Goal: Task Accomplishment & Management: Manage account settings

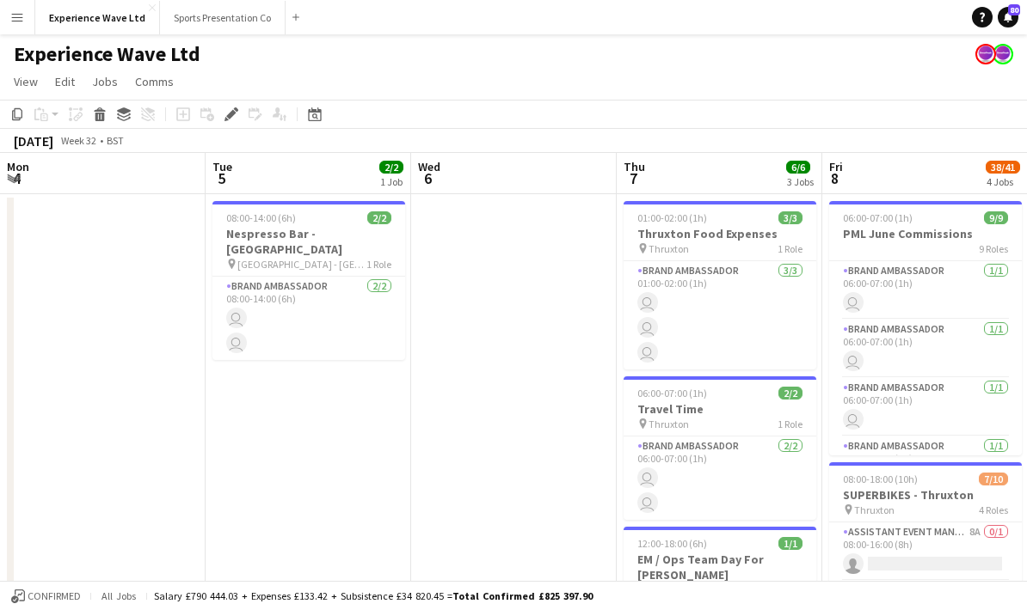
scroll to position [0, 591]
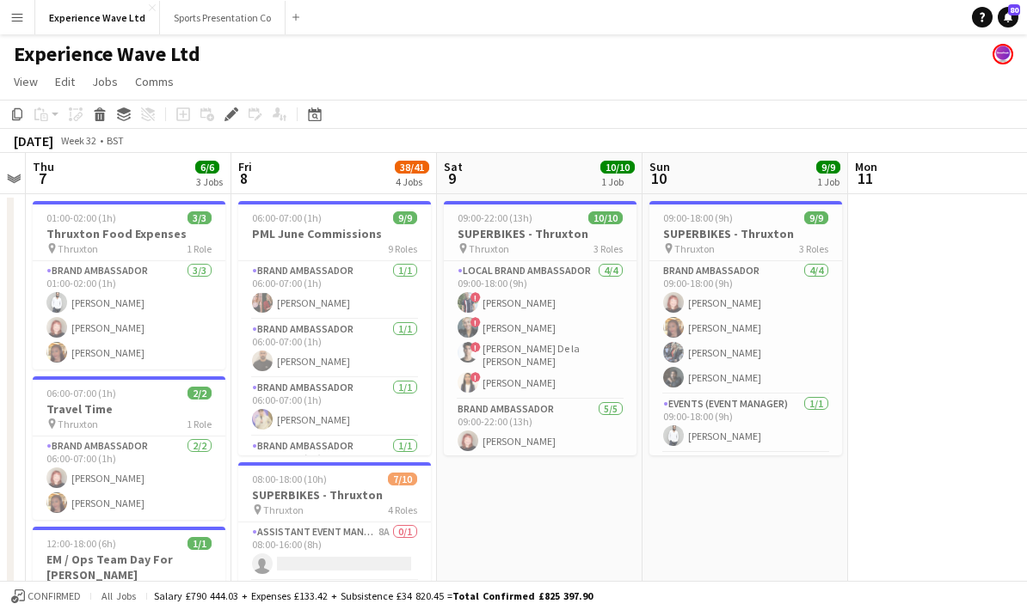
click at [19, 23] on app-icon "Menu" at bounding box center [17, 17] width 14 height 14
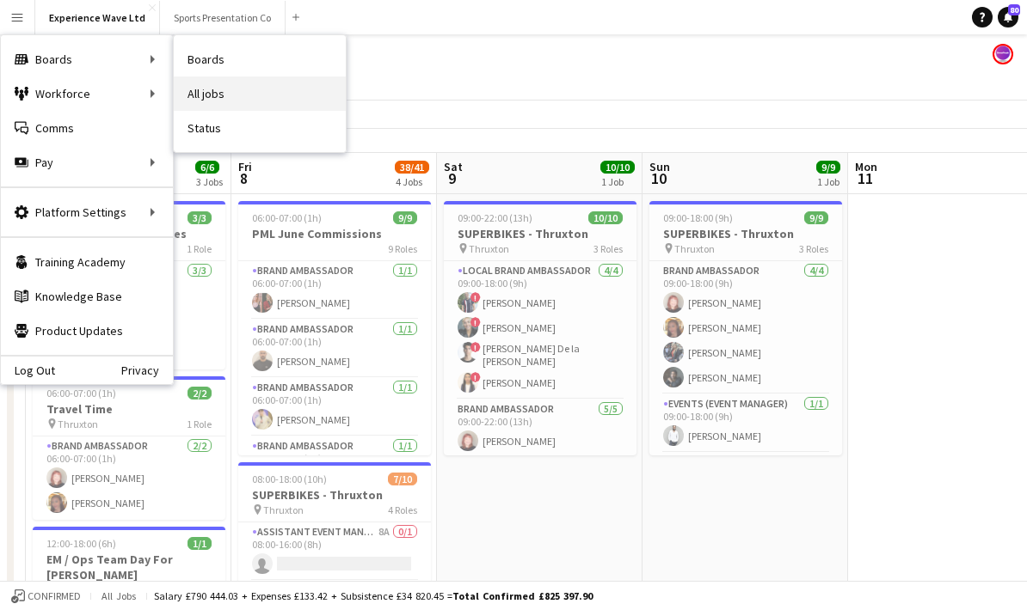
click at [234, 97] on link "All jobs" at bounding box center [260, 94] width 172 height 34
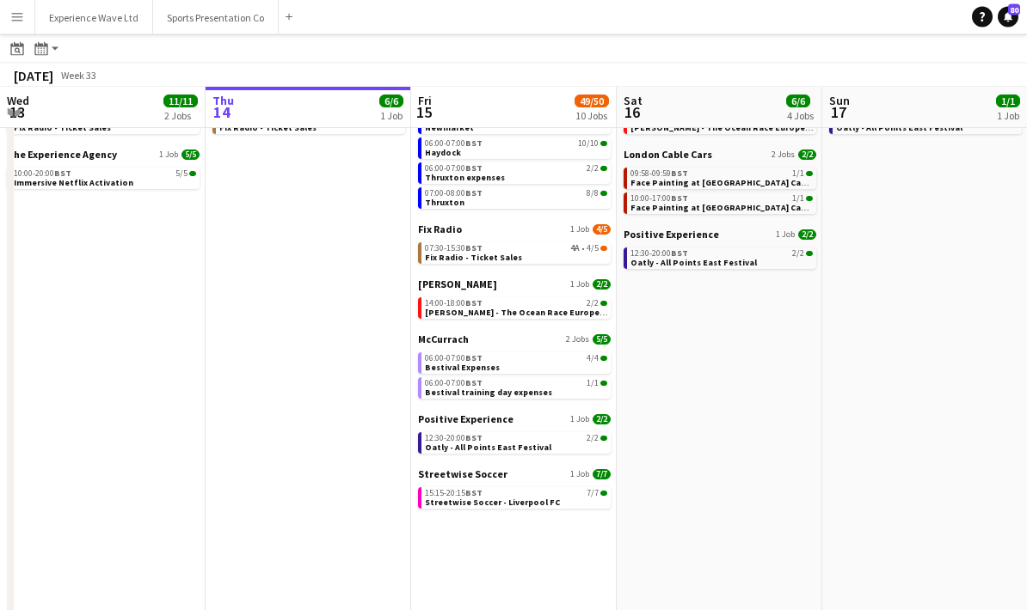
scroll to position [90, 0]
click at [526, 497] on div "15:15-20:15 BST 7/7" at bounding box center [516, 494] width 182 height 9
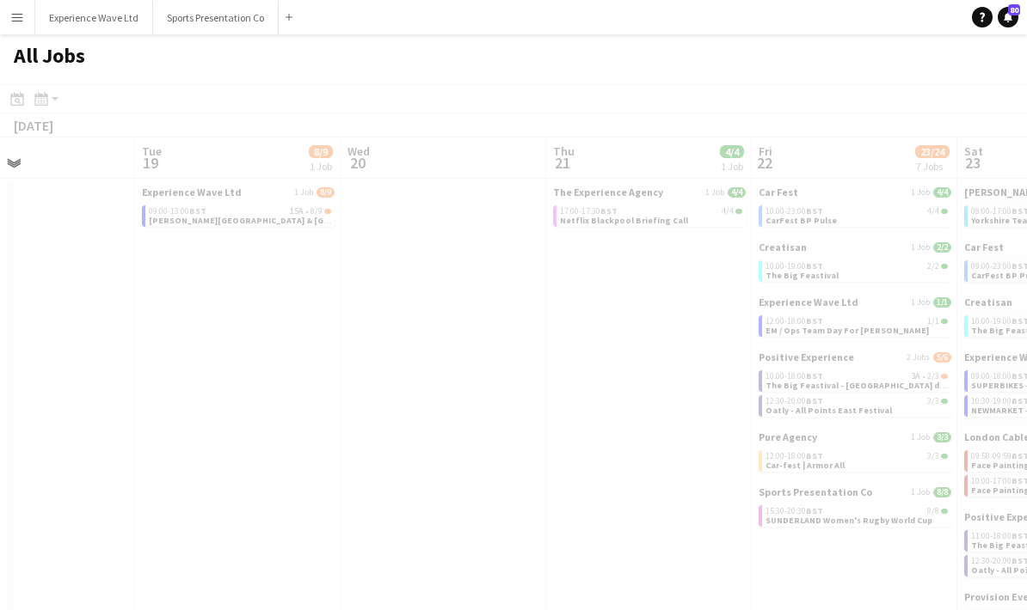
scroll to position [0, 513]
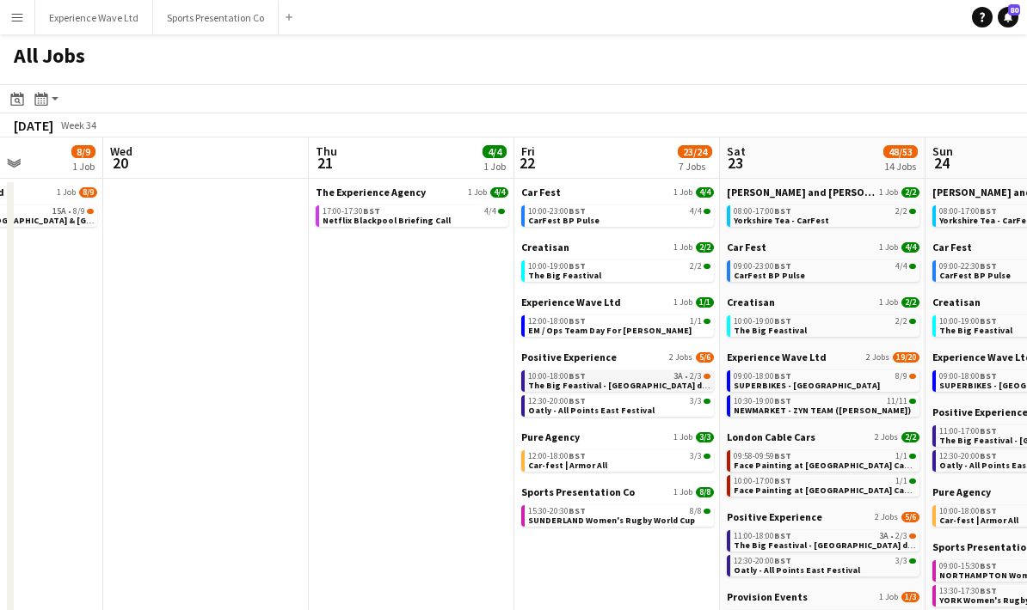
click at [630, 387] on span "The Big Feastival - [GEOGRAPHIC_DATA] drinks" at bounding box center [625, 385] width 194 height 11
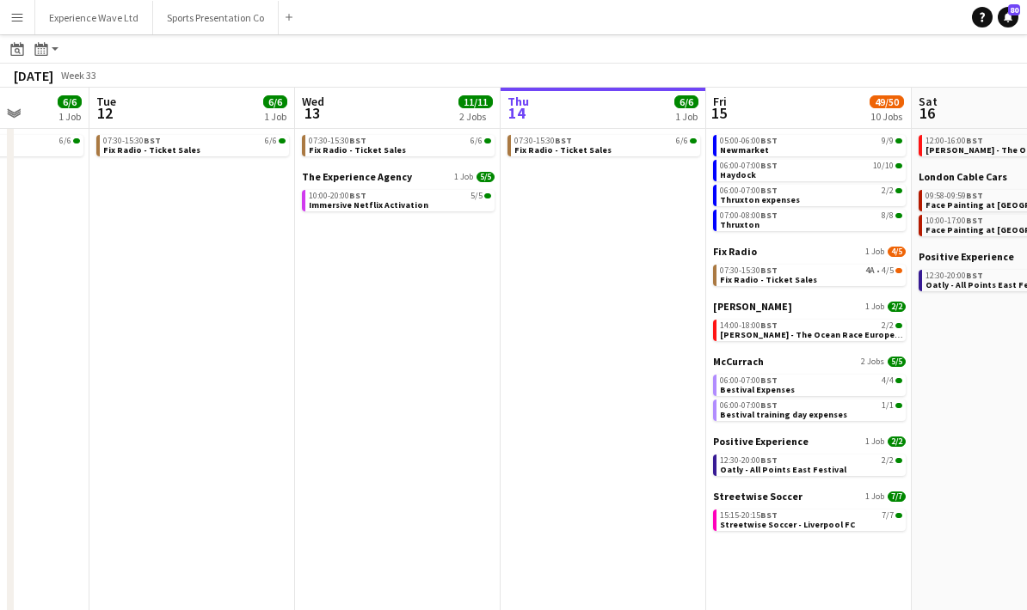
scroll to position [0, 527]
click at [811, 518] on div "15:15-20:15 BST 7/7" at bounding box center [811, 516] width 182 height 9
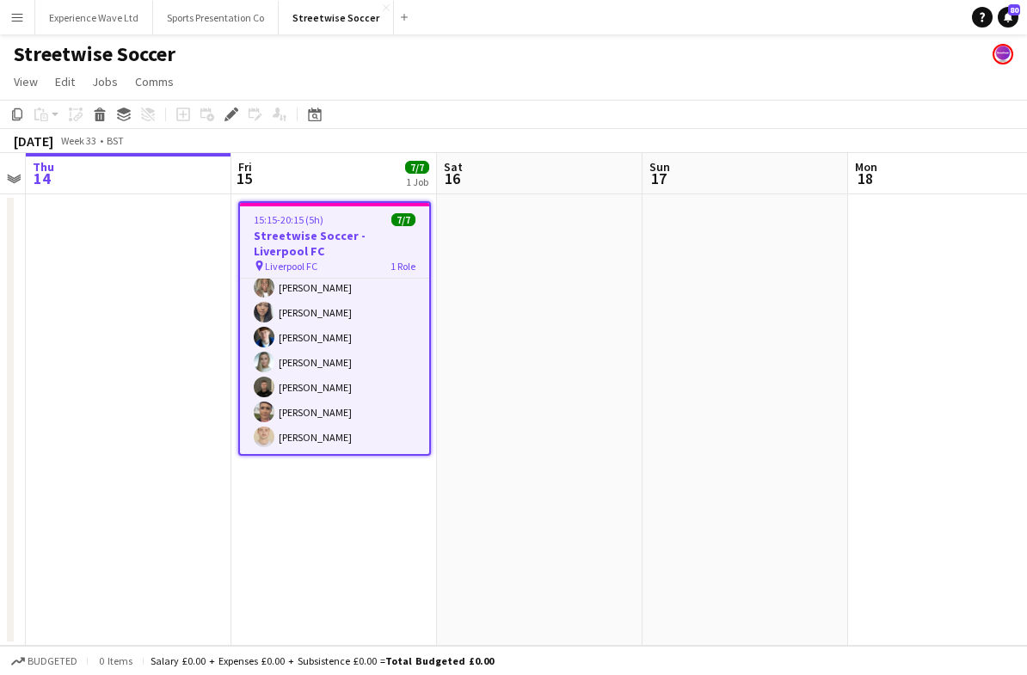
scroll to position [33, 0]
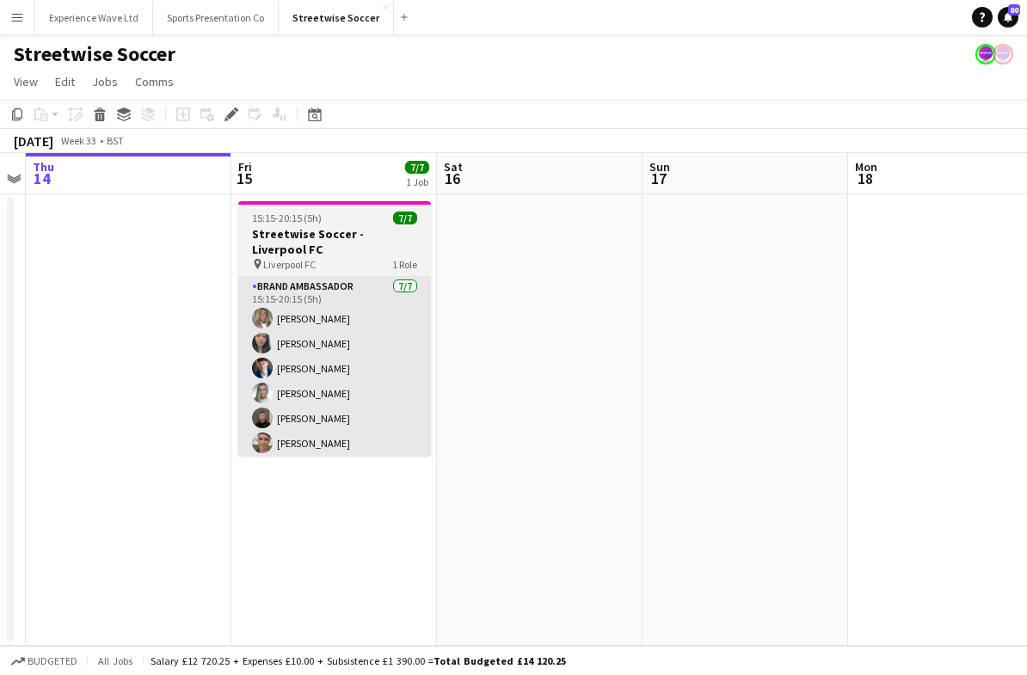
click at [380, 371] on app-card-role "Brand Ambassador 7/7 15:15-20:15 (5h) Ana Rigby Man Ying Cheng Connor Henry Hel…" at bounding box center [334, 381] width 193 height 208
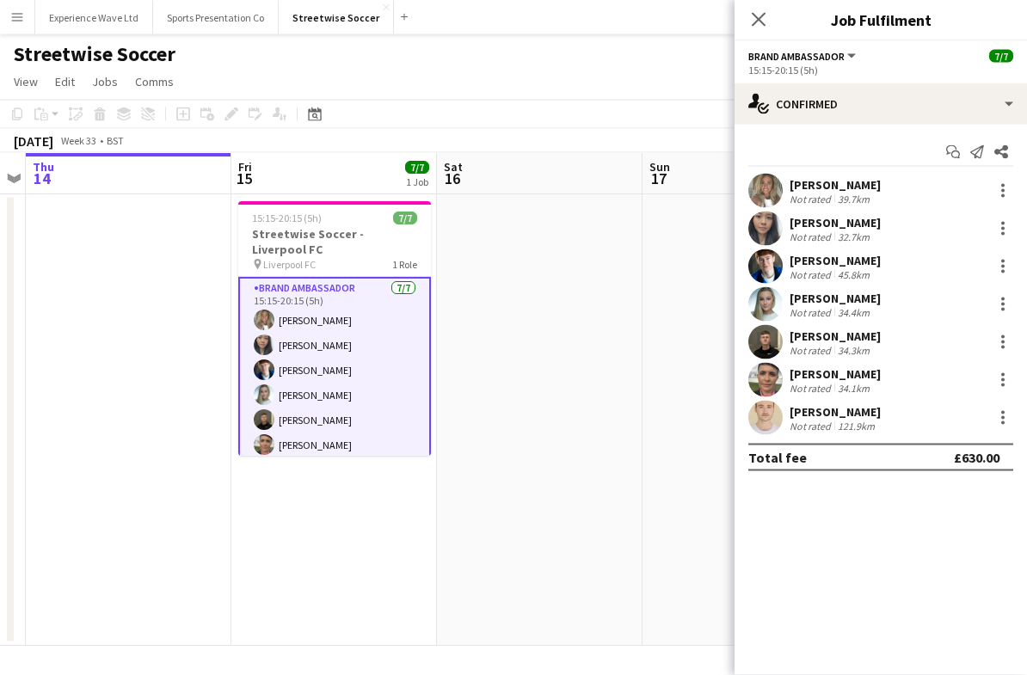
scroll to position [0, 0]
click at [758, 21] on icon "Close pop-in" at bounding box center [758, 19] width 16 height 16
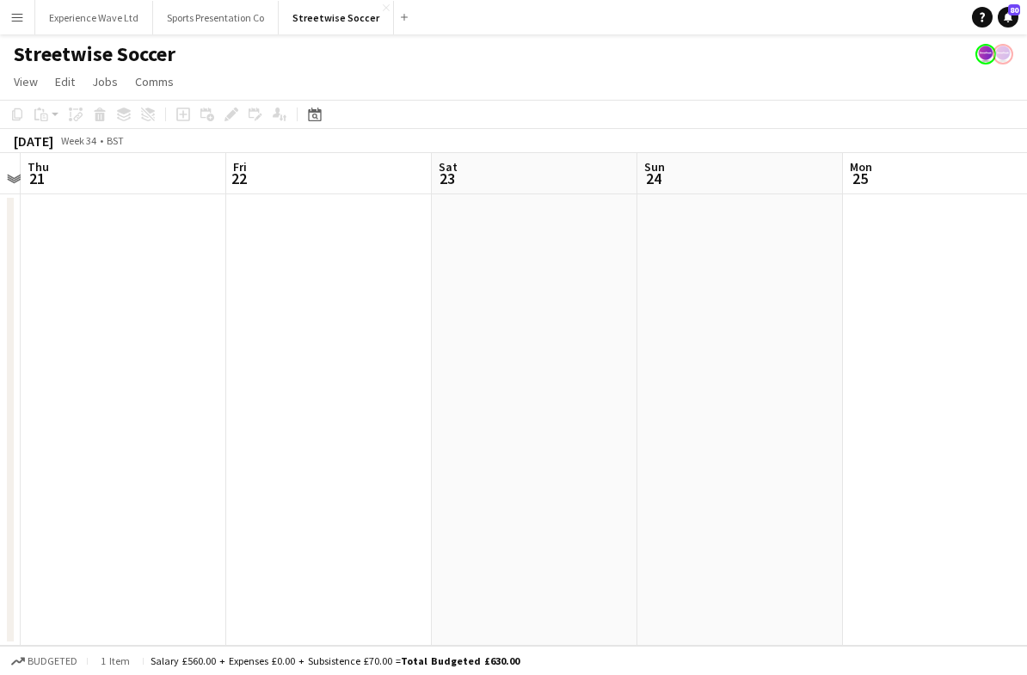
scroll to position [0, 596]
click at [19, 24] on button "Menu" at bounding box center [17, 17] width 34 height 34
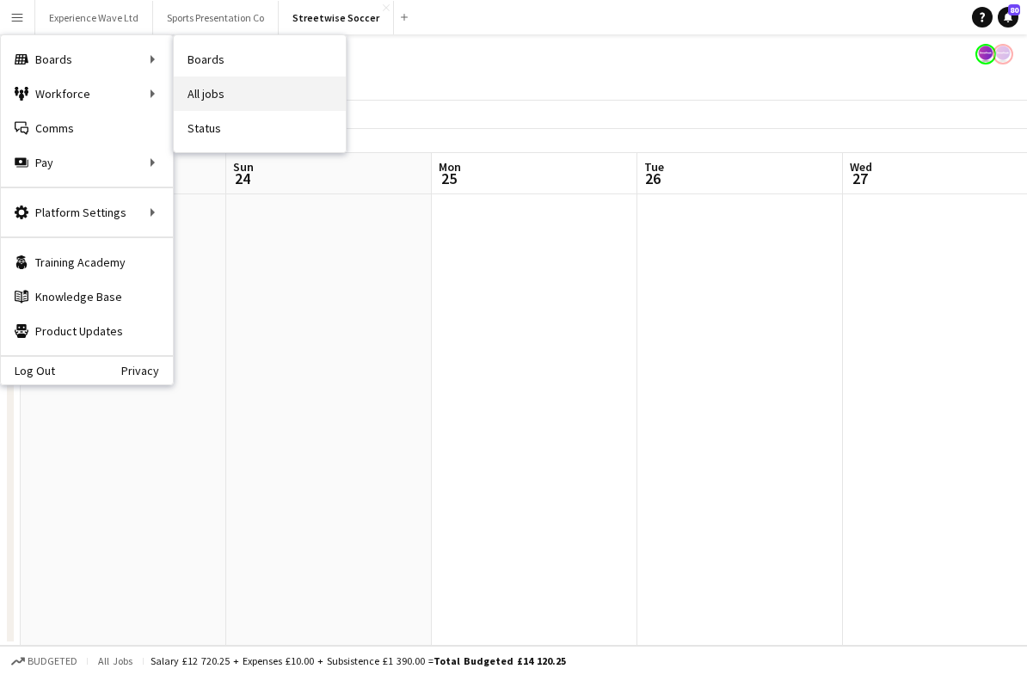
click at [245, 100] on link "All jobs" at bounding box center [260, 94] width 172 height 34
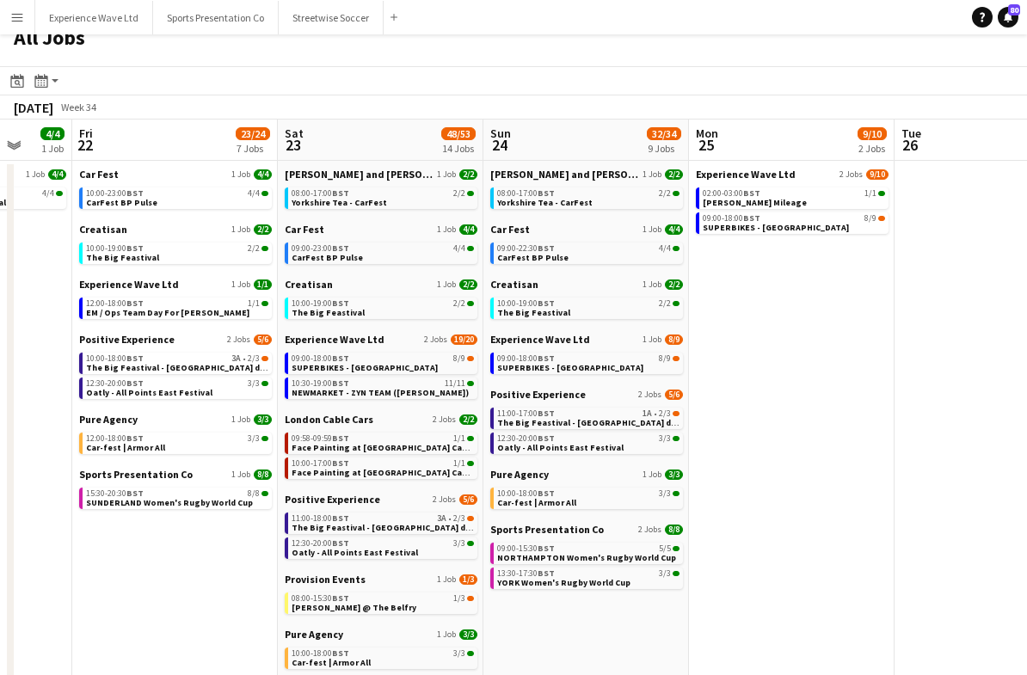
scroll to position [0, 518]
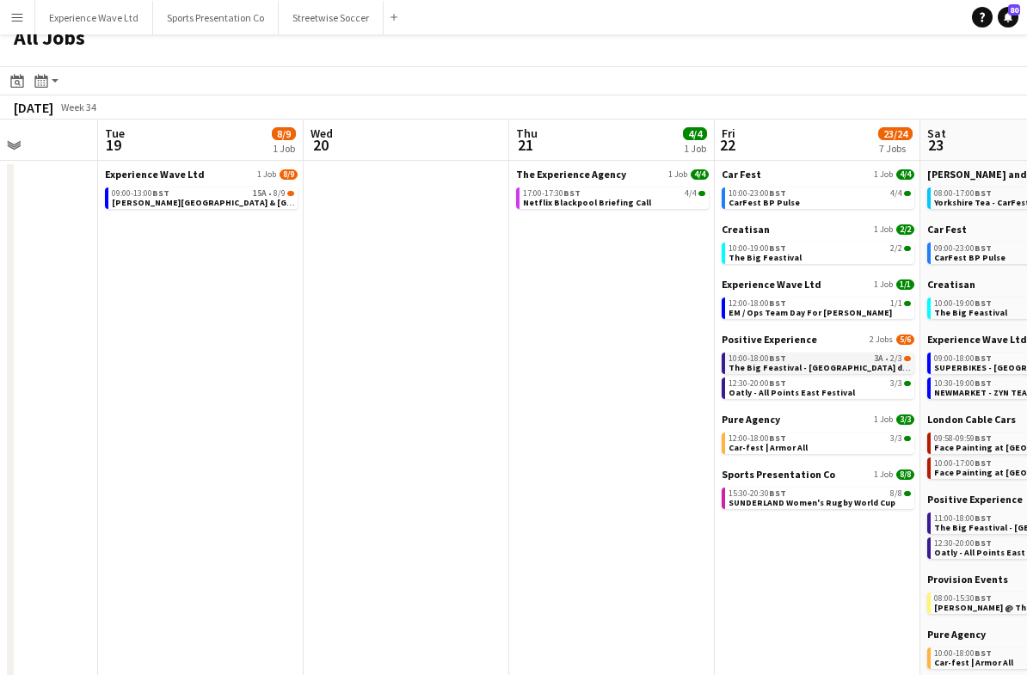
click at [886, 367] on link "10:00-18:00 BST 3A • 2/3 The Big Feastival - Belvoir Farm drinks" at bounding box center [819, 362] width 182 height 20
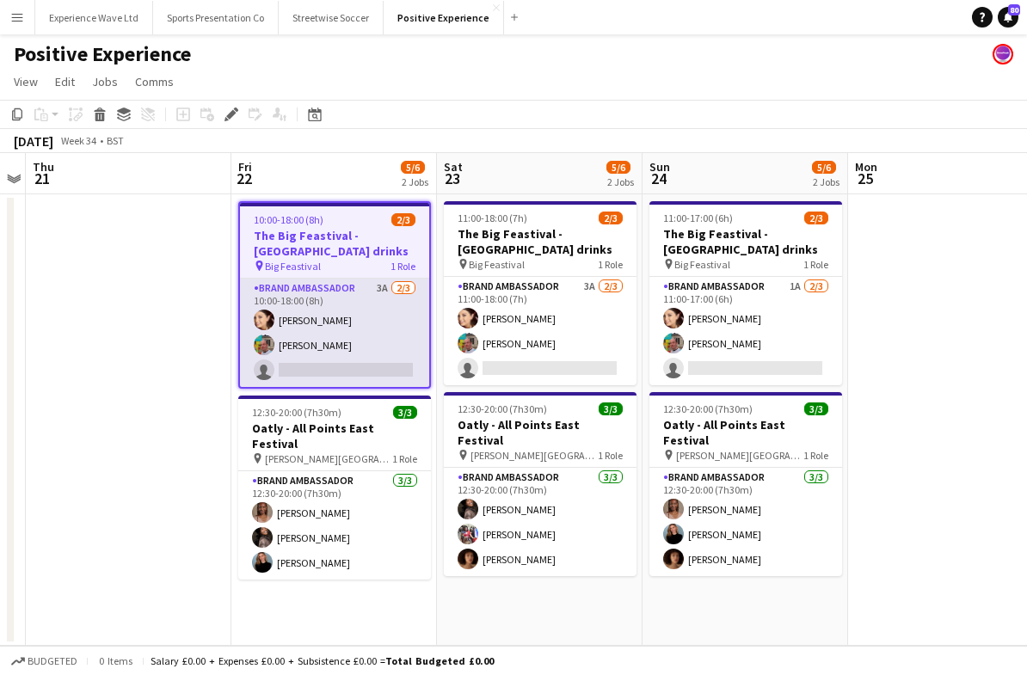
click at [355, 294] on app-card-role "Brand Ambassador 3A 2/3 10:00-18:00 (8h) Natasha Curtis Owen Prince single-neut…" at bounding box center [334, 333] width 189 height 108
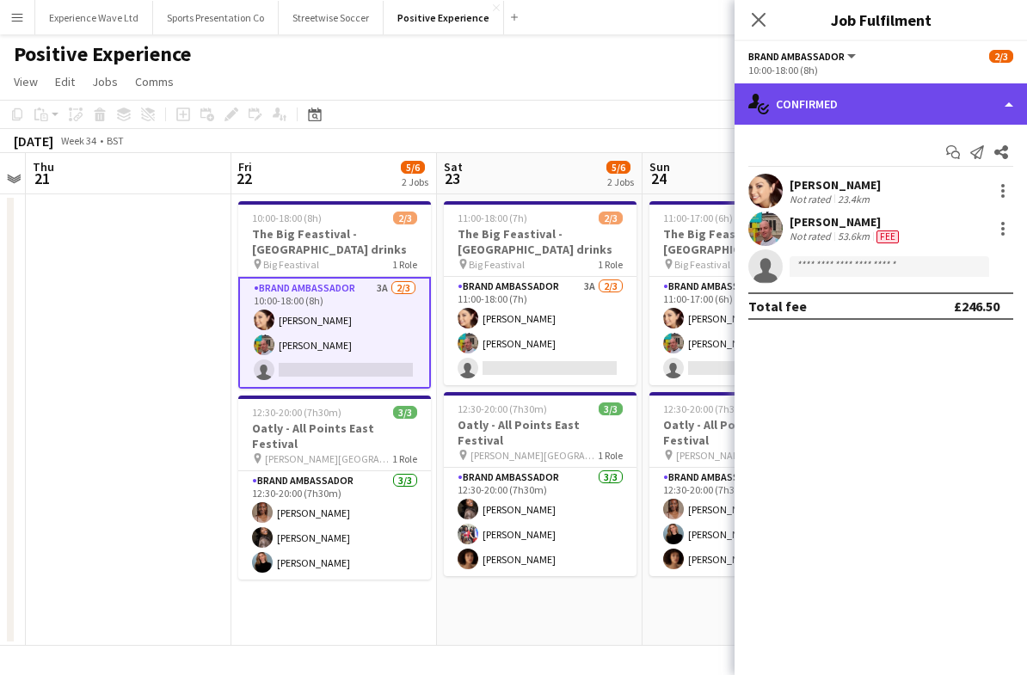
click at [1005, 103] on div "single-neutral-actions-check-2 Confirmed" at bounding box center [880, 103] width 292 height 41
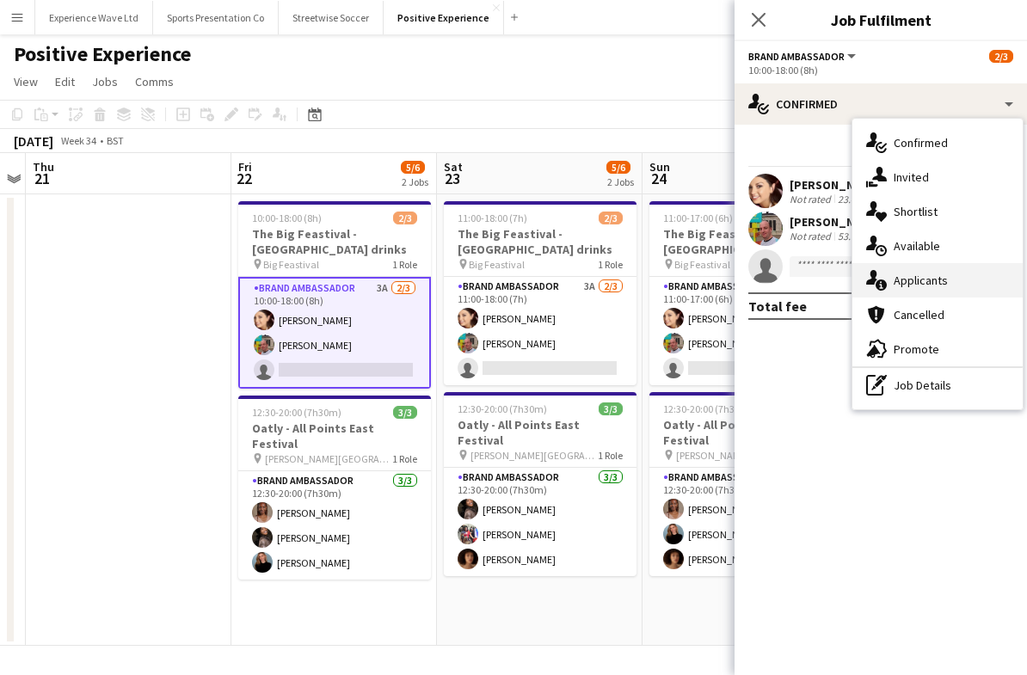
click at [957, 286] on div "single-neutral-actions-information Applicants" at bounding box center [937, 280] width 170 height 34
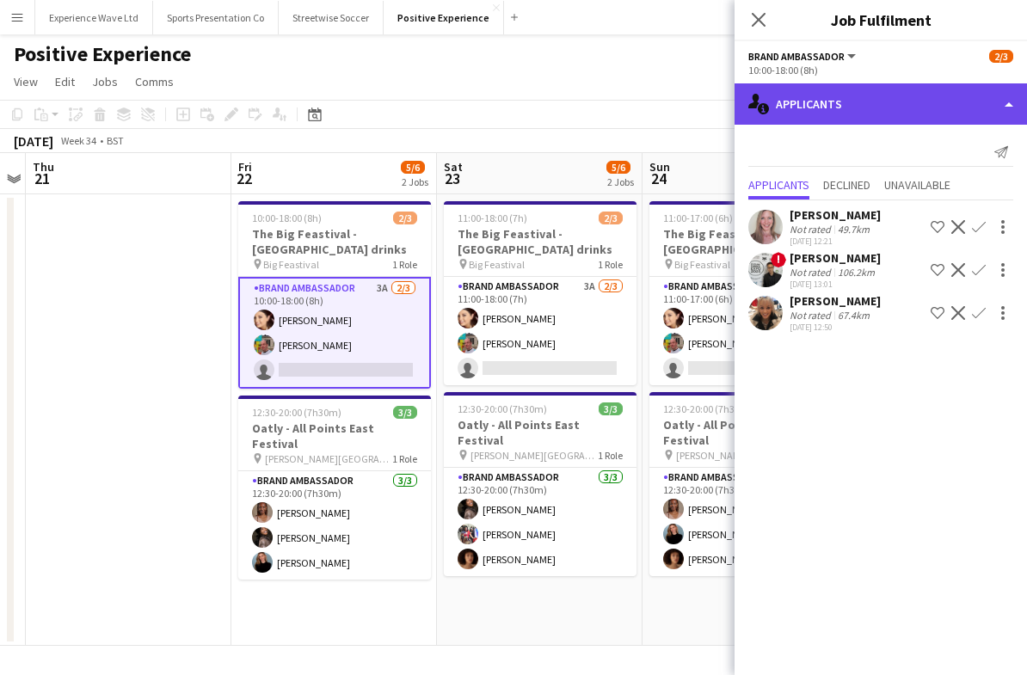
click at [1001, 111] on div "single-neutral-actions-information Applicants" at bounding box center [880, 103] width 292 height 41
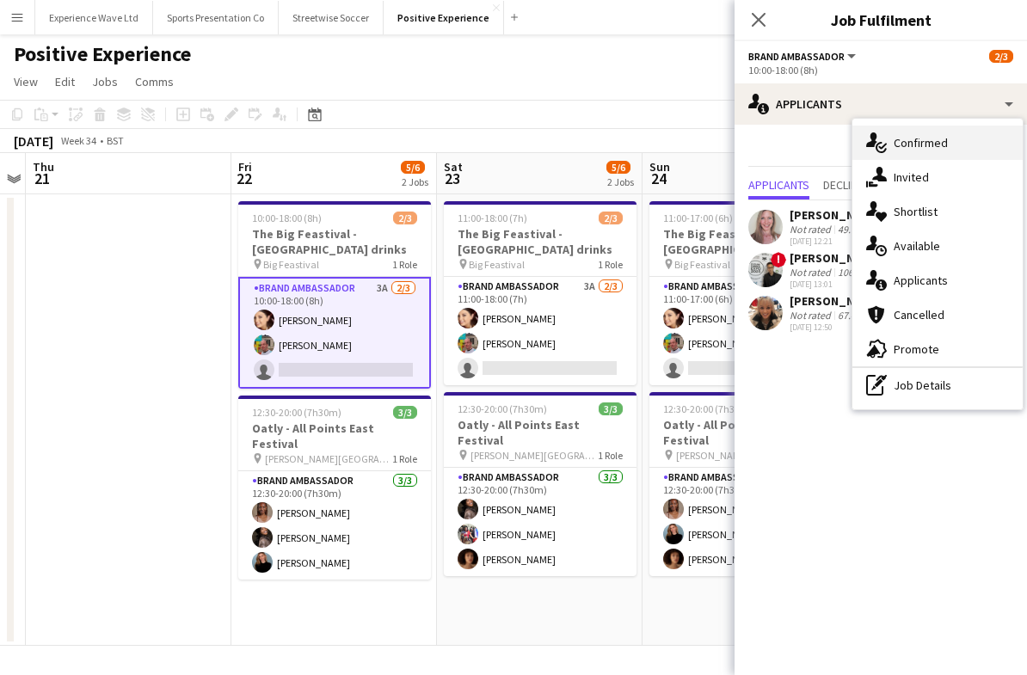
click at [959, 143] on div "single-neutral-actions-check-2 Confirmed" at bounding box center [937, 143] width 170 height 34
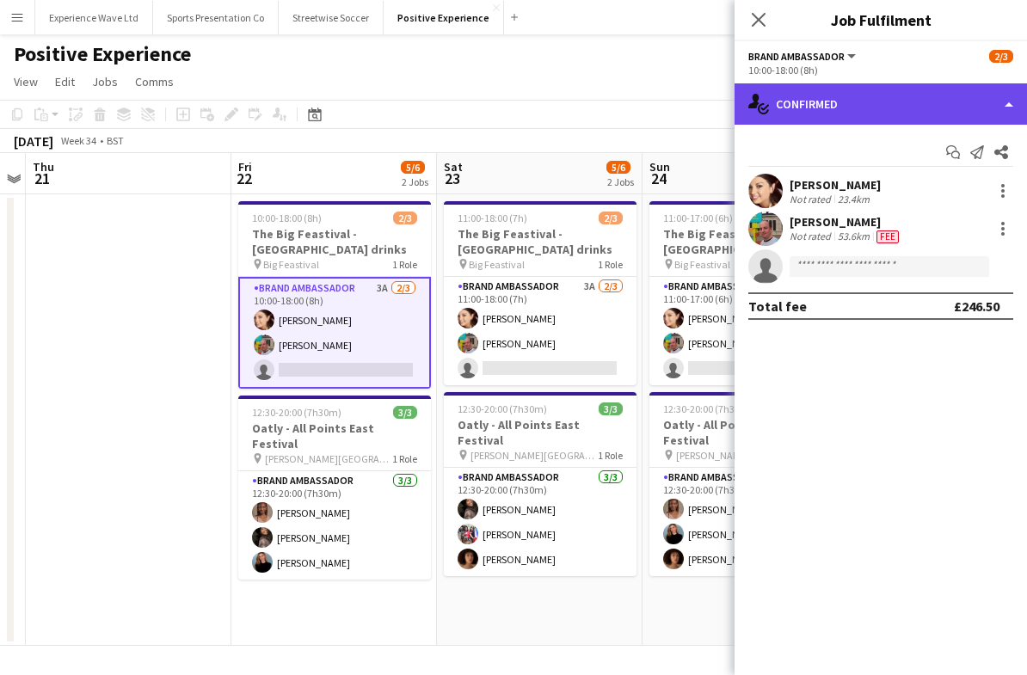
click at [1002, 103] on div "single-neutral-actions-check-2 Confirmed" at bounding box center [880, 103] width 292 height 41
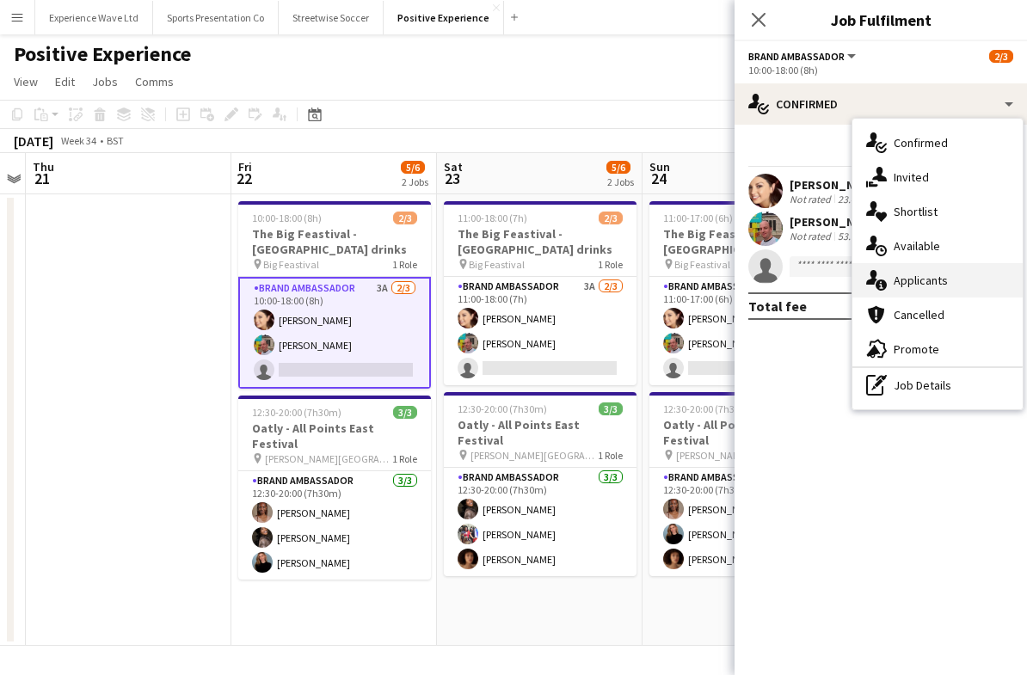
click at [945, 281] on div "single-neutral-actions-information Applicants" at bounding box center [937, 280] width 170 height 34
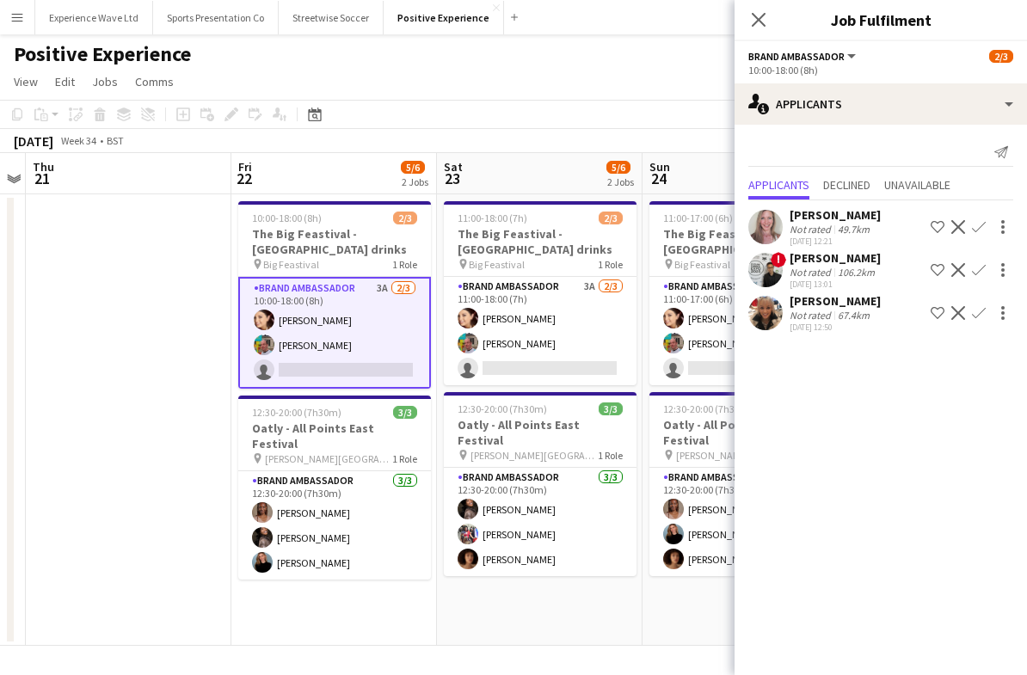
click at [829, 224] on div "Not rated" at bounding box center [811, 229] width 45 height 13
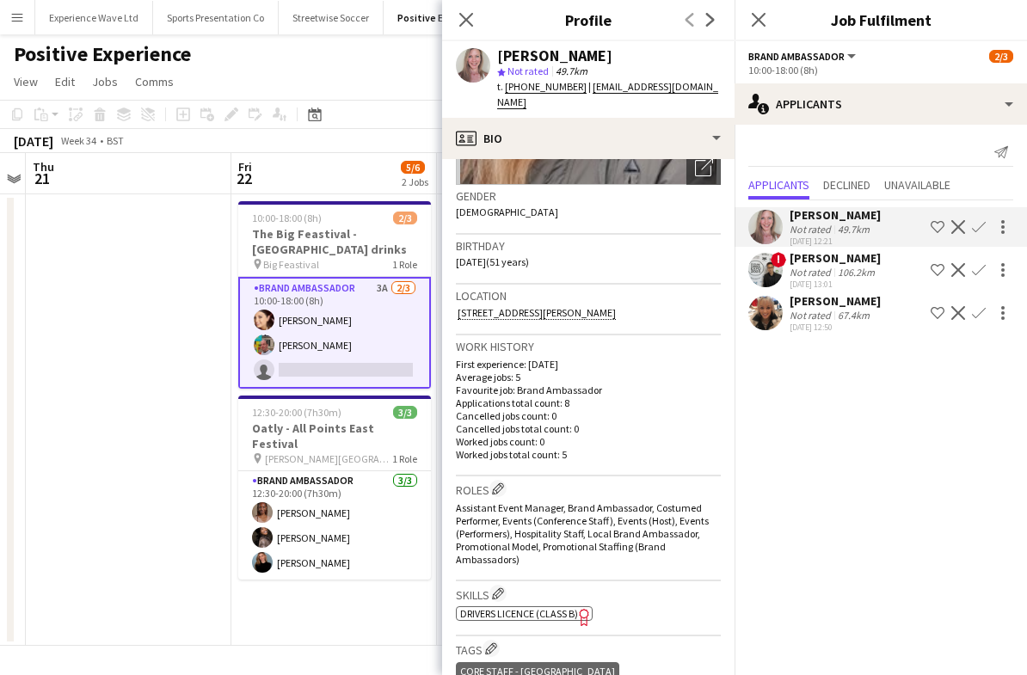
scroll to position [193, 0]
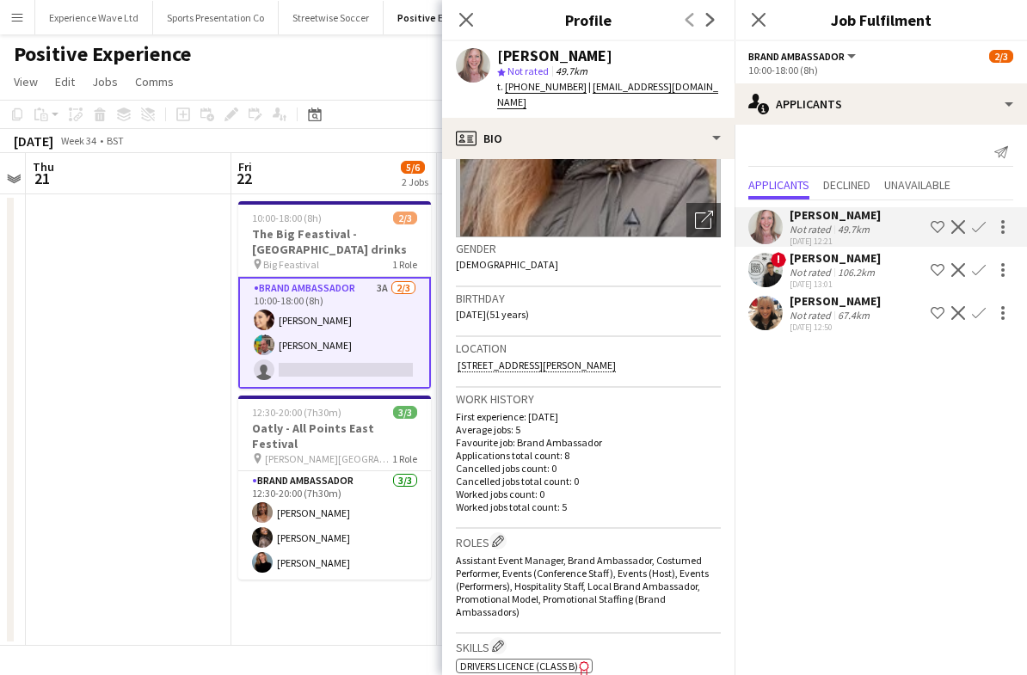
click at [827, 324] on div "[DATE] 12:50" at bounding box center [834, 327] width 91 height 11
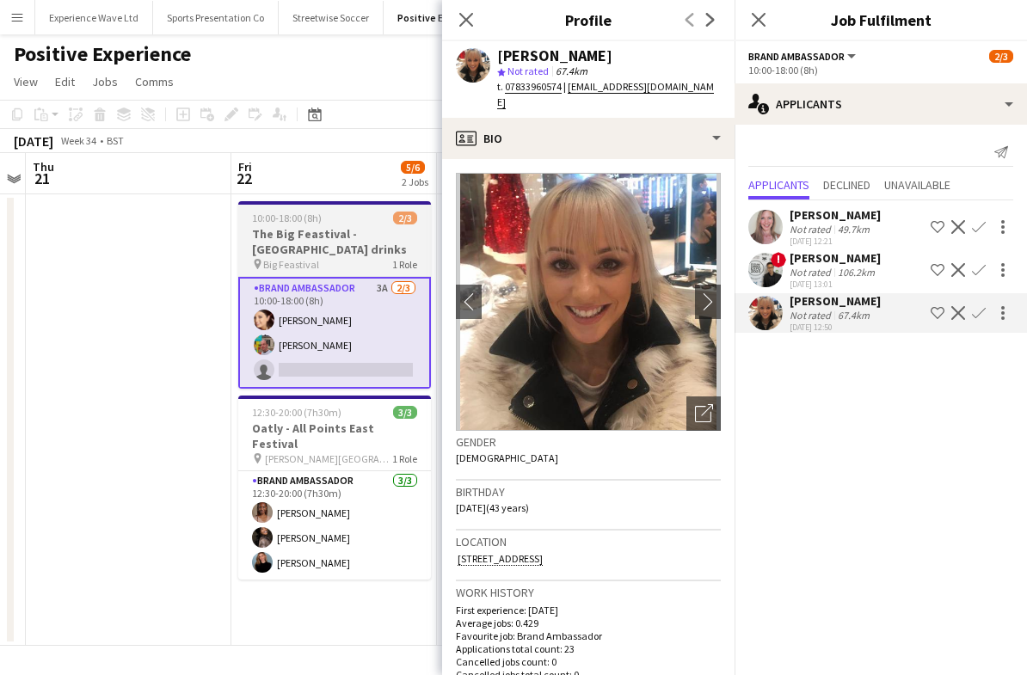
click at [338, 352] on app-card-role "Brand Ambassador 3A [DATE] 10:00-18:00 (8h) [PERSON_NAME] [PERSON_NAME] single-…" at bounding box center [334, 333] width 193 height 112
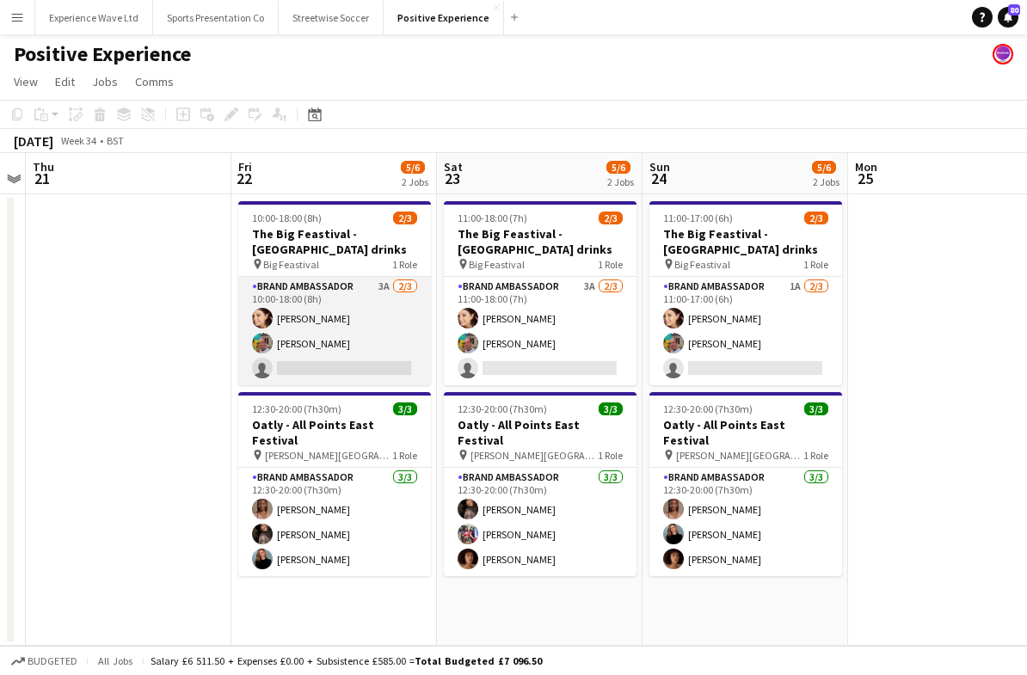
click at [332, 326] on app-card-role "Brand Ambassador 3A [DATE] 10:00-18:00 (8h) [PERSON_NAME] [PERSON_NAME] single-…" at bounding box center [334, 331] width 193 height 108
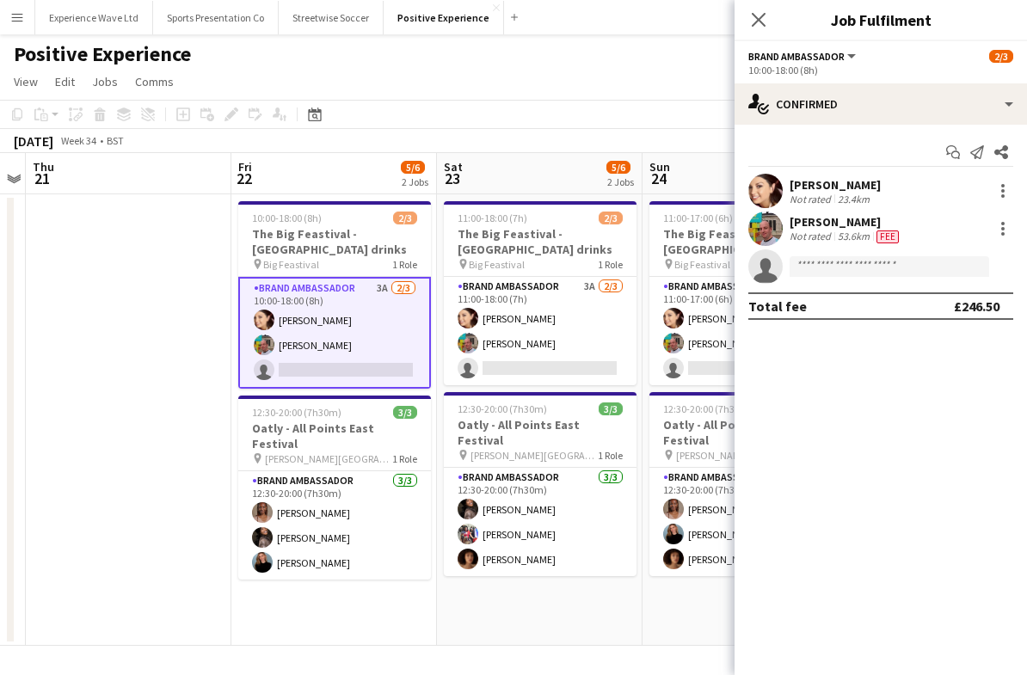
click at [843, 227] on div "[PERSON_NAME]" at bounding box center [845, 221] width 113 height 15
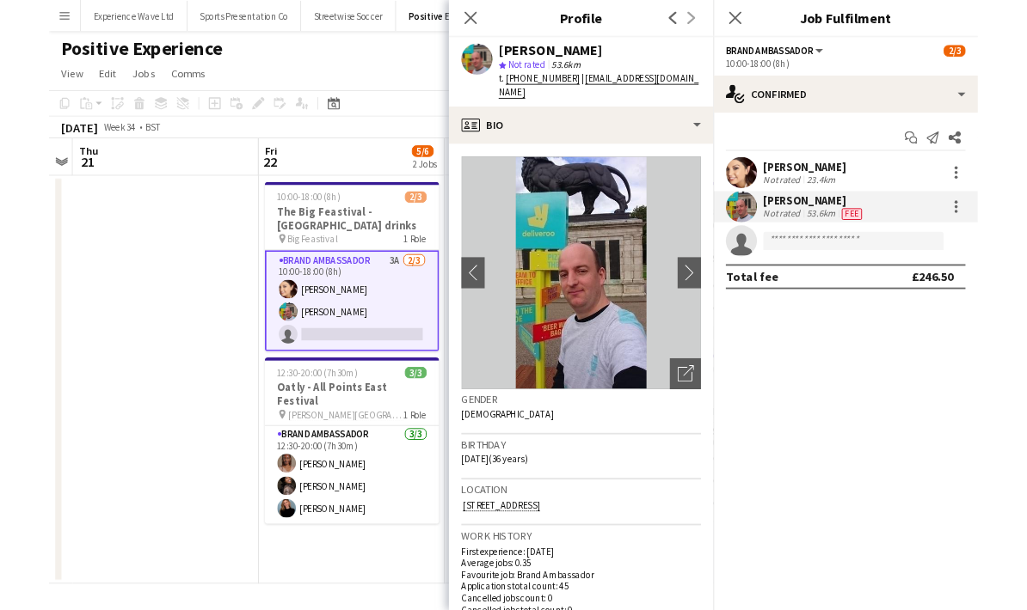
scroll to position [0, 0]
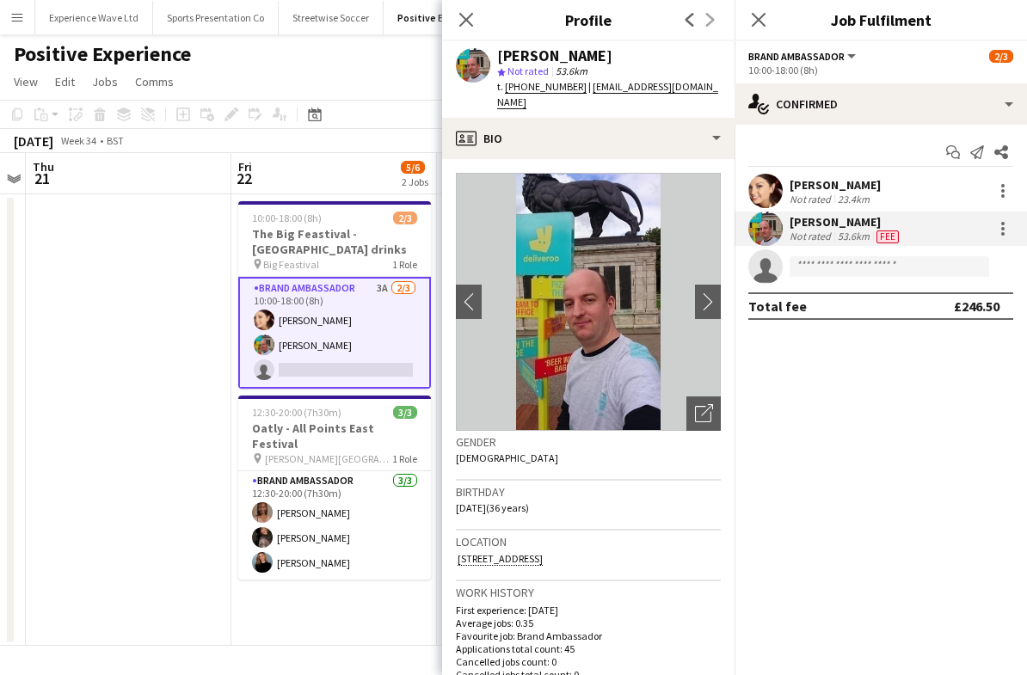
click at [940, 225] on div "Owen Prince Not rated 53.6km Fee" at bounding box center [880, 228] width 292 height 34
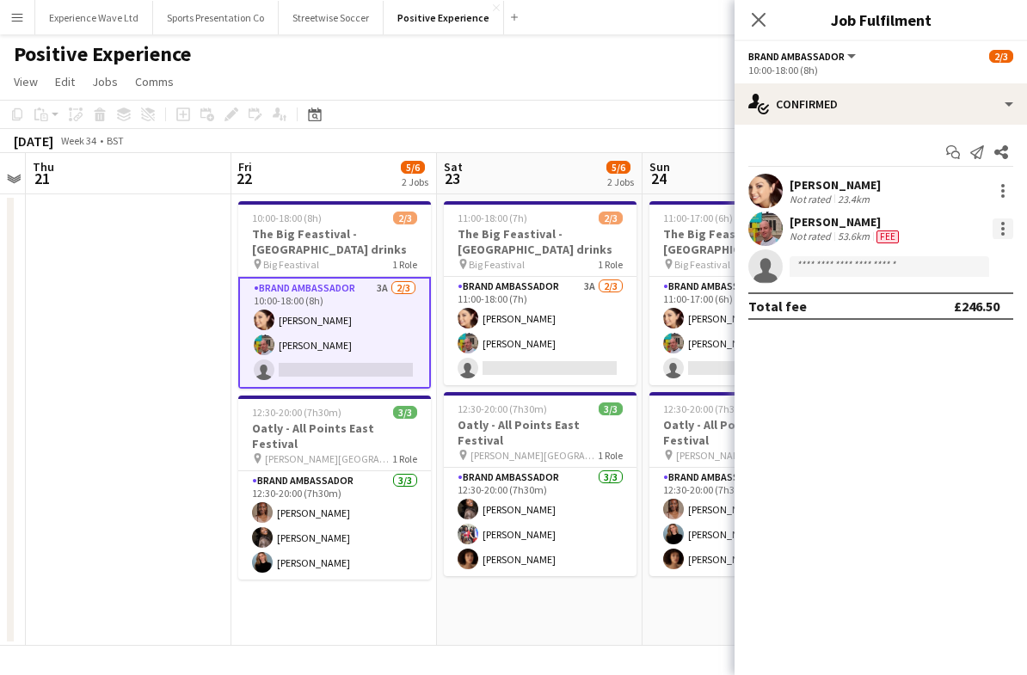
click at [1008, 229] on div at bounding box center [1002, 228] width 21 height 21
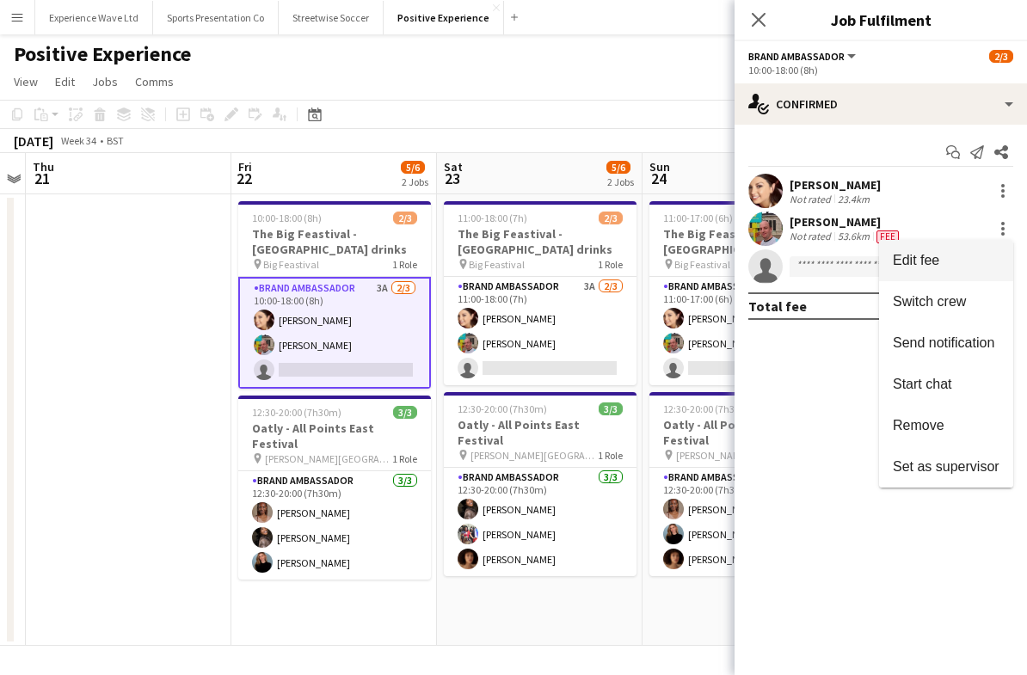
click at [949, 265] on span "Edit fee" at bounding box center [945, 260] width 107 height 15
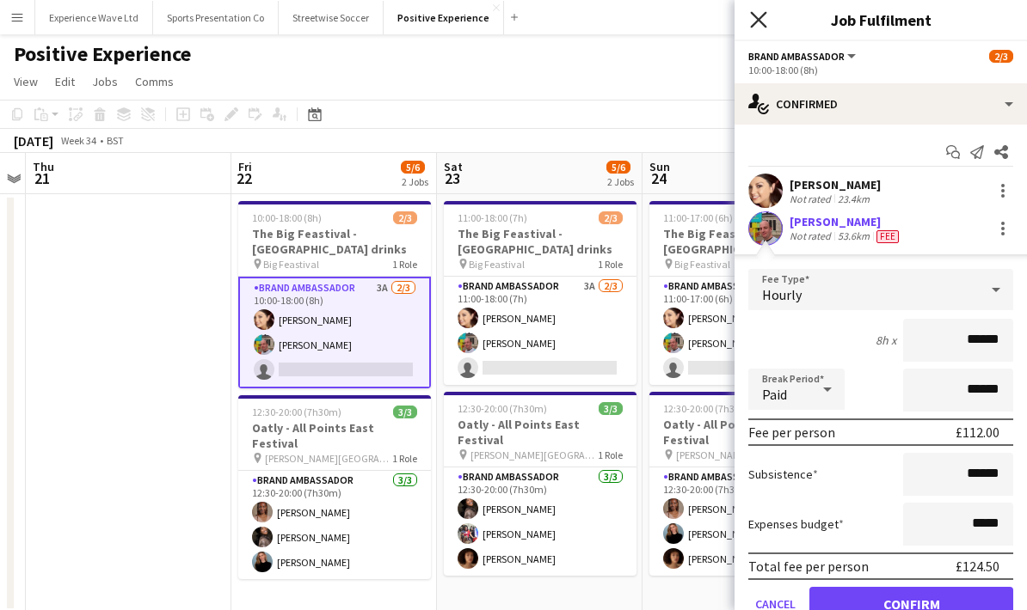
click at [759, 24] on icon "Close pop-in" at bounding box center [758, 19] width 16 height 16
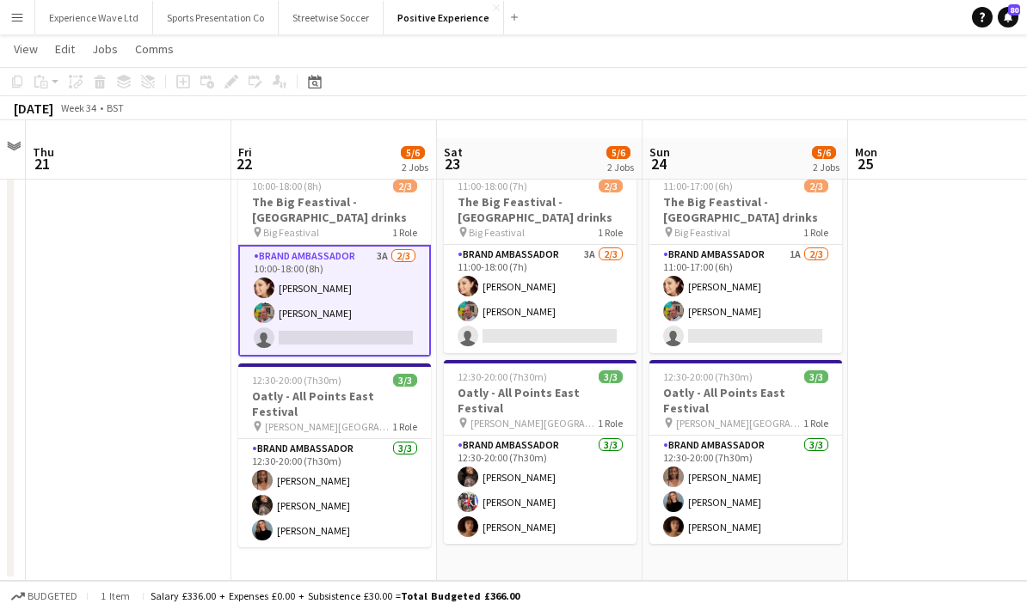
scroll to position [69, 0]
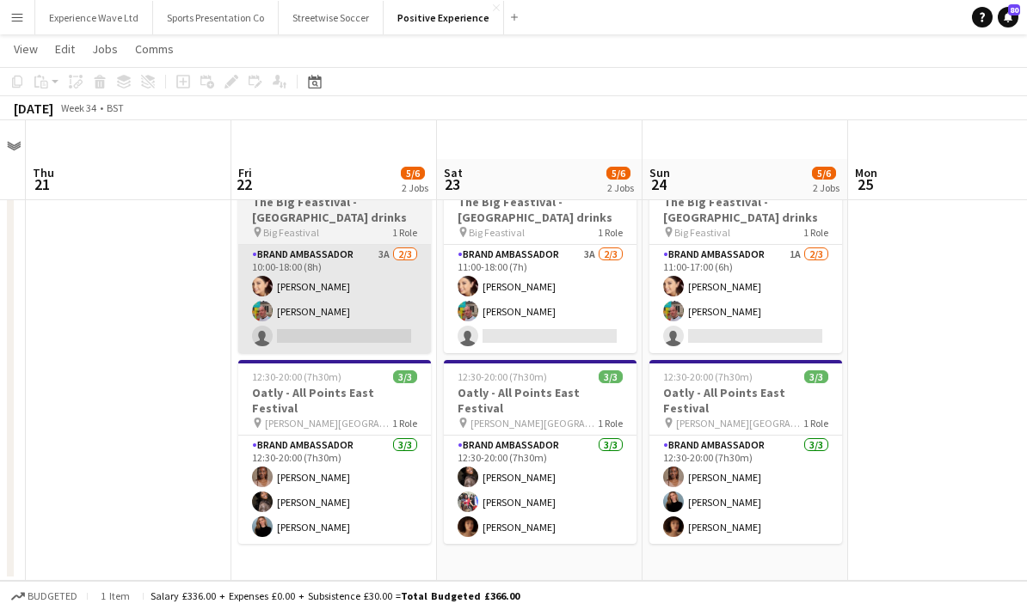
click at [351, 245] on app-card-role "Brand Ambassador 3A [DATE] 10:00-18:00 (8h) [PERSON_NAME] [PERSON_NAME] single-…" at bounding box center [334, 299] width 193 height 108
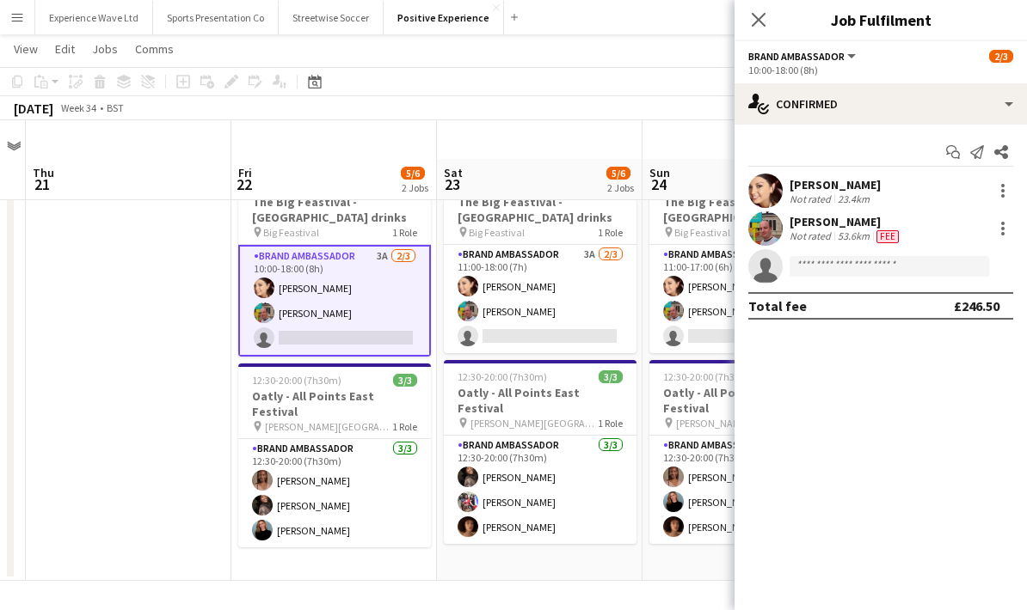
click at [882, 68] on div "10:00-18:00 (8h)" at bounding box center [880, 70] width 265 height 13
click at [848, 62] on button "Brand Ambassador" at bounding box center [803, 56] width 110 height 13
click at [925, 395] on mat-expansion-panel "check Confirmed Start chat Send notification Share Natasha Curtis Not rated 23.…" at bounding box center [880, 368] width 292 height 486
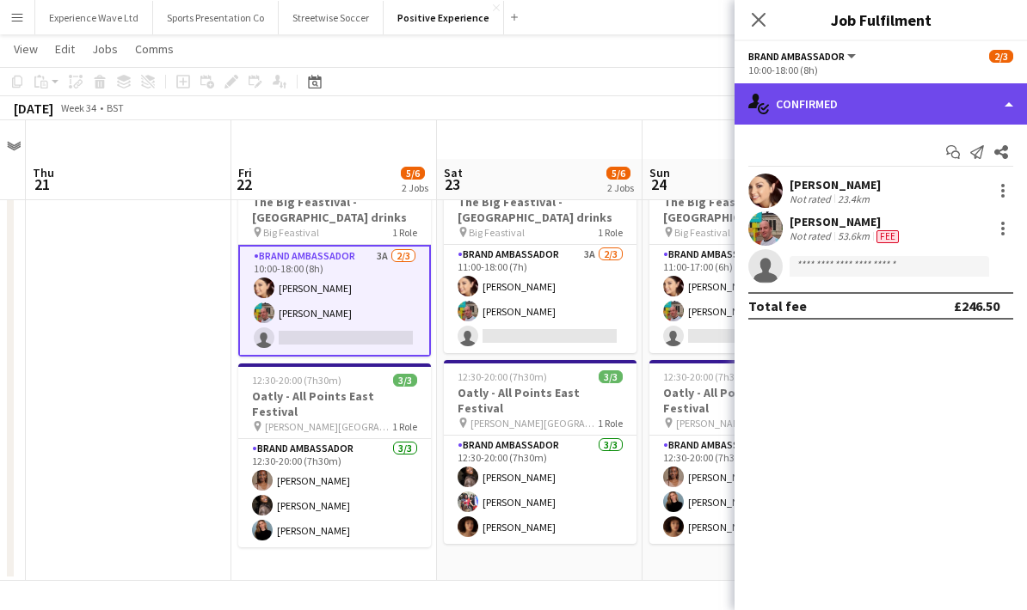
click at [1009, 94] on div "single-neutral-actions-check-2 Confirmed" at bounding box center [880, 103] width 292 height 41
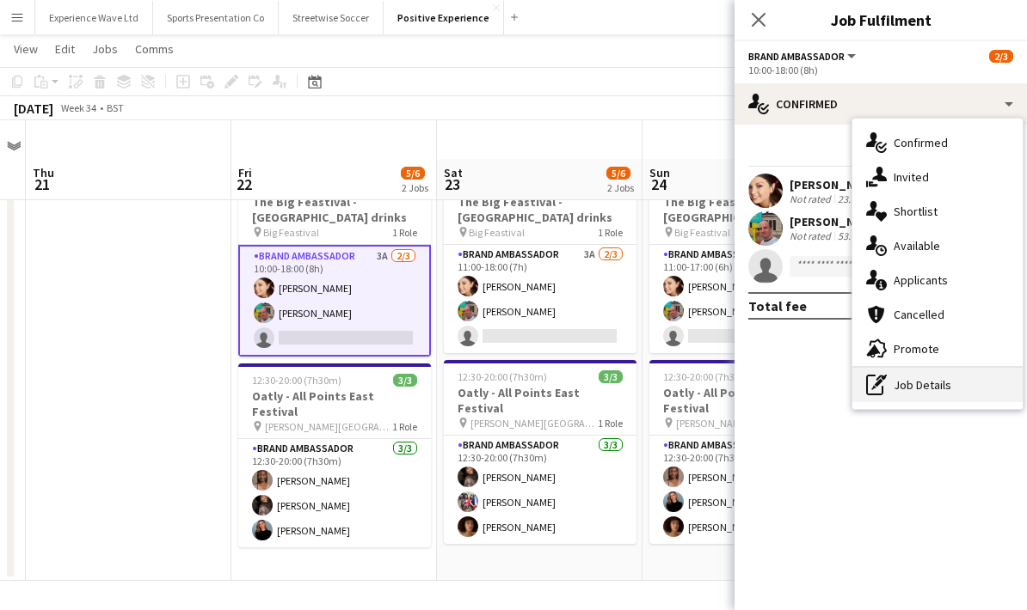
click at [945, 394] on div "pen-write Job Details" at bounding box center [937, 385] width 170 height 34
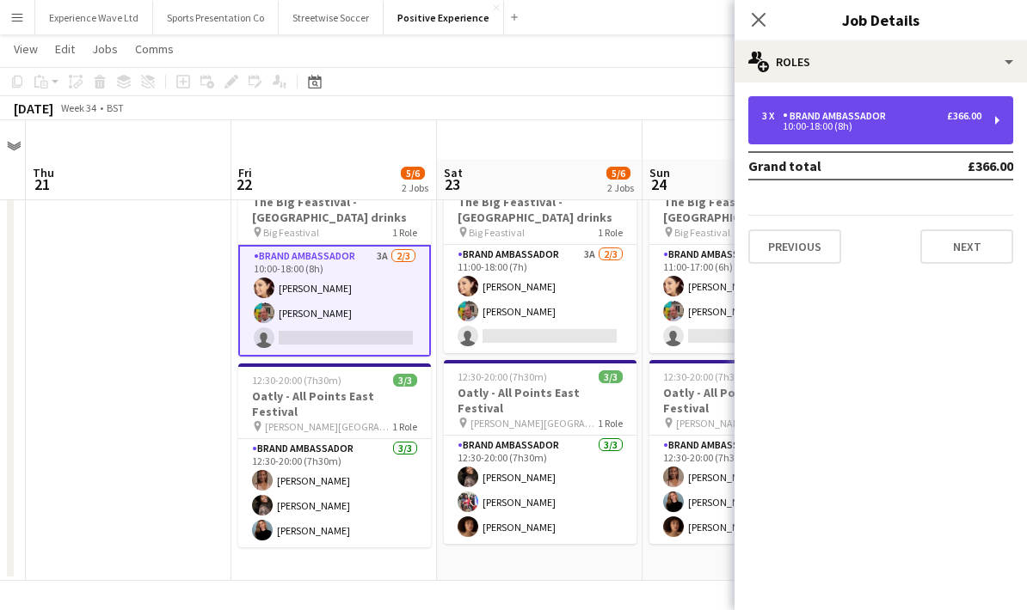
click at [974, 125] on div "10:00-18:00 (8h)" at bounding box center [871, 126] width 219 height 9
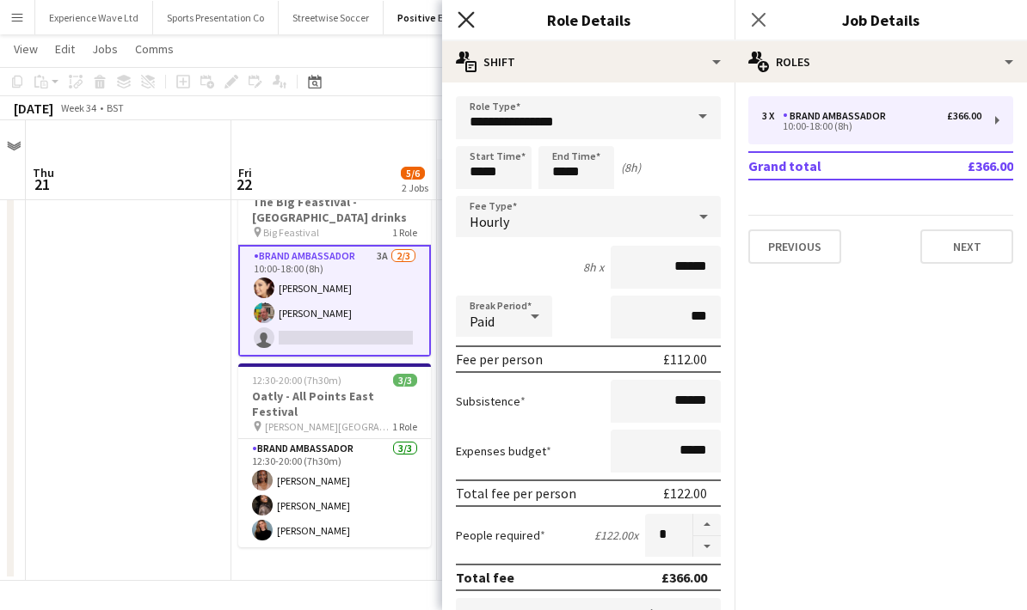
click at [469, 21] on icon "Close pop-in" at bounding box center [465, 19] width 16 height 16
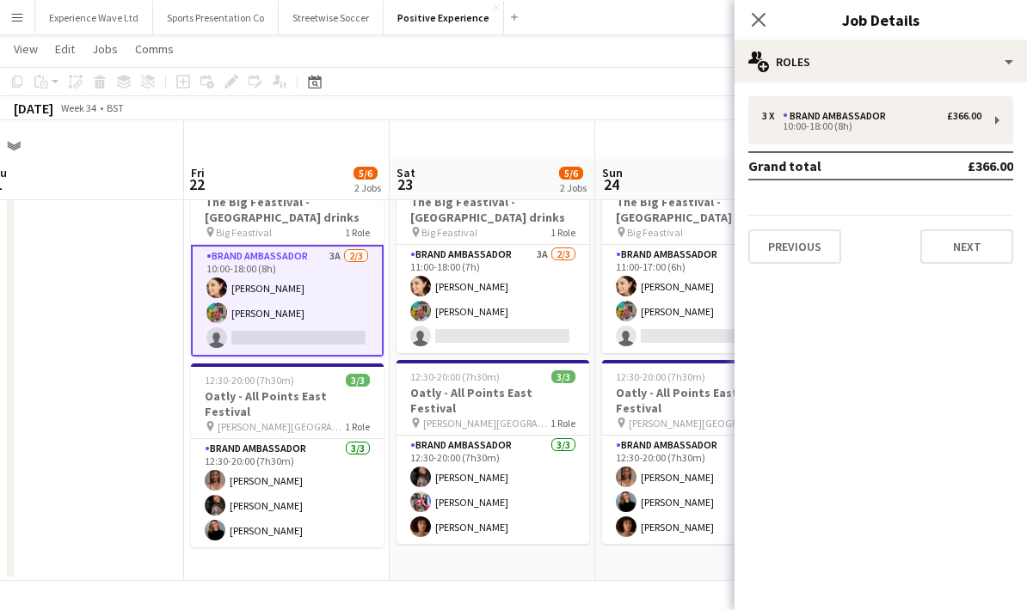
scroll to position [0, 640]
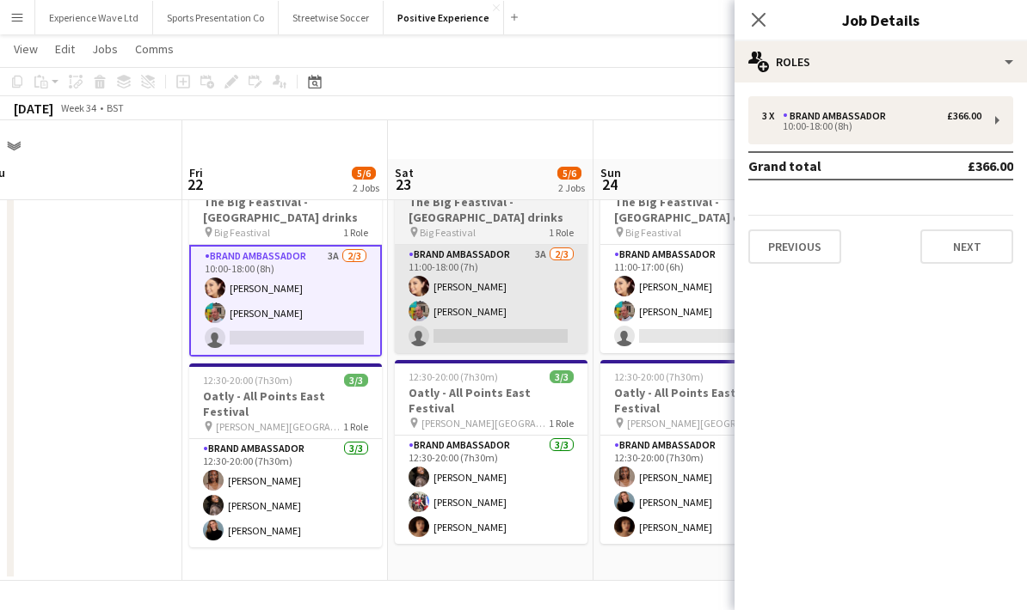
click at [501, 267] on app-card-role "Brand Ambassador 3A 2/3 11:00-18:00 (7h) Natasha Curtis Owen Prince single-neut…" at bounding box center [491, 299] width 193 height 108
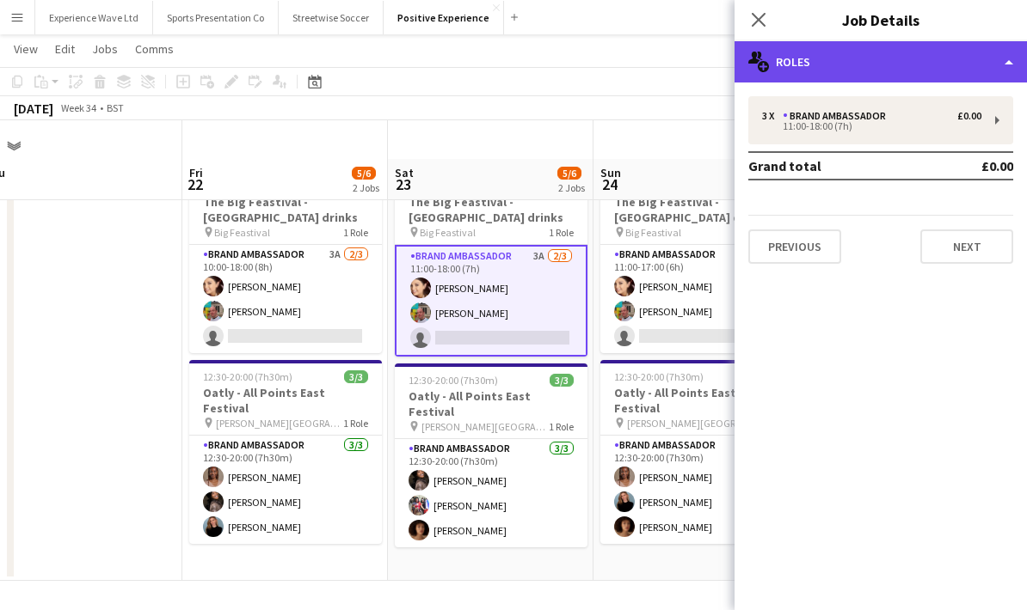
click at [1000, 58] on div "multiple-users-add Roles" at bounding box center [880, 61] width 292 height 41
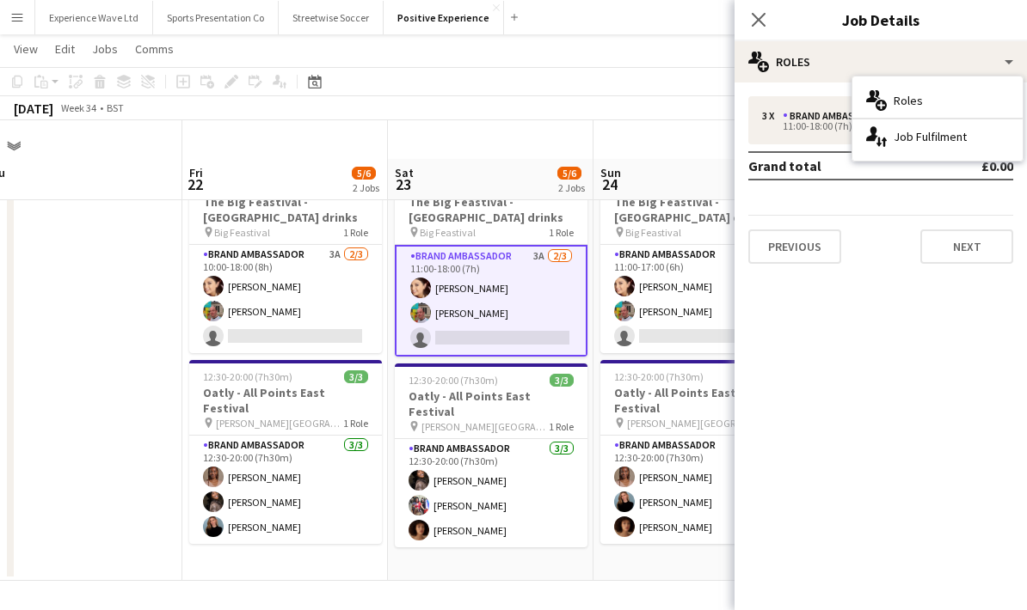
click at [904, 388] on mat-expansion-panel "pencil3 General details 3 x Brand Ambassador £0.00 11:00-18:00 (7h) Grand total…" at bounding box center [880, 347] width 292 height 528
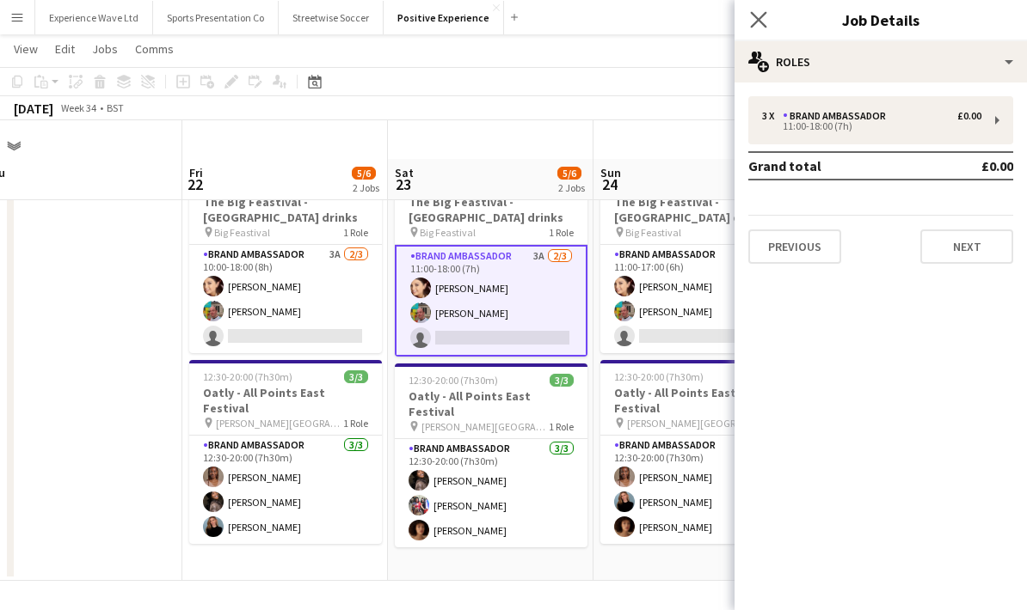
click at [750, 23] on app-icon "Close pop-in" at bounding box center [758, 20] width 25 height 25
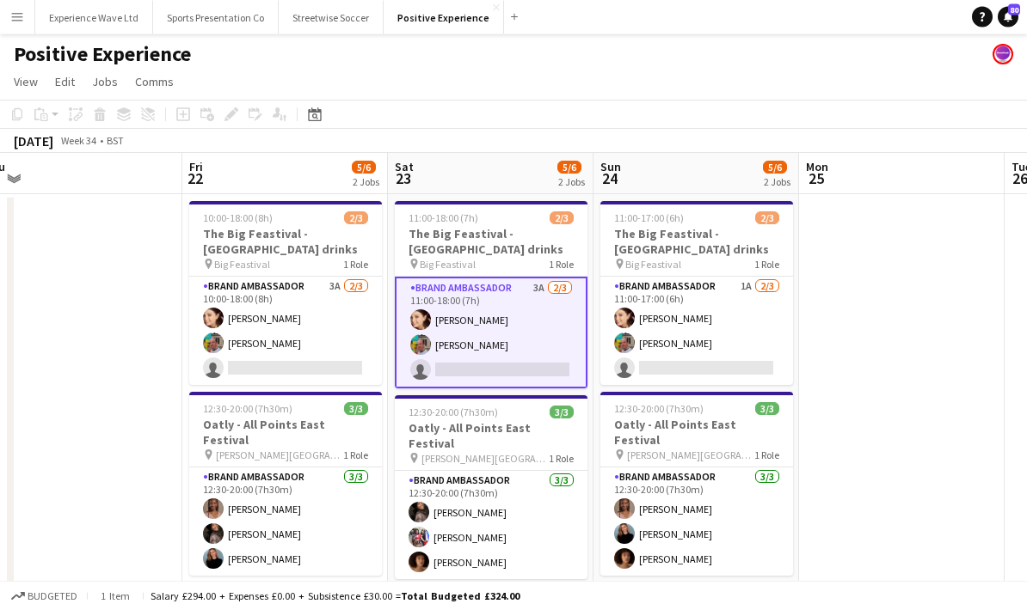
scroll to position [0, 0]
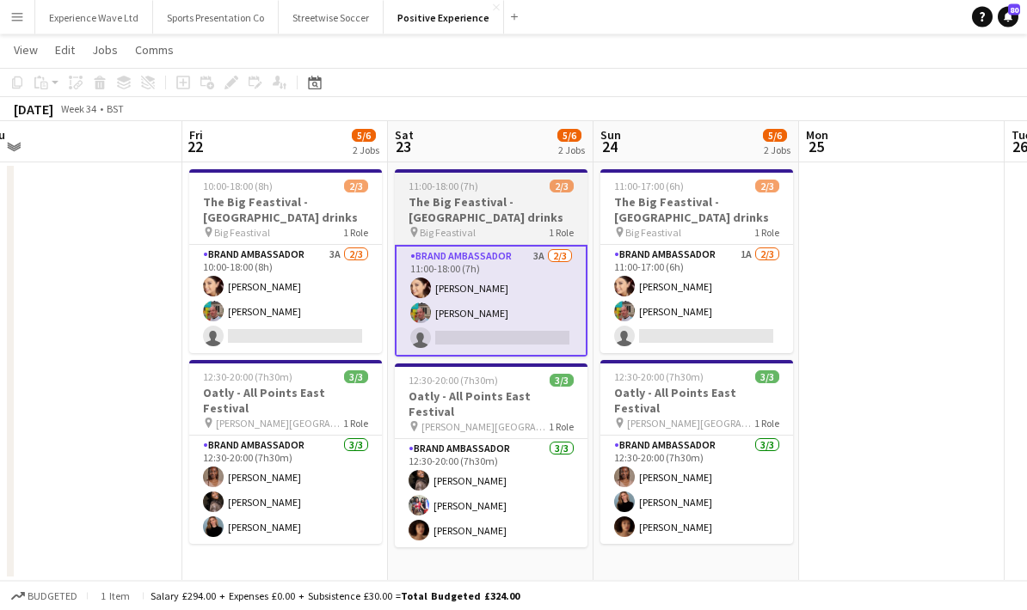
click at [517, 282] on app-card-role "Brand Ambassador 3A 2/3 11:00-18:00 (7h) Natasha Curtis Owen Prince single-neut…" at bounding box center [491, 302] width 193 height 112
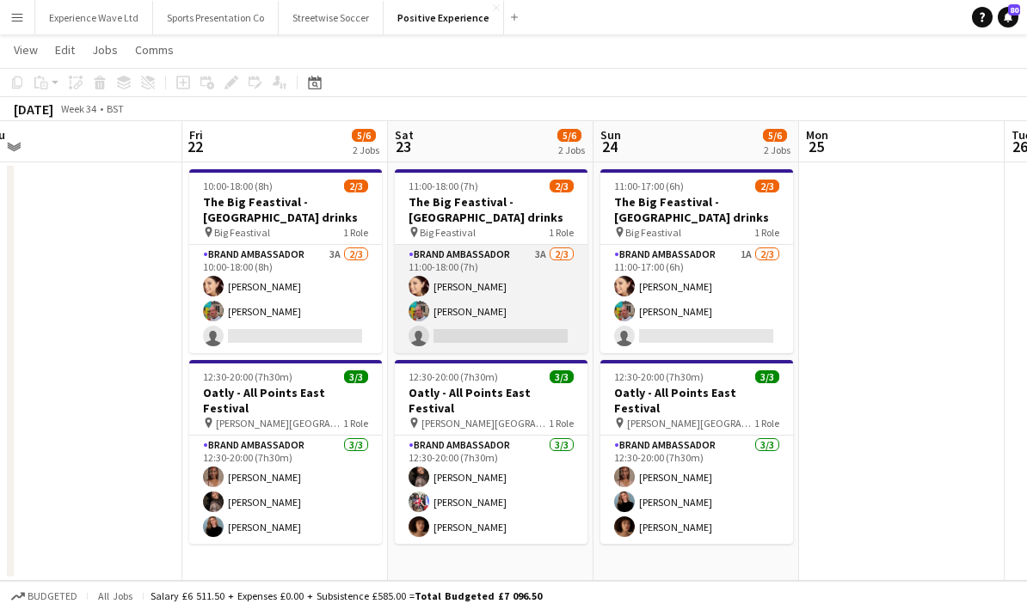
click at [518, 276] on app-card-role "Brand Ambassador 3A 2/3 11:00-18:00 (7h) Natasha Curtis Owen Prince single-neut…" at bounding box center [491, 299] width 193 height 108
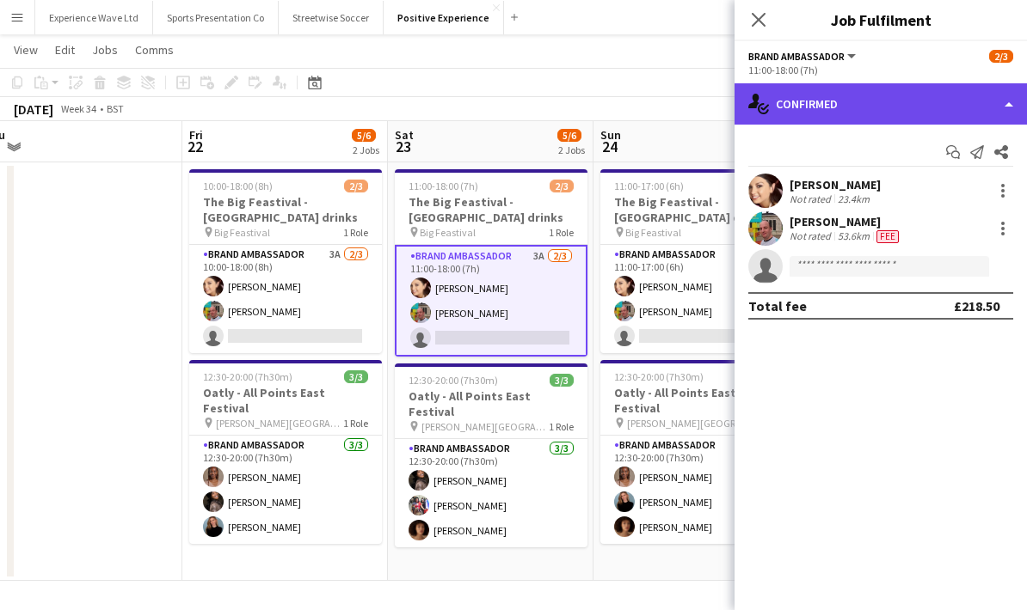
click at [1003, 109] on div "single-neutral-actions-check-2 Confirmed" at bounding box center [880, 103] width 292 height 41
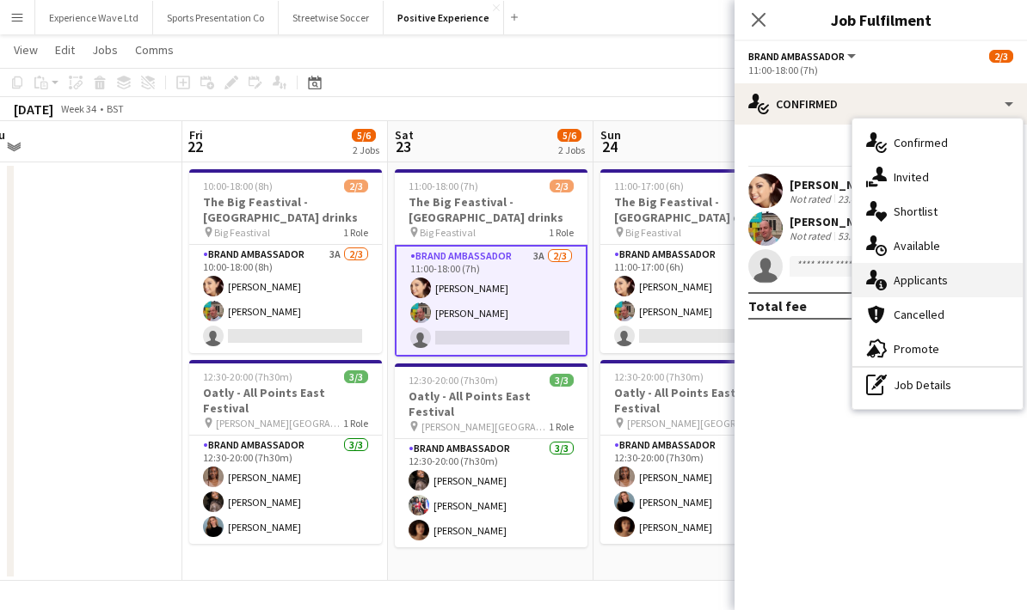
click at [961, 291] on div "single-neutral-actions-information Applicants" at bounding box center [937, 280] width 170 height 34
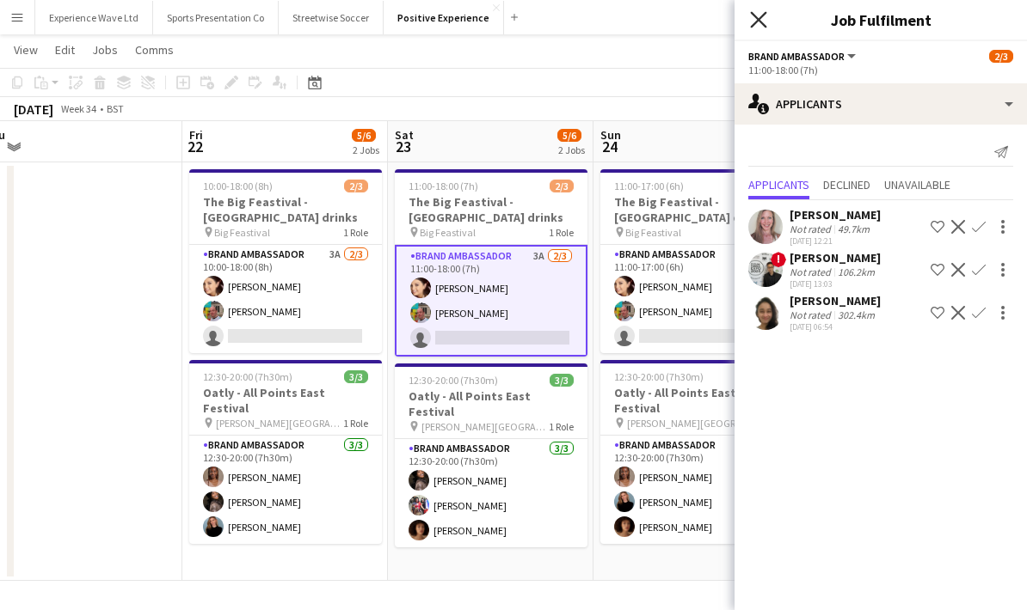
click at [759, 24] on icon "Close pop-in" at bounding box center [758, 19] width 16 height 16
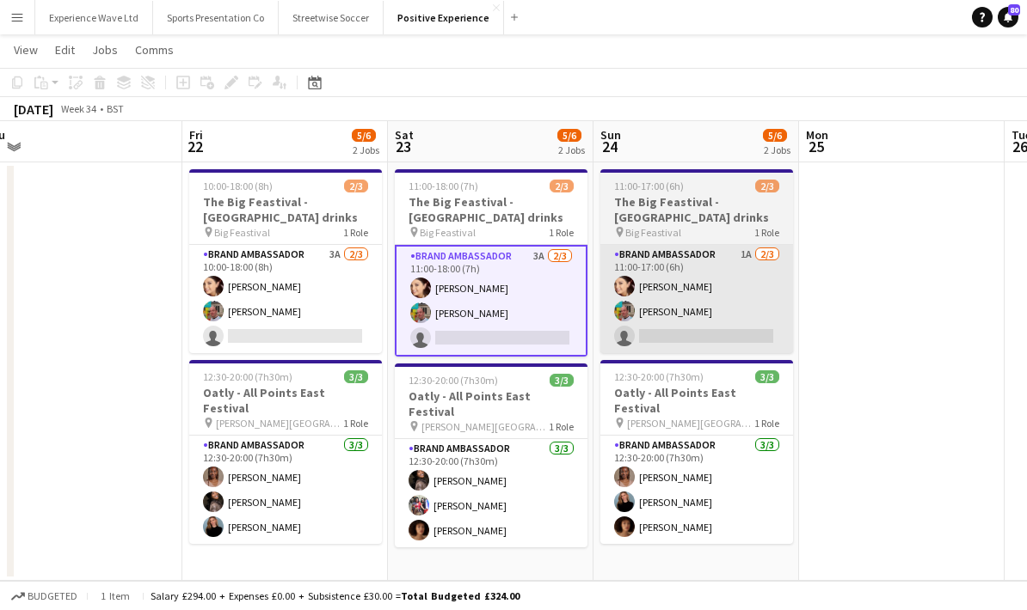
click at [707, 298] on app-card-role "Brand Ambassador 1A 2/3 11:00-17:00 (6h) Natasha Curtis Owen Prince single-neut…" at bounding box center [696, 299] width 193 height 108
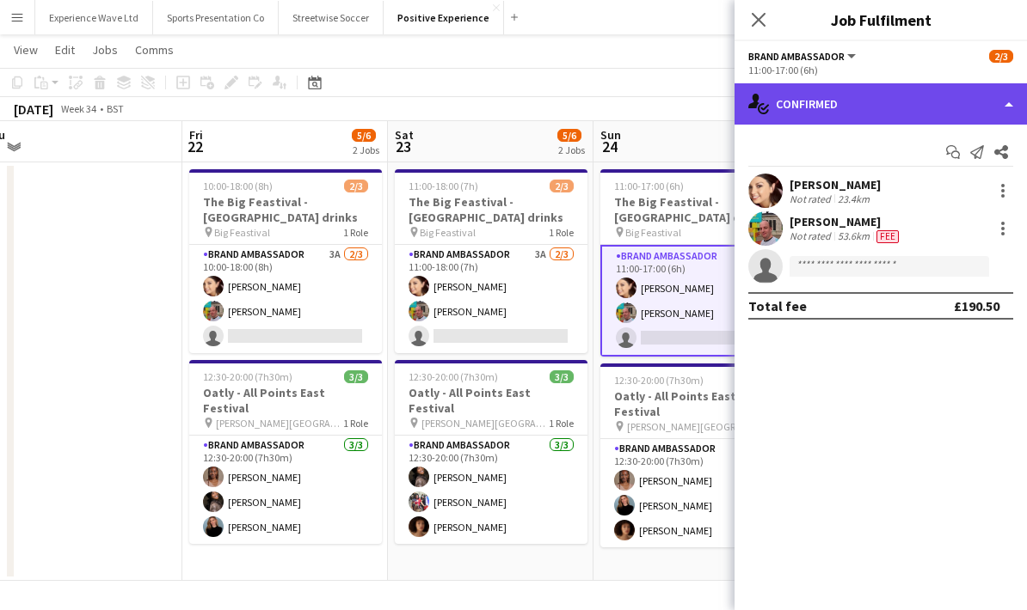
click at [924, 97] on div "single-neutral-actions-check-2 Confirmed" at bounding box center [880, 103] width 292 height 41
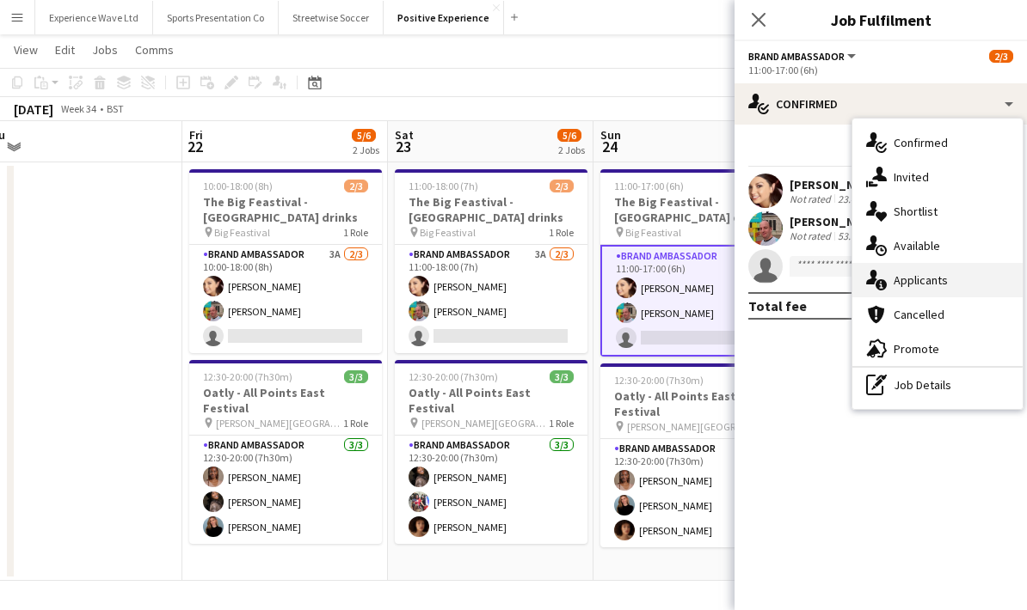
click at [941, 285] on div "single-neutral-actions-information Applicants" at bounding box center [937, 280] width 170 height 34
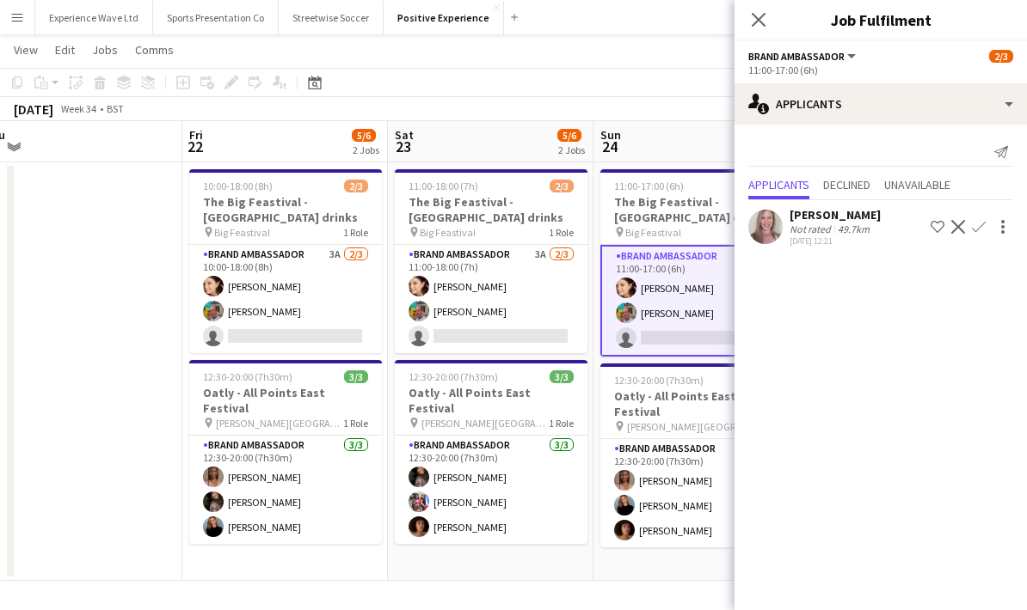
click at [845, 230] on div "49.7km" at bounding box center [853, 229] width 39 height 13
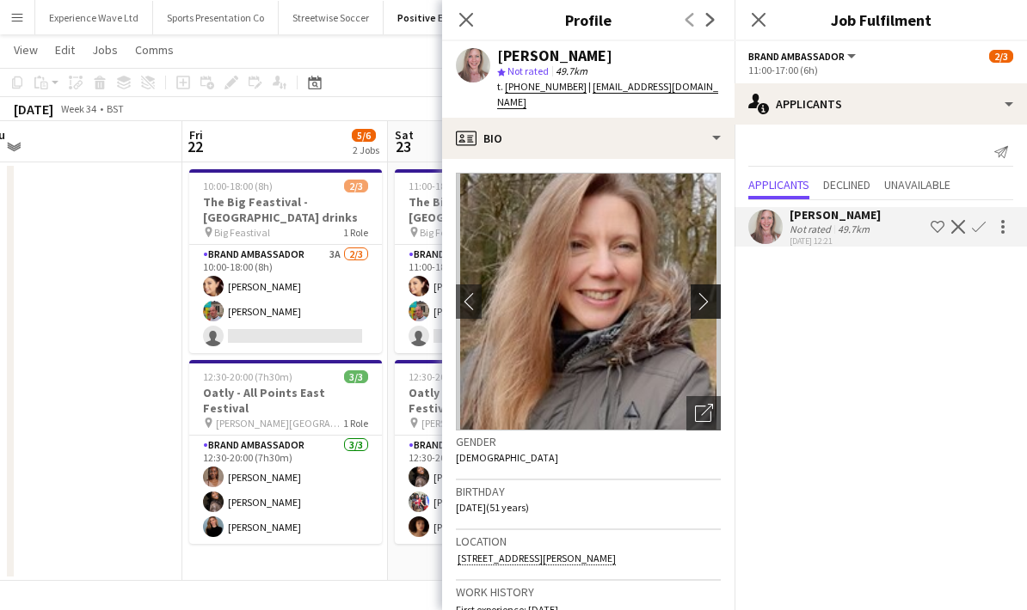
click at [704, 292] on app-icon "chevron-right" at bounding box center [708, 301] width 27 height 18
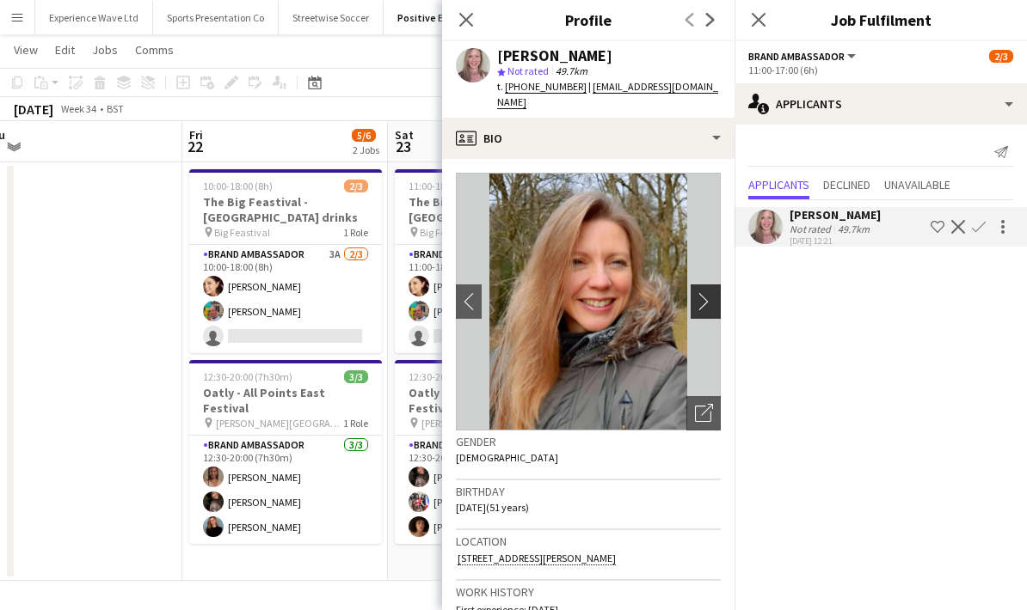
click at [700, 292] on app-icon "chevron-right" at bounding box center [708, 301] width 27 height 18
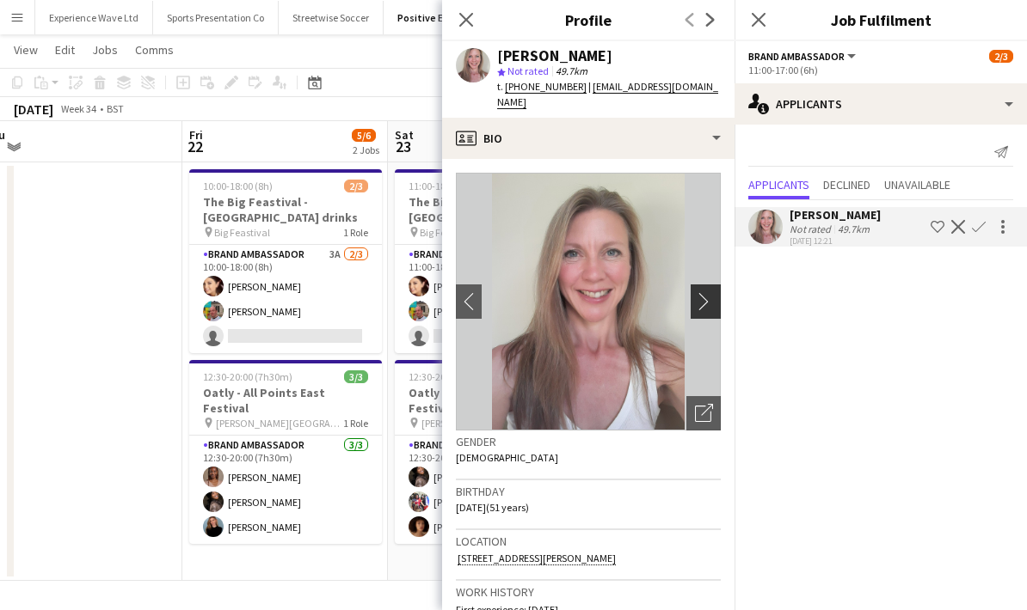
click at [700, 292] on app-icon "chevron-right" at bounding box center [708, 301] width 27 height 18
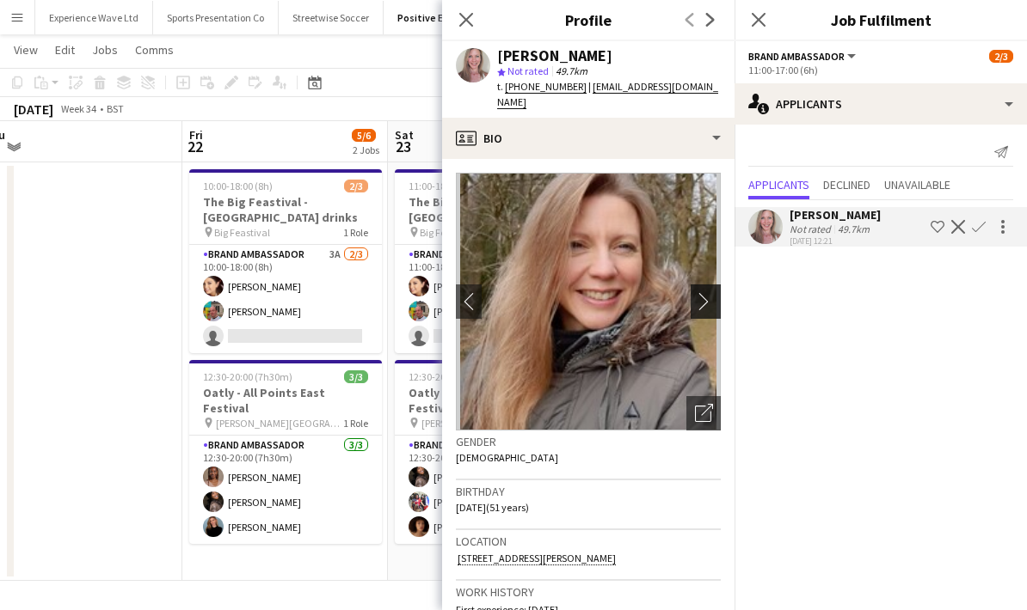
click at [702, 292] on app-icon "chevron-right" at bounding box center [708, 301] width 27 height 18
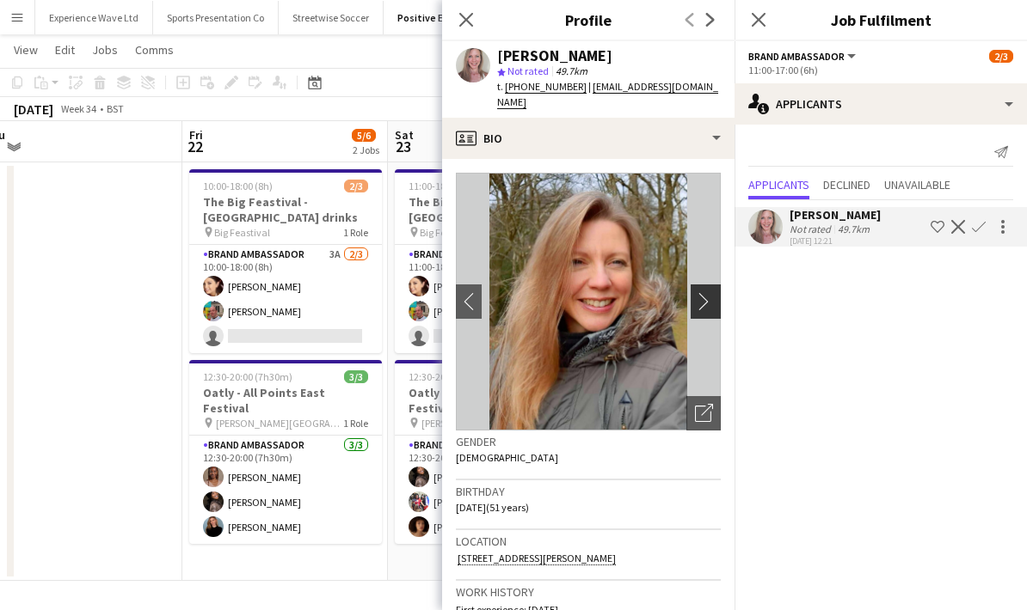
scroll to position [0, 0]
click at [469, 23] on icon at bounding box center [465, 19] width 16 height 16
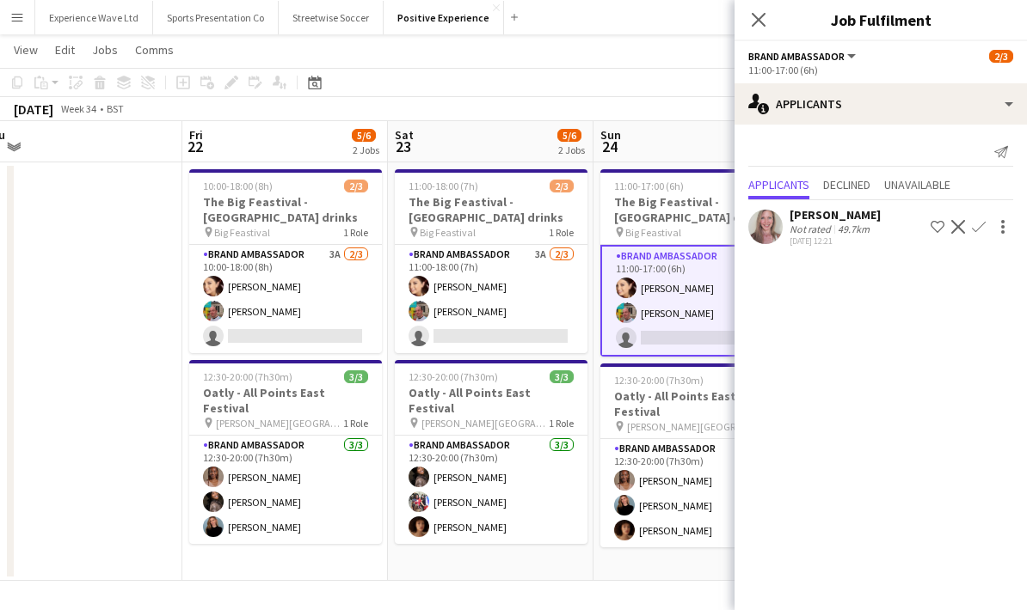
click at [111, 322] on app-date-cell at bounding box center [79, 371] width 205 height 419
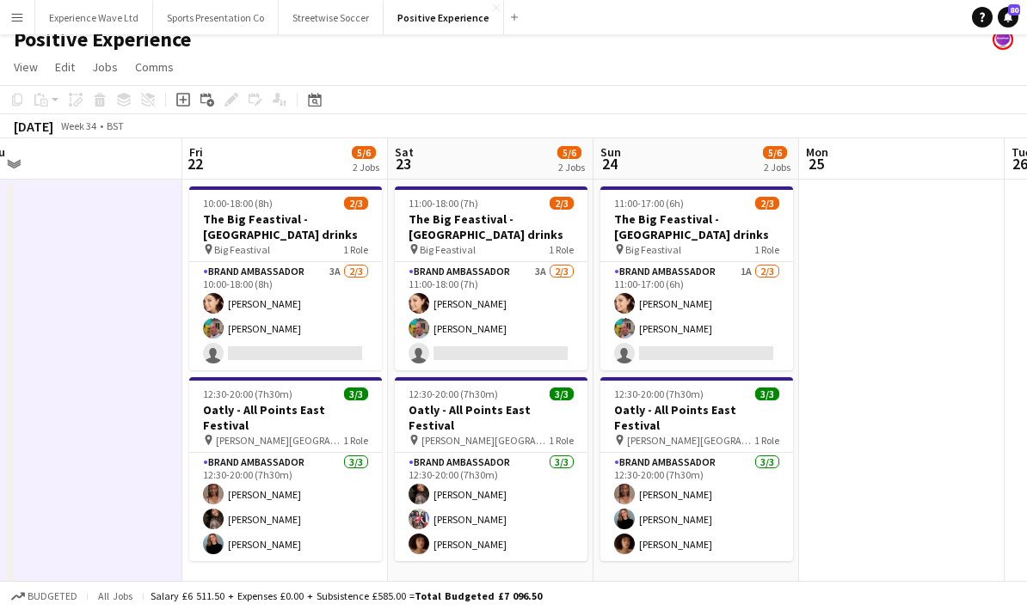
scroll to position [15, 0]
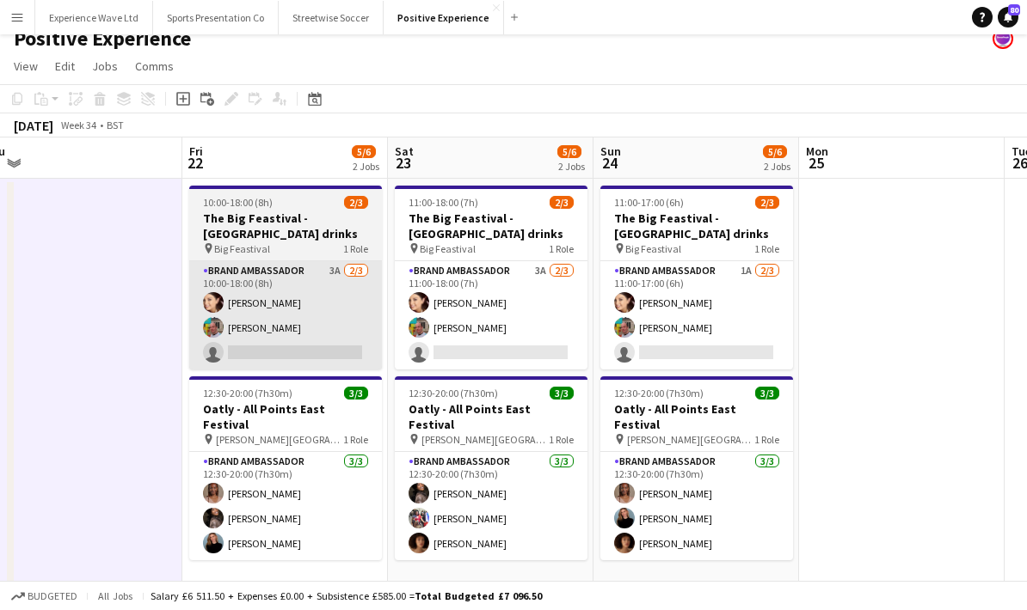
click at [285, 328] on app-card-role "Brand Ambassador 3A 2/3 10:00-18:00 (8h) Natasha Curtis Owen Prince single-neut…" at bounding box center [285, 315] width 193 height 108
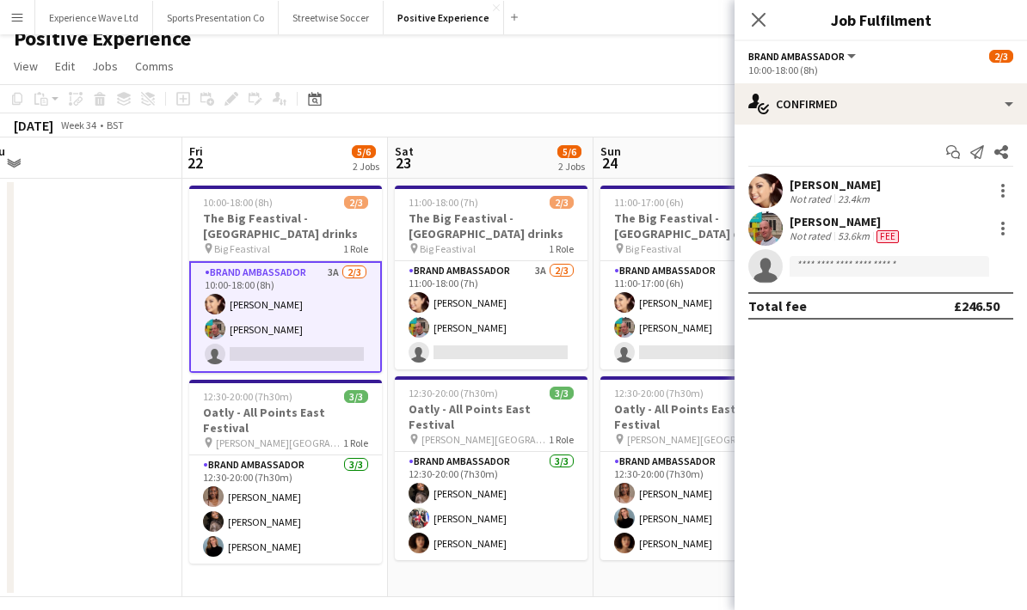
click at [681, 57] on app-page-menu "View Day view expanded Day view collapsed Month view Date picker Jump to today …" at bounding box center [513, 68] width 1027 height 33
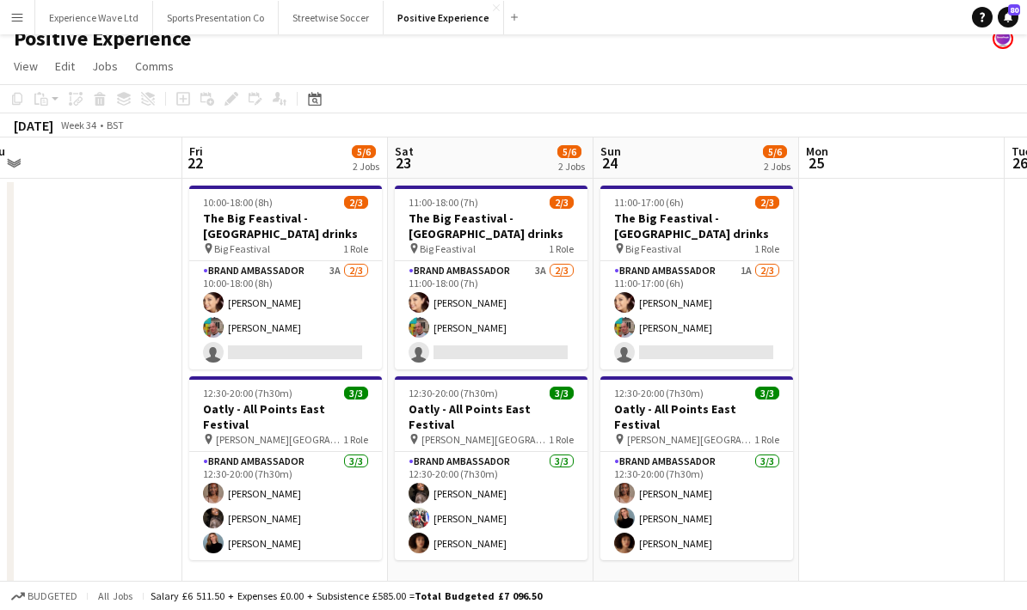
click at [101, 256] on app-date-cell at bounding box center [79, 388] width 205 height 419
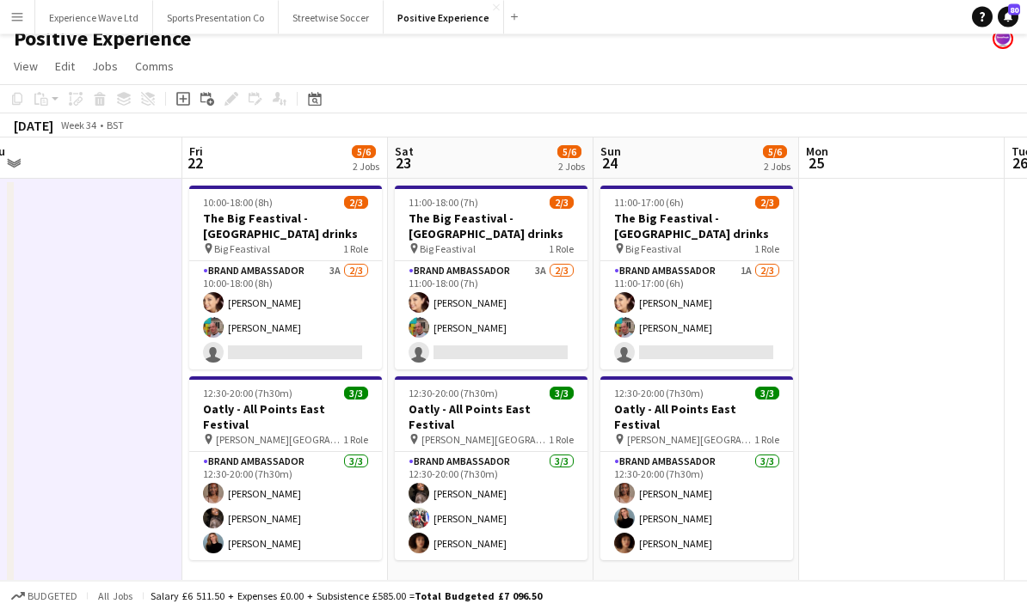
scroll to position [15, 0]
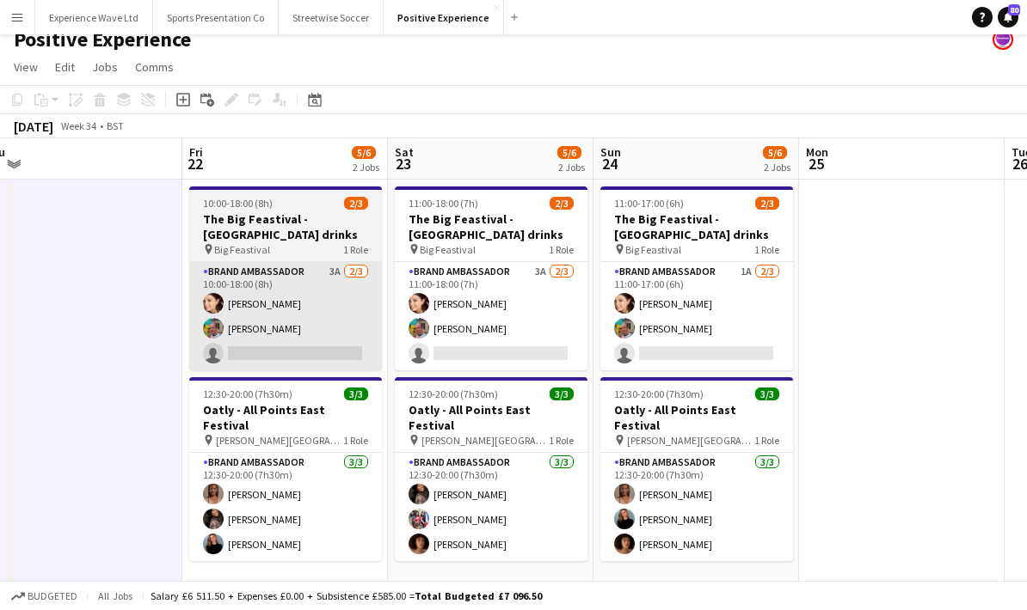
click at [307, 305] on app-card-role "Brand Ambassador 3A 2/3 10:00-18:00 (8h) Natasha Curtis Owen Prince single-neut…" at bounding box center [285, 316] width 193 height 108
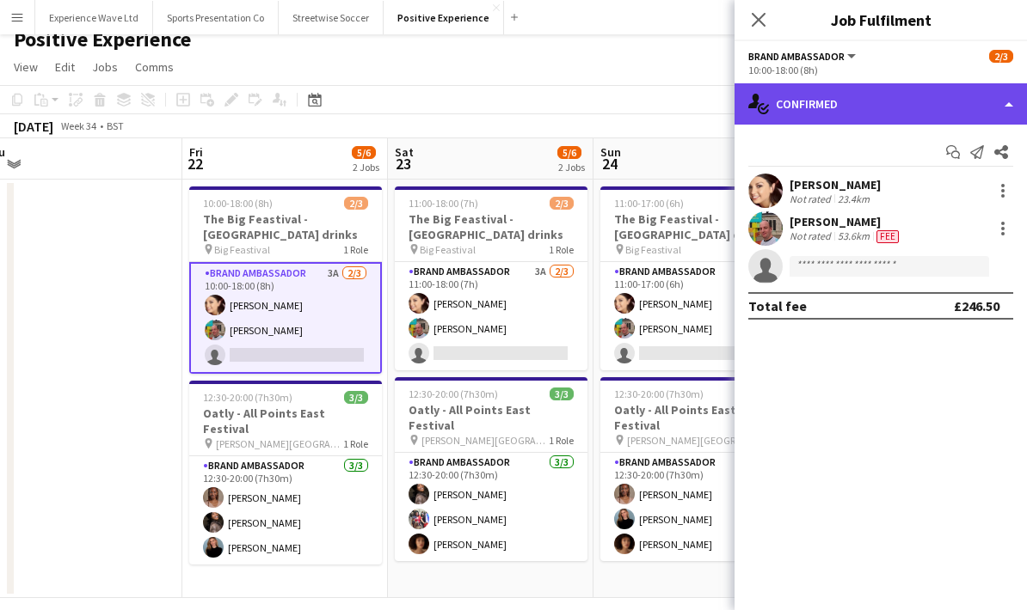
click at [1004, 106] on div "single-neutral-actions-check-2 Confirmed" at bounding box center [880, 103] width 292 height 41
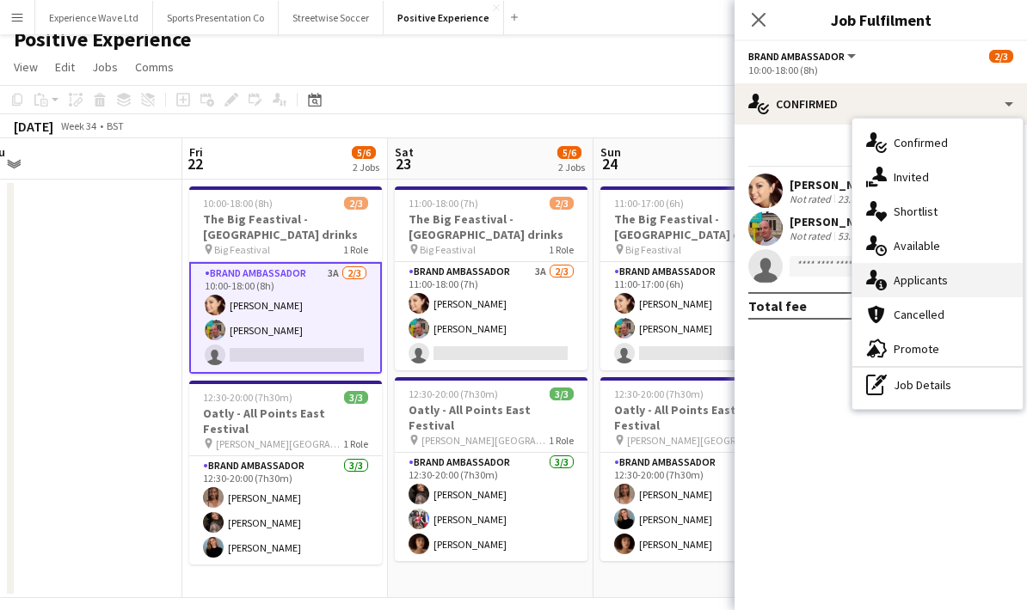
click at [958, 284] on div "single-neutral-actions-information Applicants" at bounding box center [937, 280] width 170 height 34
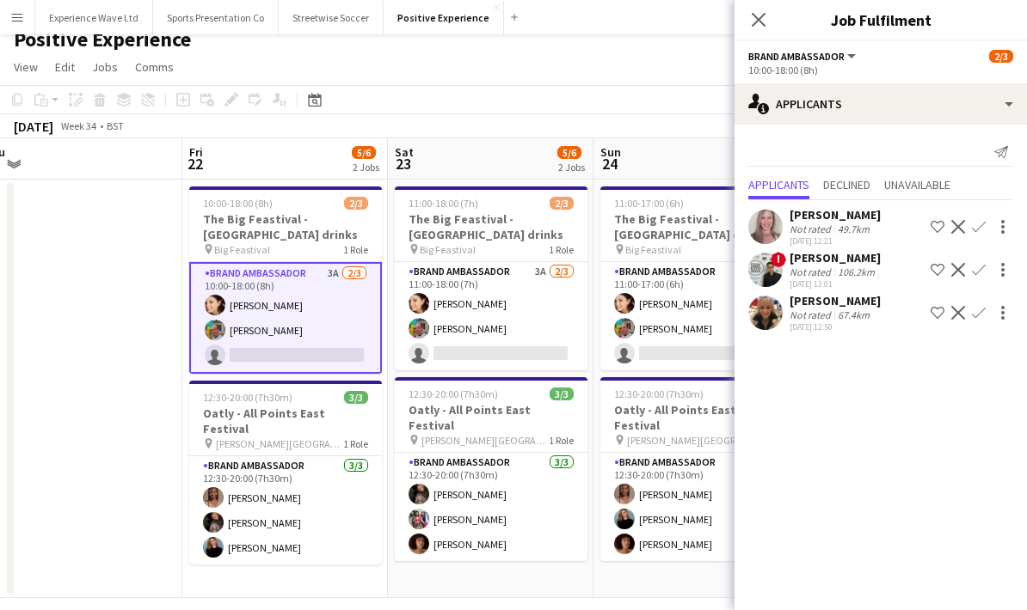
click at [851, 224] on div "49.7km" at bounding box center [853, 229] width 39 height 13
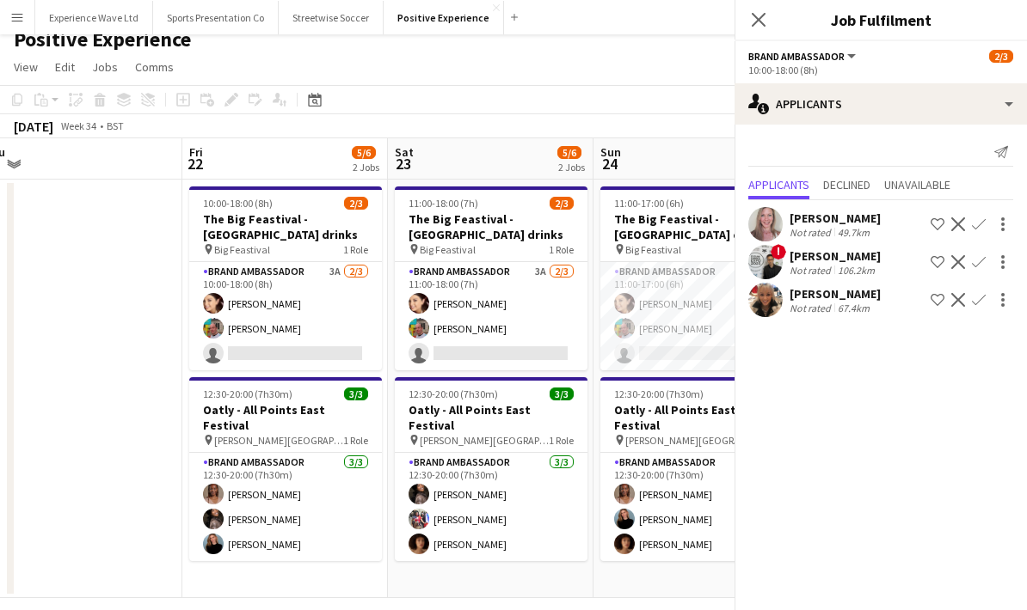
click at [464, 25] on button "Positive Experience Close" at bounding box center [443, 18] width 120 height 34
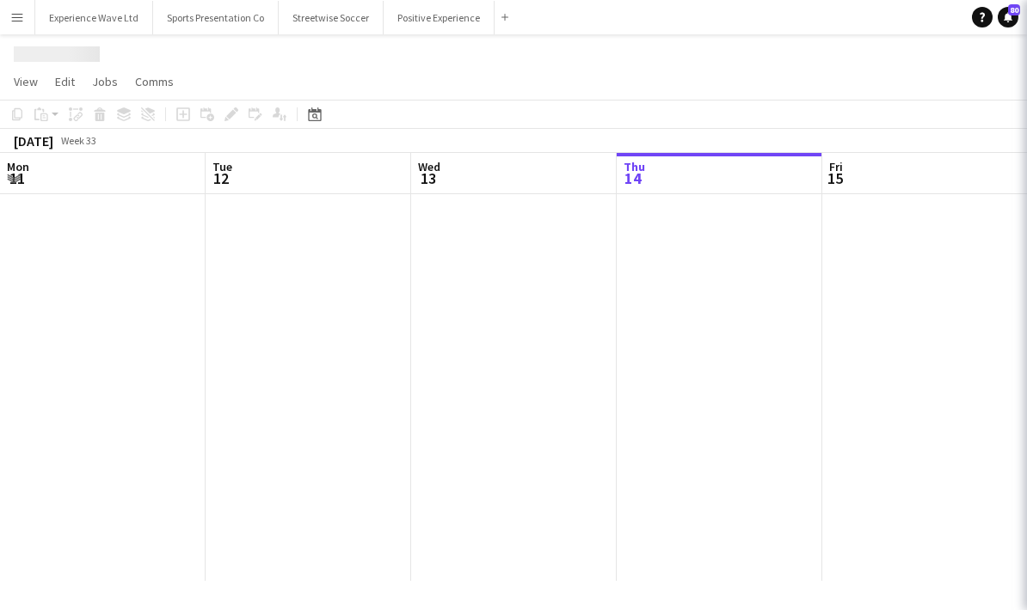
scroll to position [0, 411]
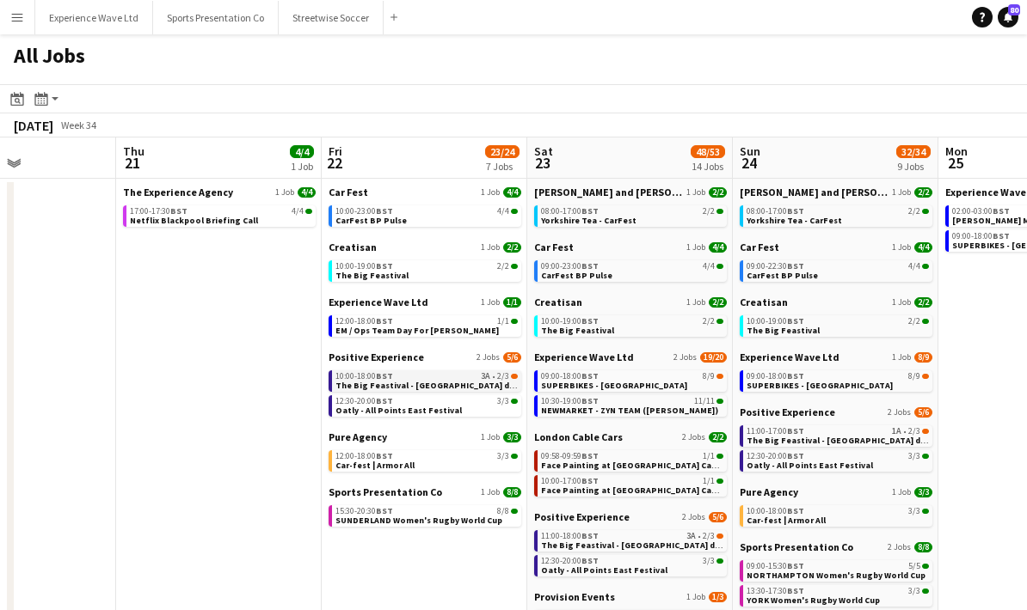
click at [427, 378] on div "10:00-18:00 BST 3A • 2/3" at bounding box center [426, 376] width 182 height 9
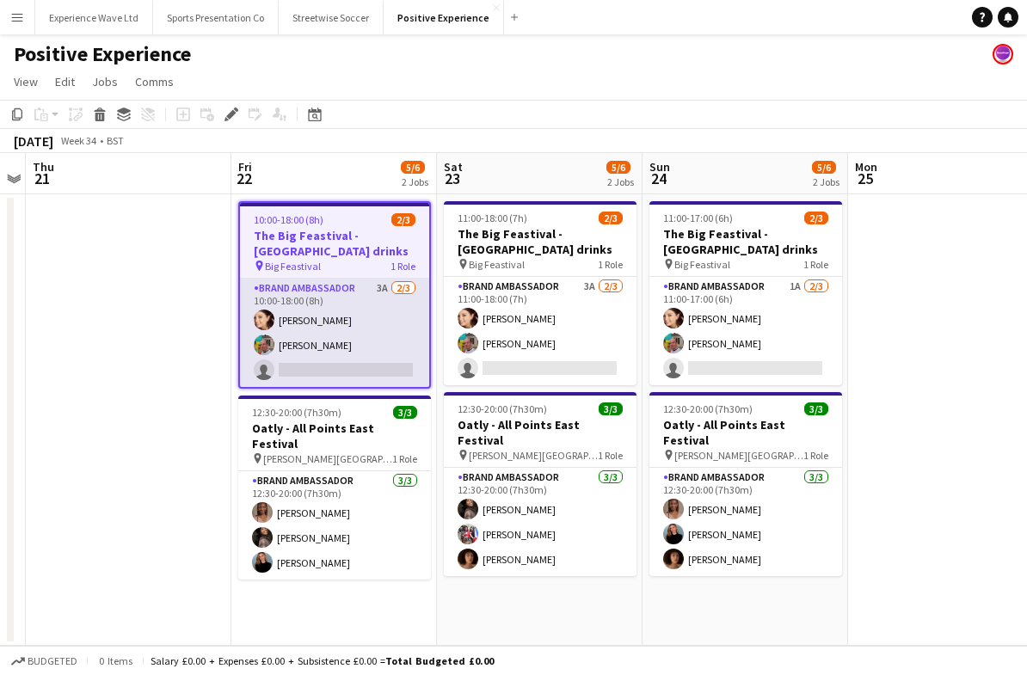
click at [340, 315] on app-card-role "Brand Ambassador 3A [DATE] 10:00-18:00 (8h) [PERSON_NAME] [PERSON_NAME] single-…" at bounding box center [334, 333] width 189 height 108
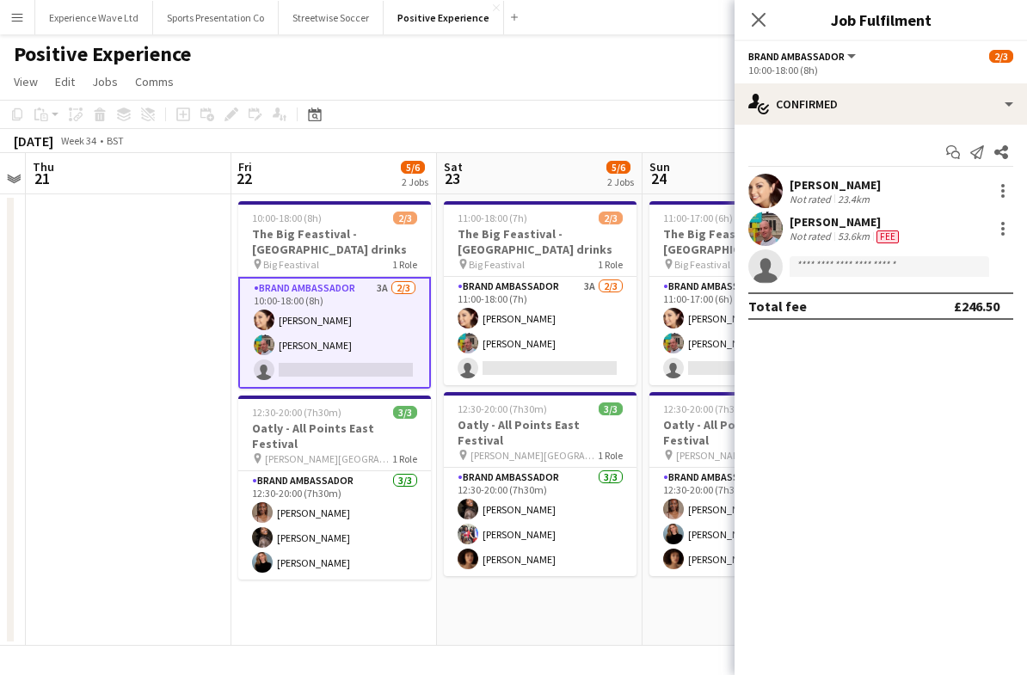
click at [994, 58] on span "2/3" at bounding box center [1001, 56] width 24 height 13
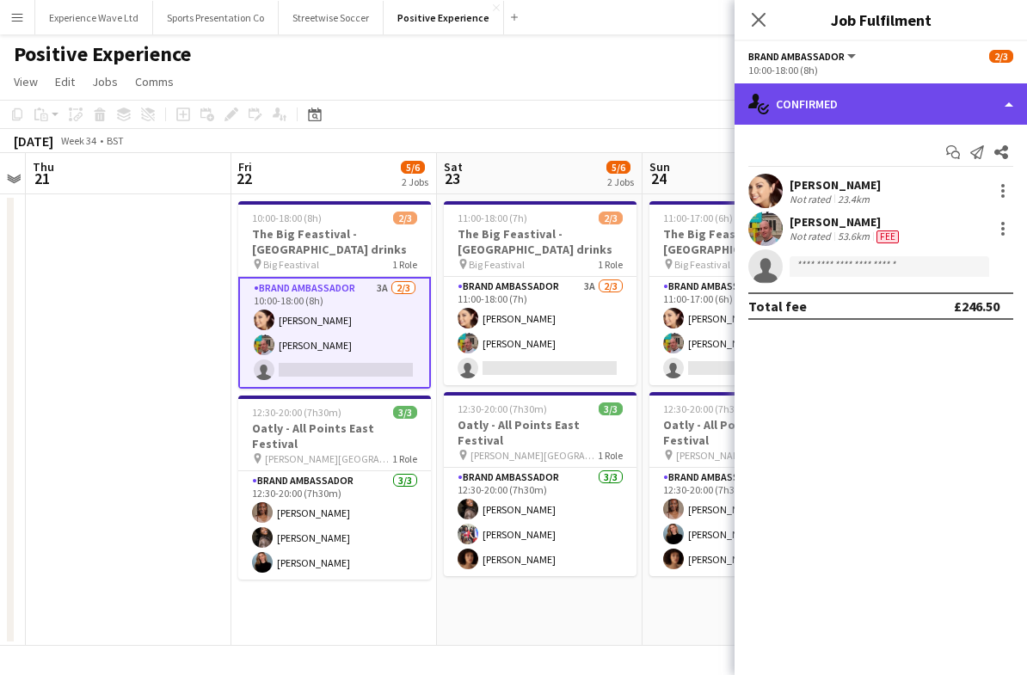
click at [999, 112] on div "single-neutral-actions-check-2 Confirmed" at bounding box center [880, 103] width 292 height 41
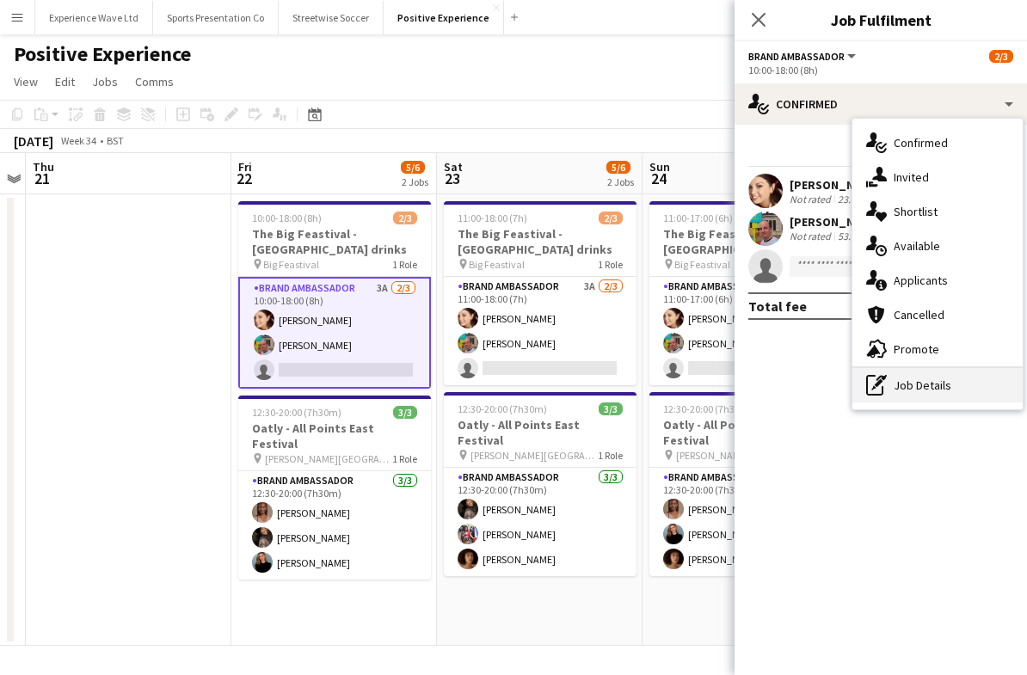
click at [957, 390] on div "pen-write Job Details" at bounding box center [937, 385] width 170 height 34
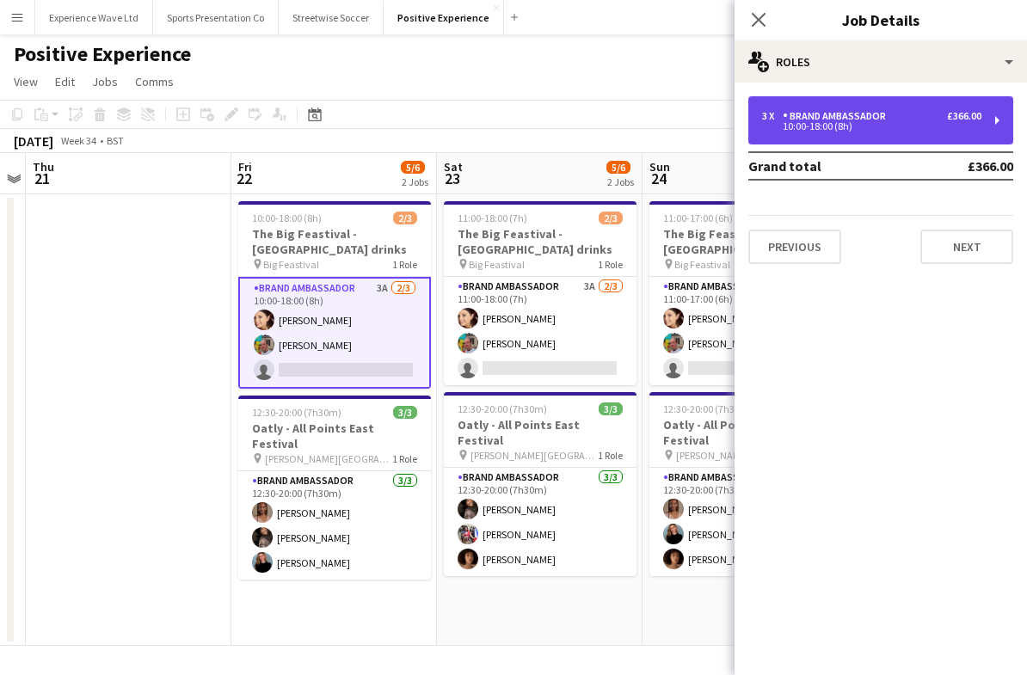
click at [993, 120] on div "3 x Brand Ambassador £366.00 10:00-18:00 (8h)" at bounding box center [880, 120] width 265 height 48
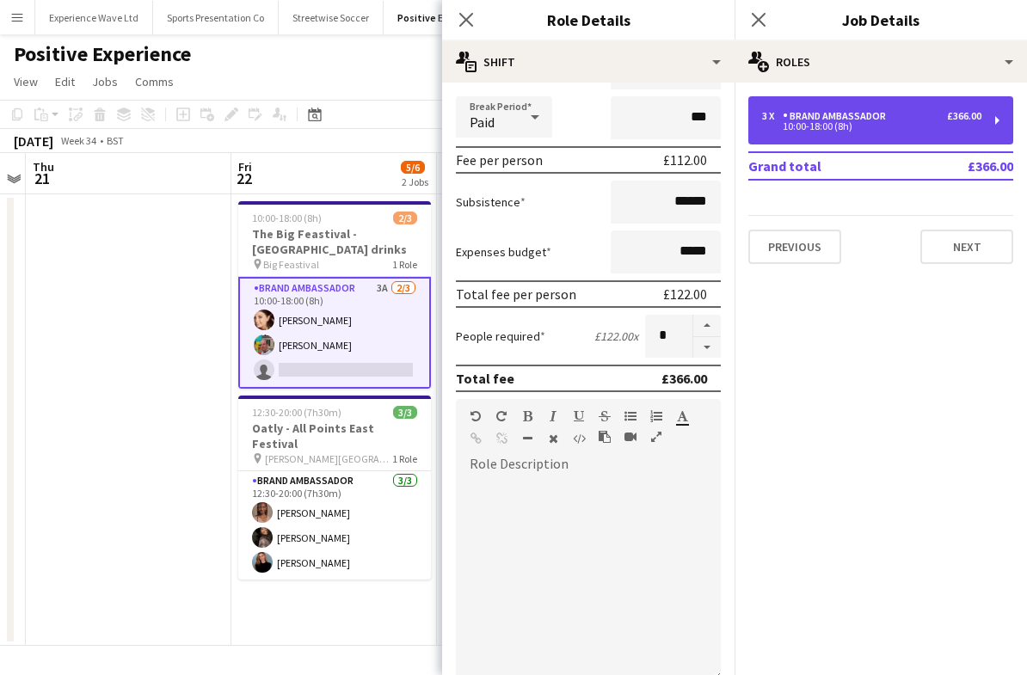
scroll to position [200, 0]
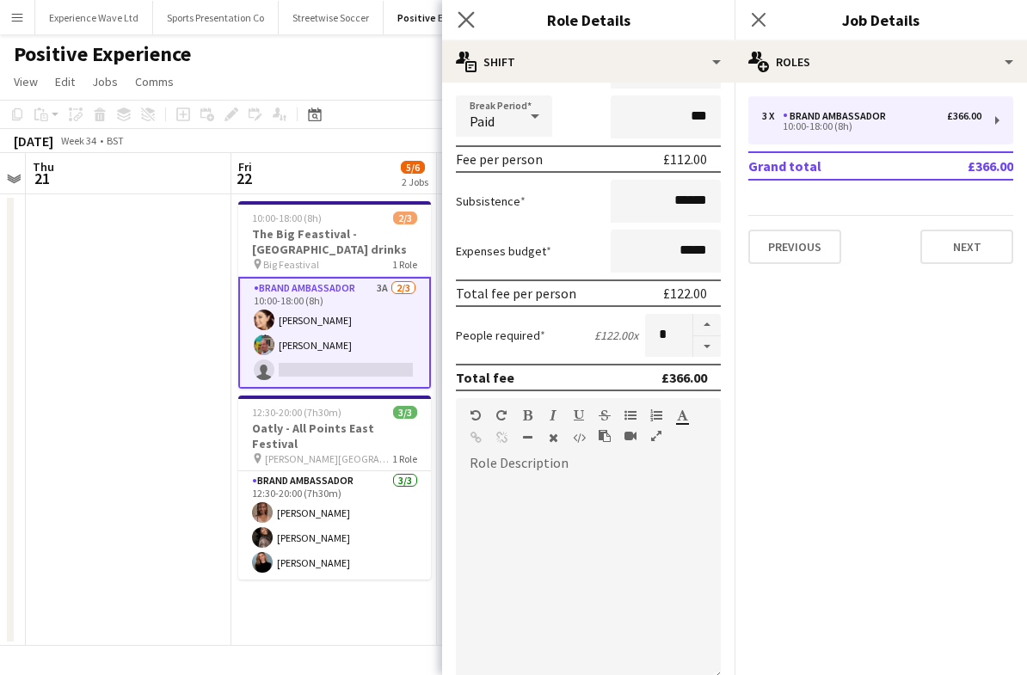
click at [475, 28] on app-icon "Close pop-in" at bounding box center [466, 20] width 25 height 25
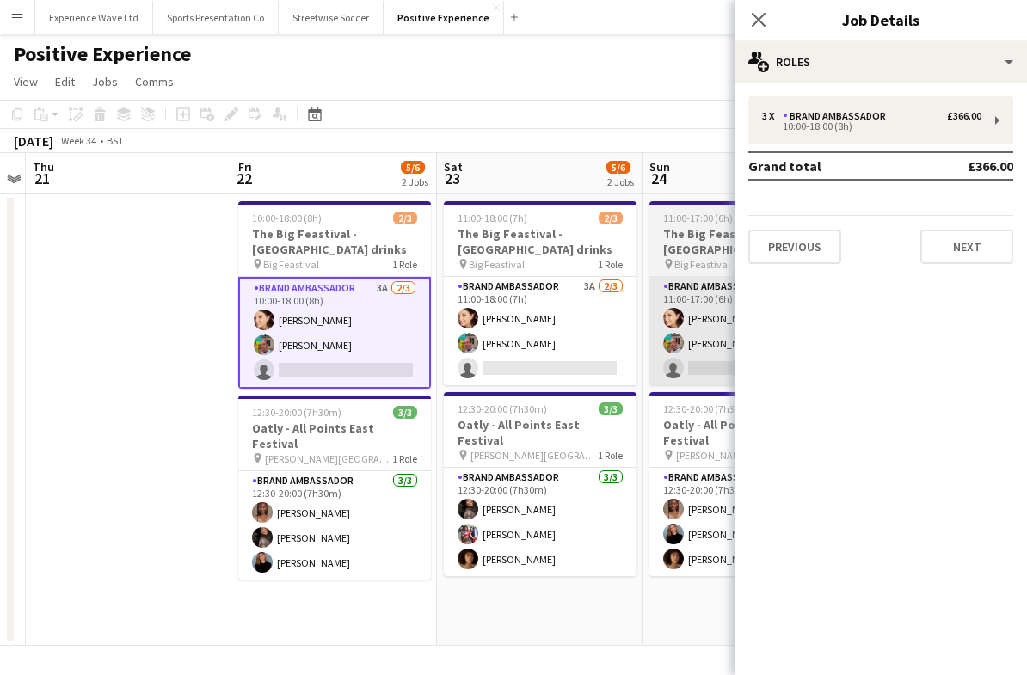
click at [694, 322] on app-card-role "Brand Ambassador 1A 2/3 11:00-17:00 (6h) Natasha Curtis Owen Prince single-neut…" at bounding box center [745, 331] width 193 height 108
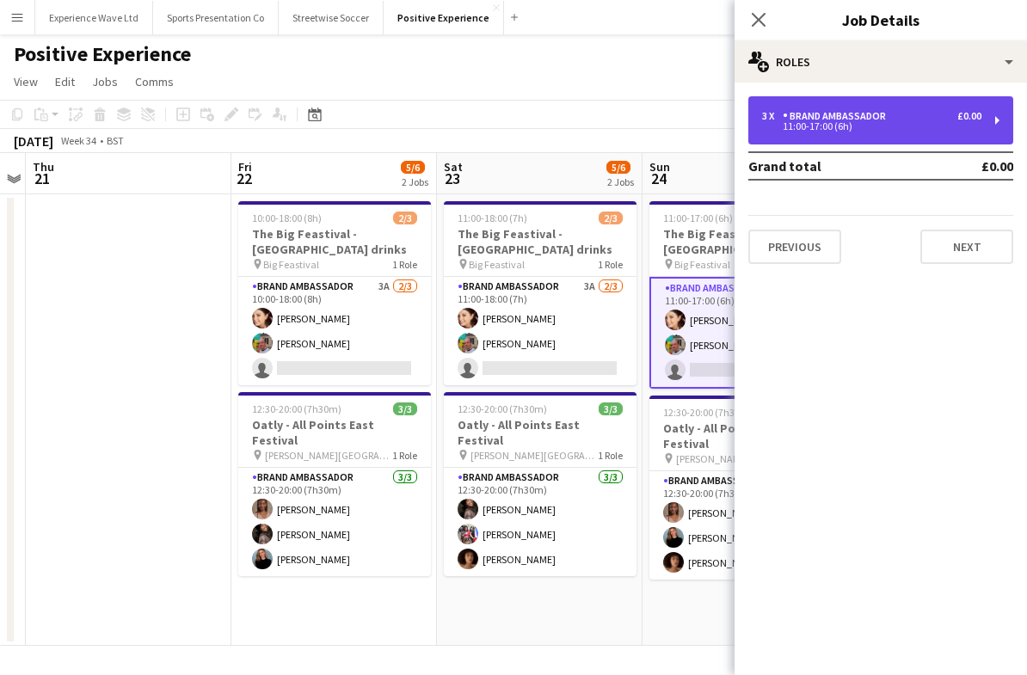
click at [990, 117] on div "3 x Brand Ambassador £0.00 11:00-17:00 (6h)" at bounding box center [880, 120] width 265 height 48
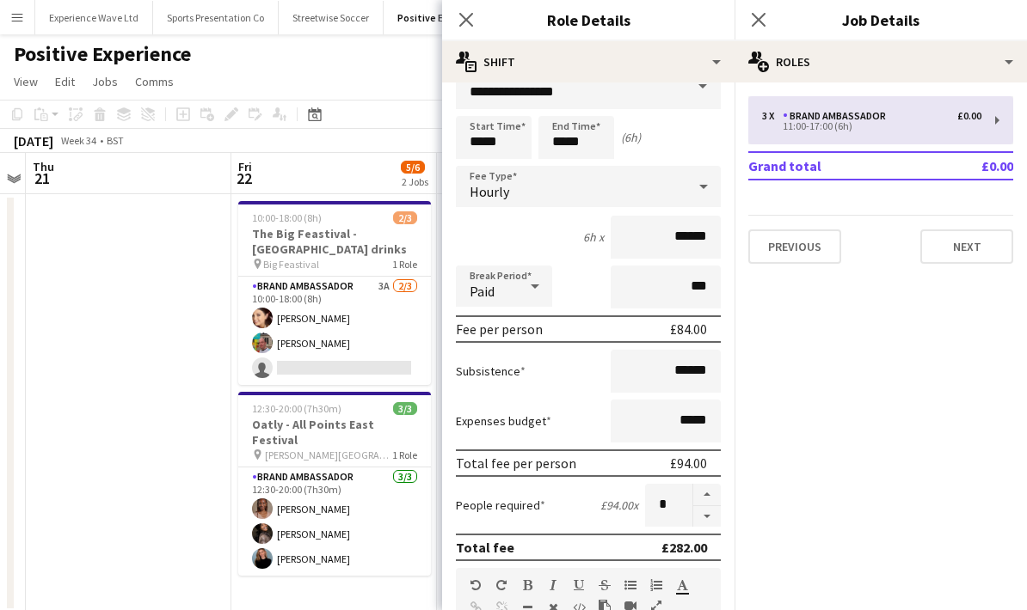
scroll to position [29, 0]
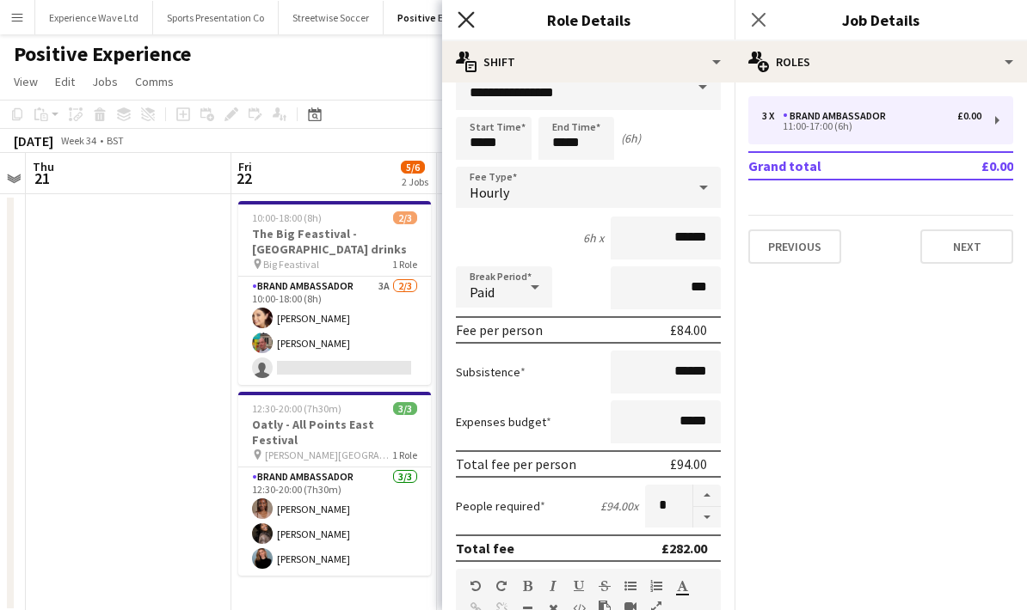
click at [466, 27] on icon "Close pop-in" at bounding box center [465, 19] width 16 height 16
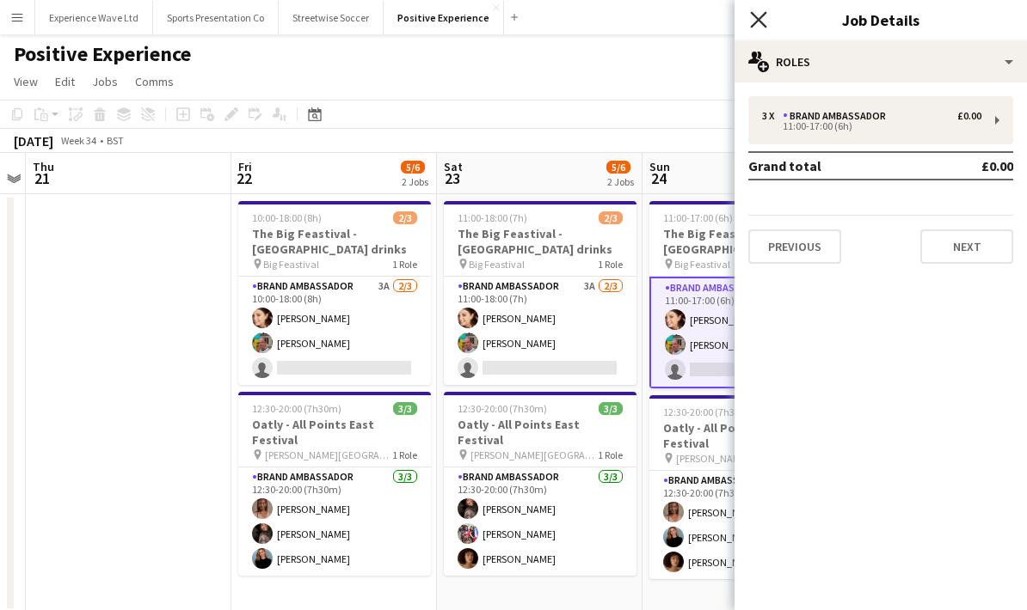
click at [765, 25] on icon "Close pop-in" at bounding box center [758, 19] width 16 height 16
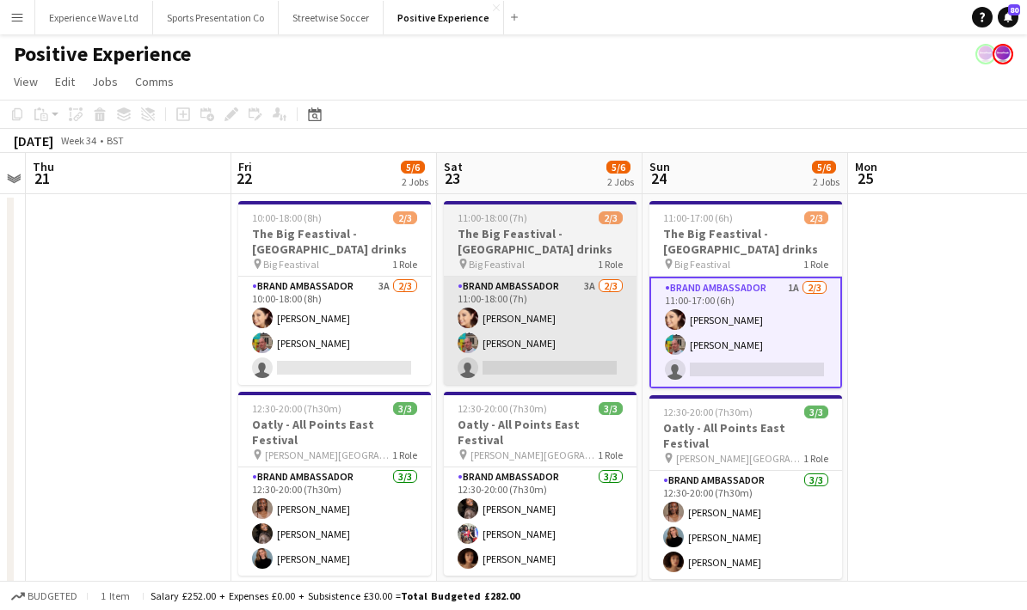
click at [518, 366] on app-card-role "Brand Ambassador 3A 2/3 11:00-18:00 (7h) Natasha Curtis Owen Prince single-neut…" at bounding box center [540, 331] width 193 height 108
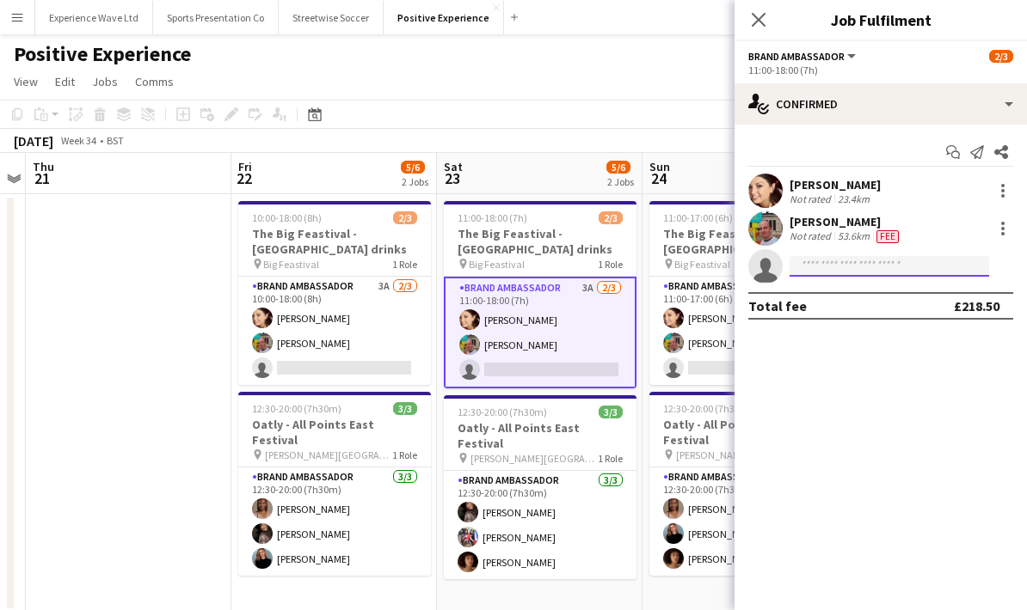
click at [830, 273] on input at bounding box center [888, 266] width 199 height 21
click at [822, 269] on input "**********" at bounding box center [888, 266] width 199 height 21
click at [861, 265] on input "**********" at bounding box center [888, 266] width 199 height 21
type input "*"
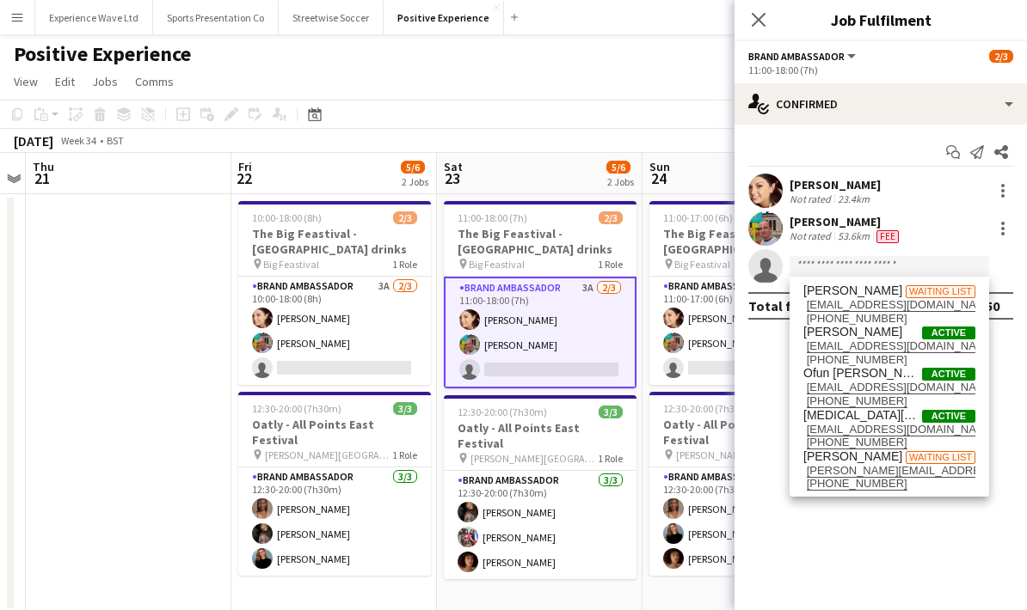
click at [11, 21] on app-icon "Menu" at bounding box center [17, 17] width 14 height 14
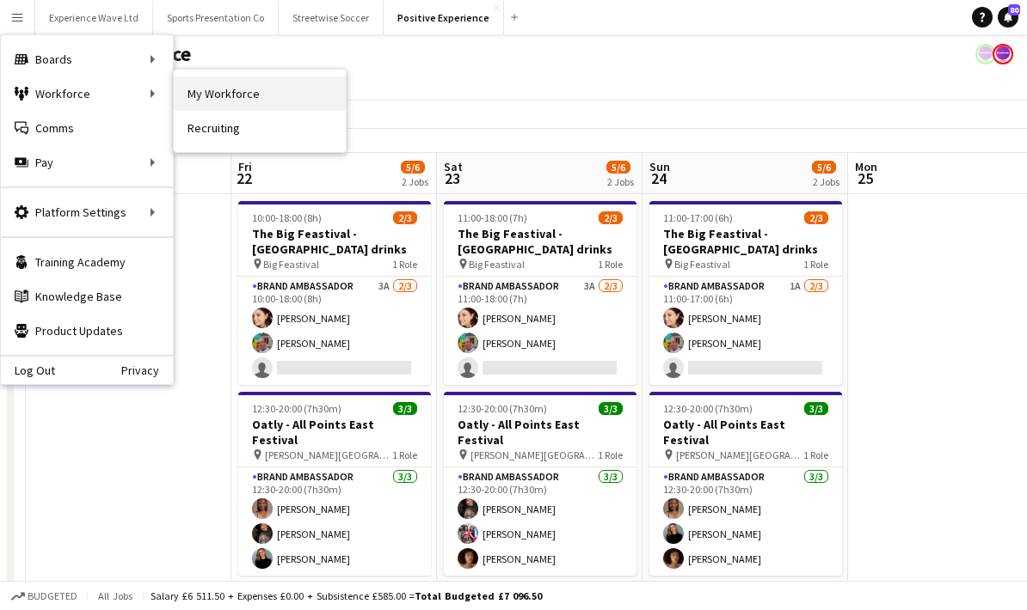
click at [257, 100] on link "My Workforce" at bounding box center [260, 94] width 172 height 34
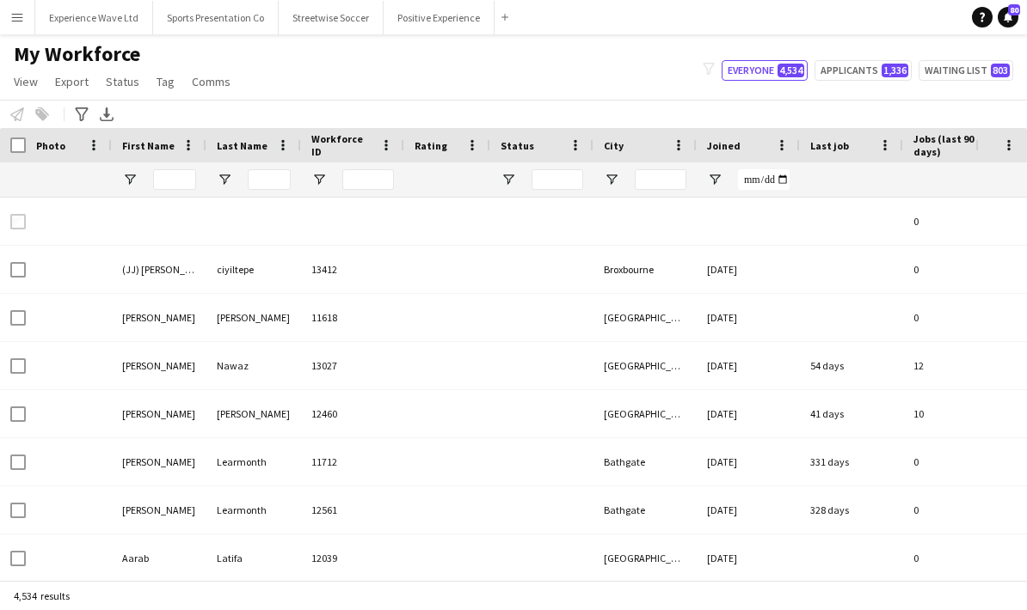
type input "**********"
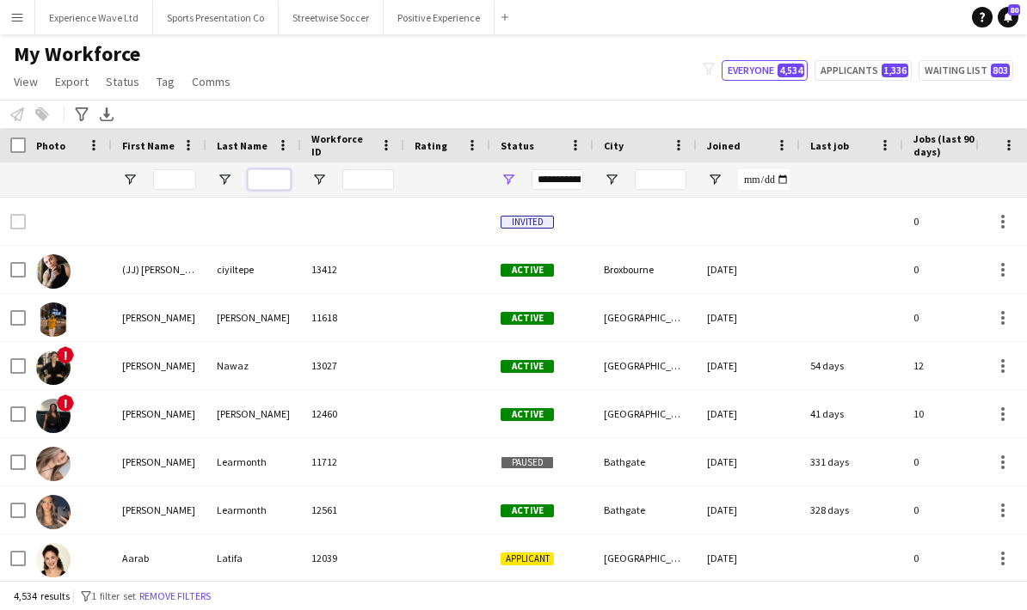
click at [262, 179] on input "Last Name Filter Input" at bounding box center [269, 179] width 43 height 21
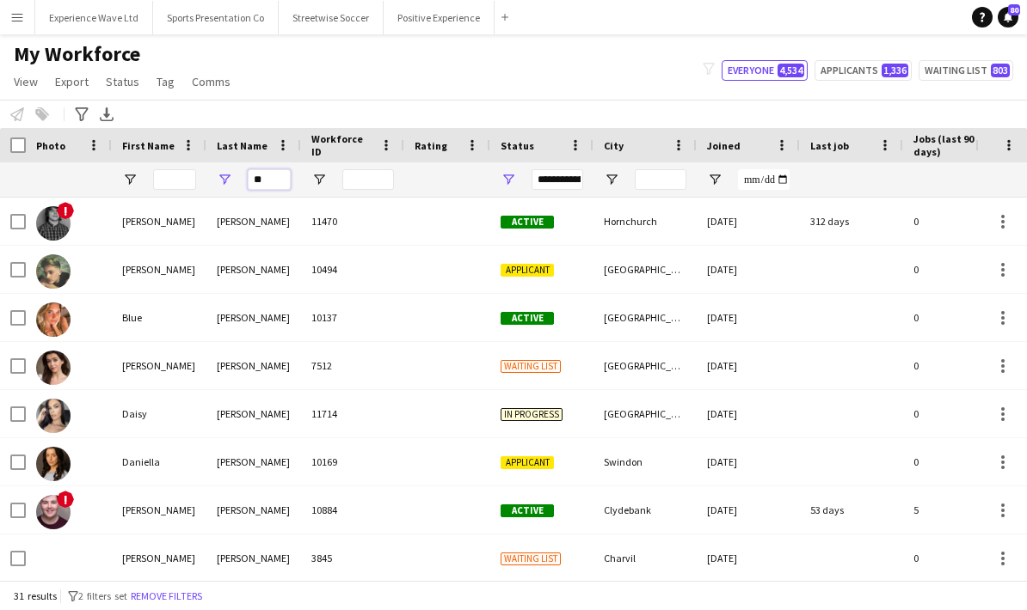
type input "**"
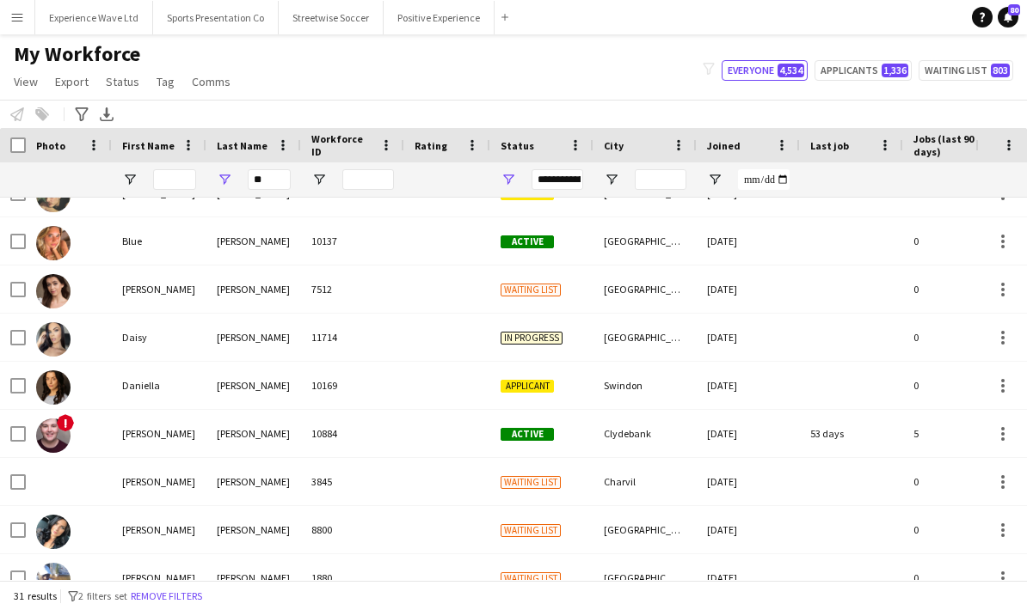
scroll to position [77, 0]
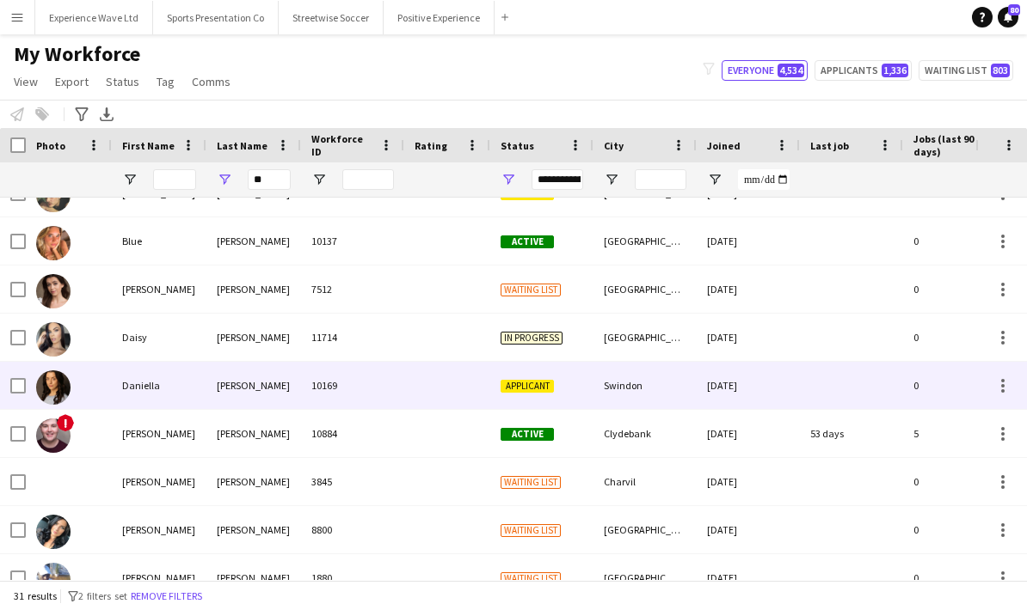
click at [377, 400] on div "10169" at bounding box center [352, 385] width 103 height 47
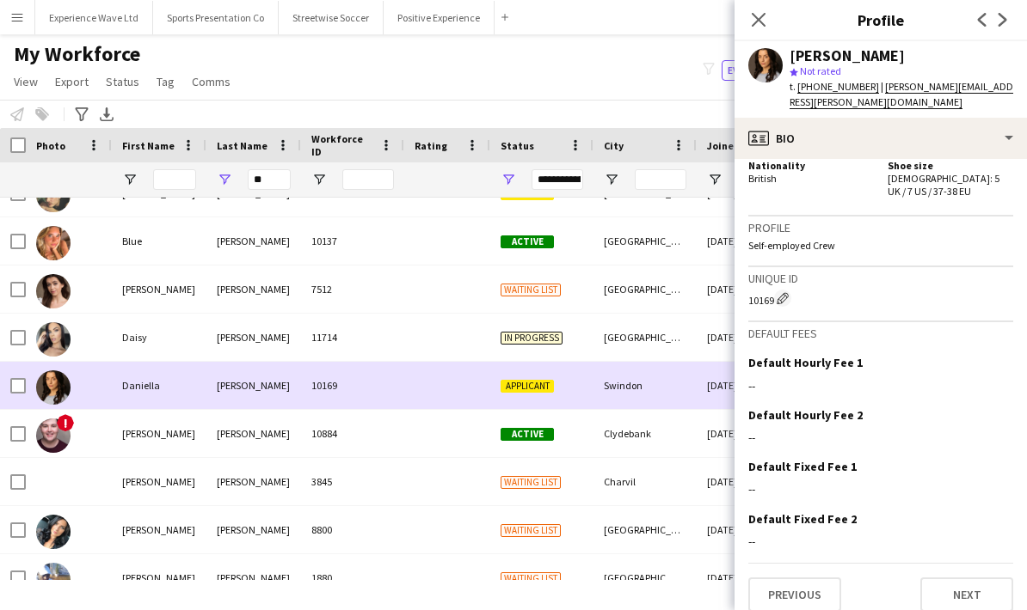
scroll to position [959, 0]
click at [982, 582] on button "Next" at bounding box center [966, 596] width 93 height 34
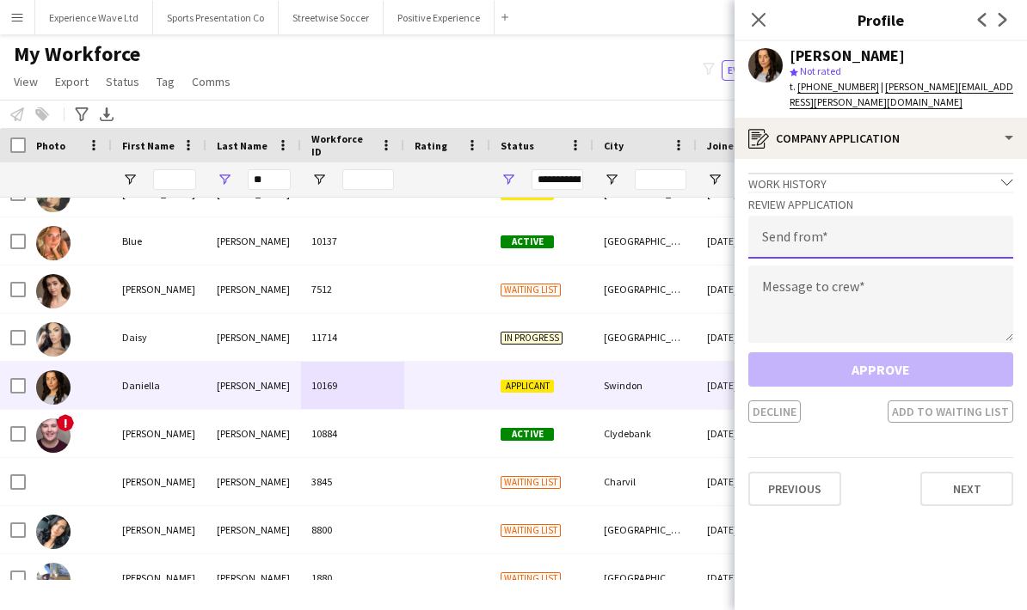
click at [827, 237] on input "email" at bounding box center [880, 237] width 265 height 43
type input "**********"
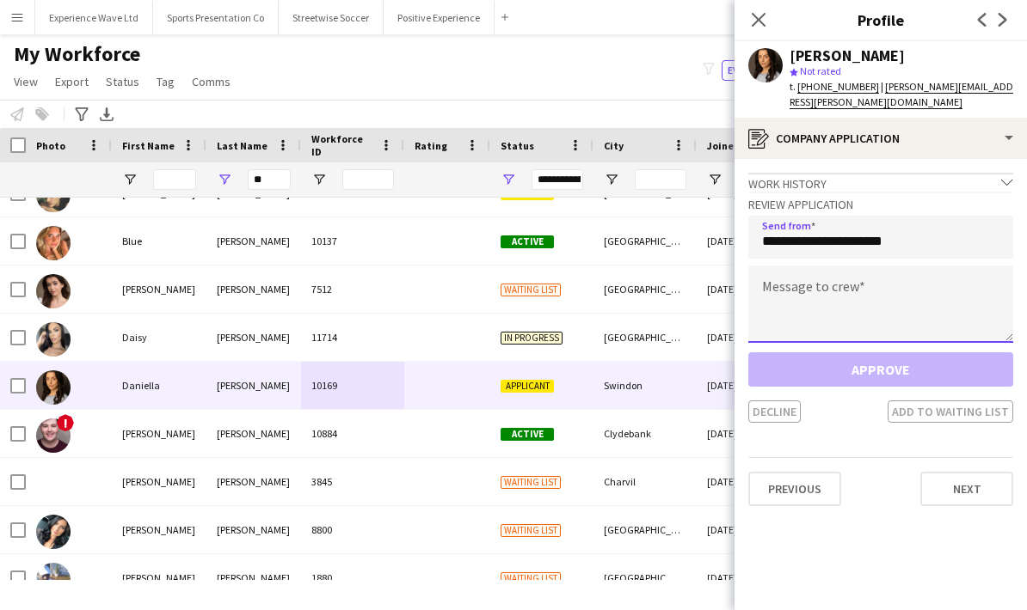
click at [810, 307] on textarea at bounding box center [880, 304] width 265 height 77
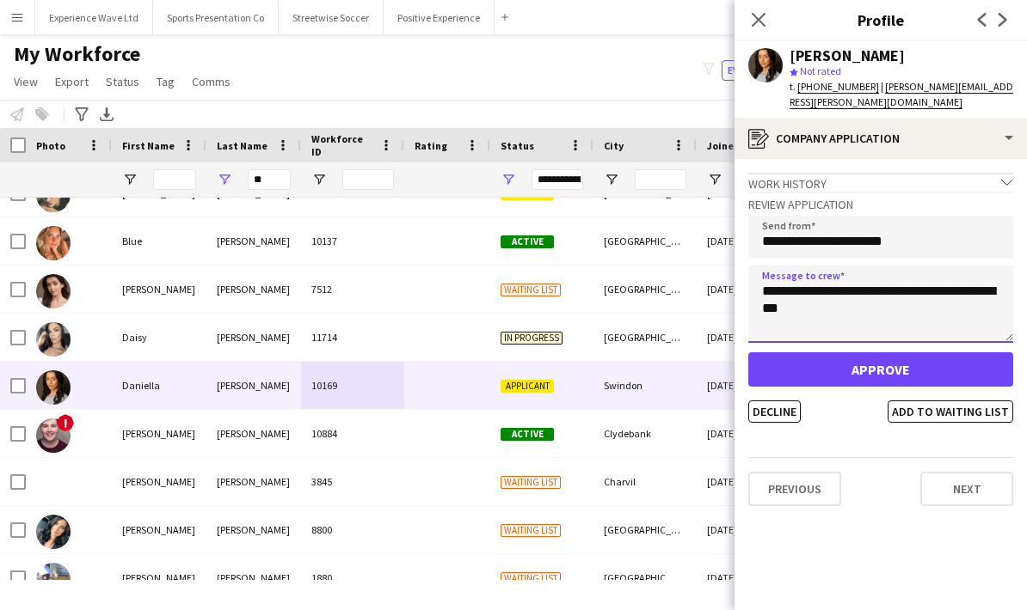
type textarea "**********"
click at [855, 377] on button "Approve" at bounding box center [880, 369] width 265 height 34
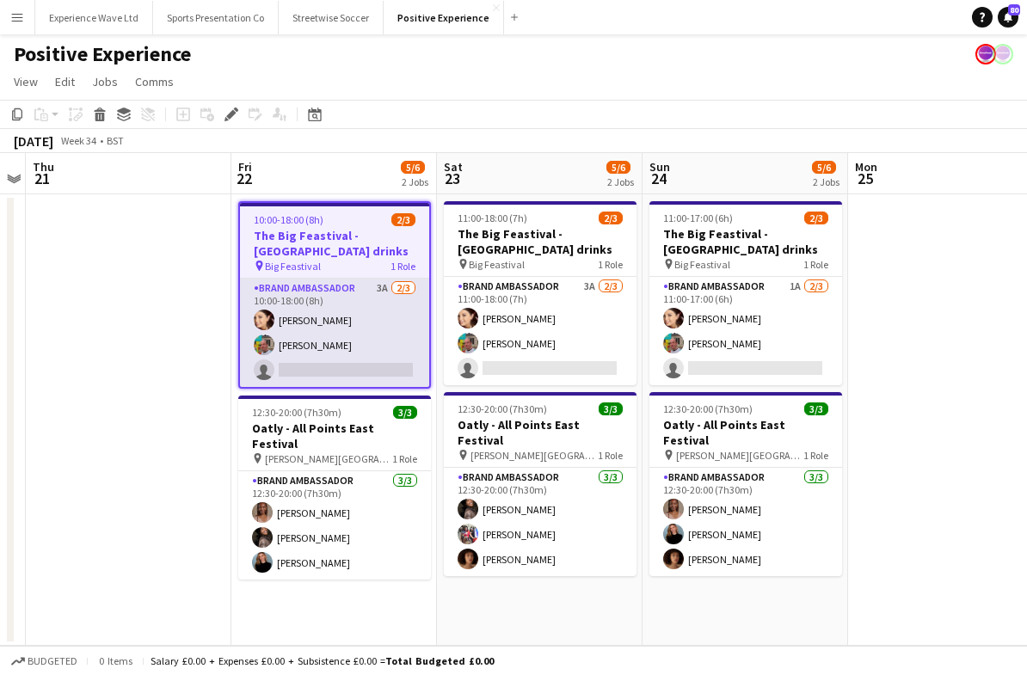
click at [359, 371] on app-card-role "Brand Ambassador 3A [DATE] 10:00-18:00 (8h) [PERSON_NAME] [PERSON_NAME] single-…" at bounding box center [334, 333] width 189 height 108
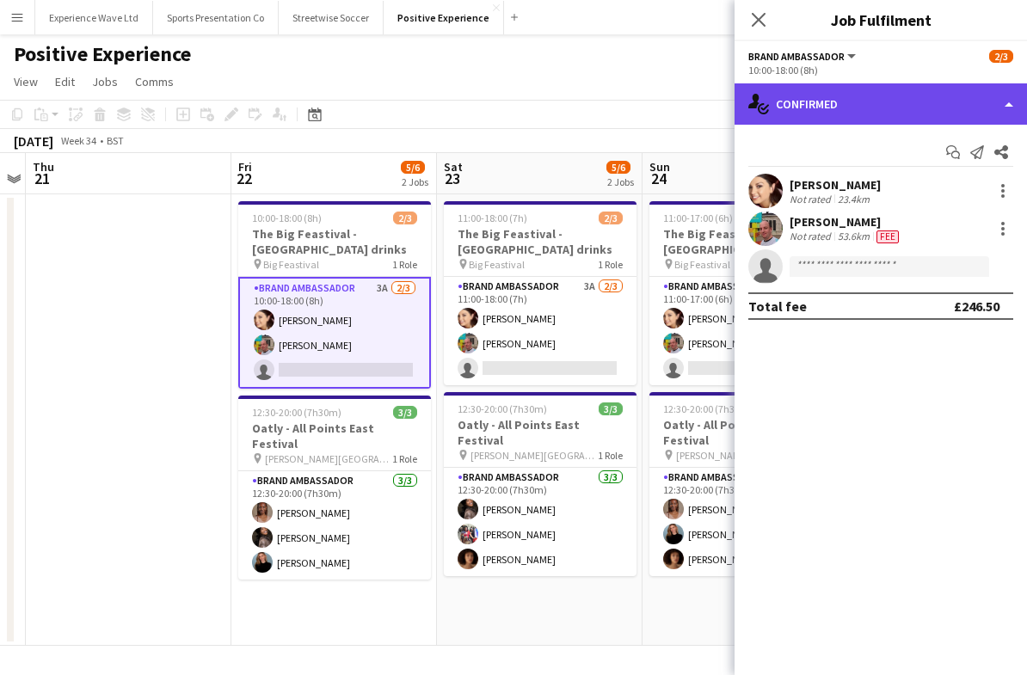
click at [920, 103] on div "single-neutral-actions-check-2 Confirmed" at bounding box center [880, 103] width 292 height 41
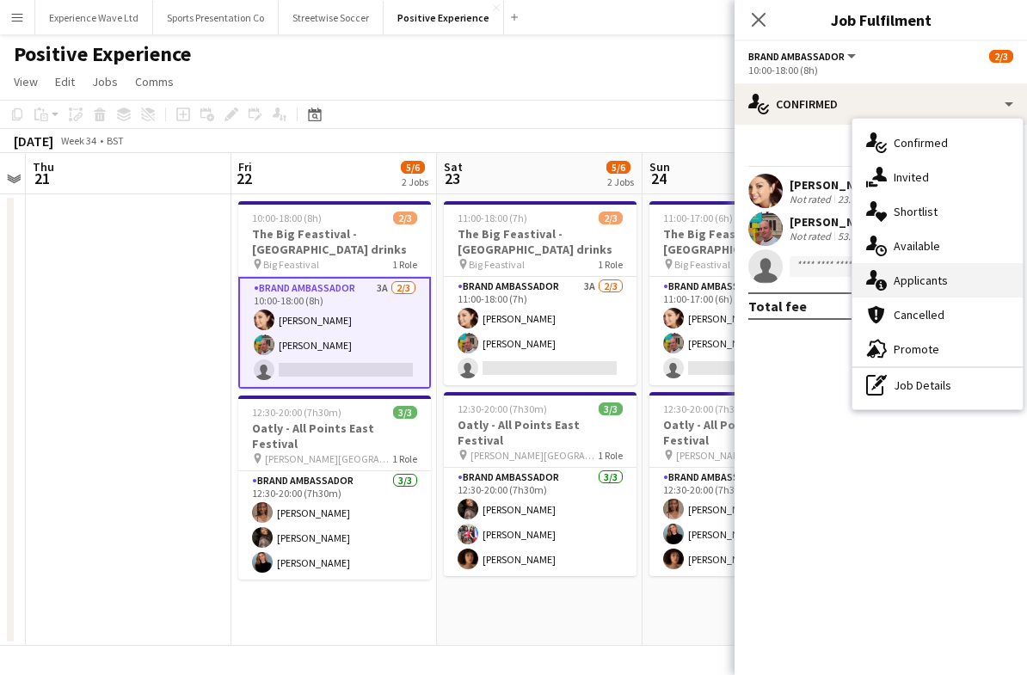
click at [956, 287] on div "single-neutral-actions-information Applicants" at bounding box center [937, 280] width 170 height 34
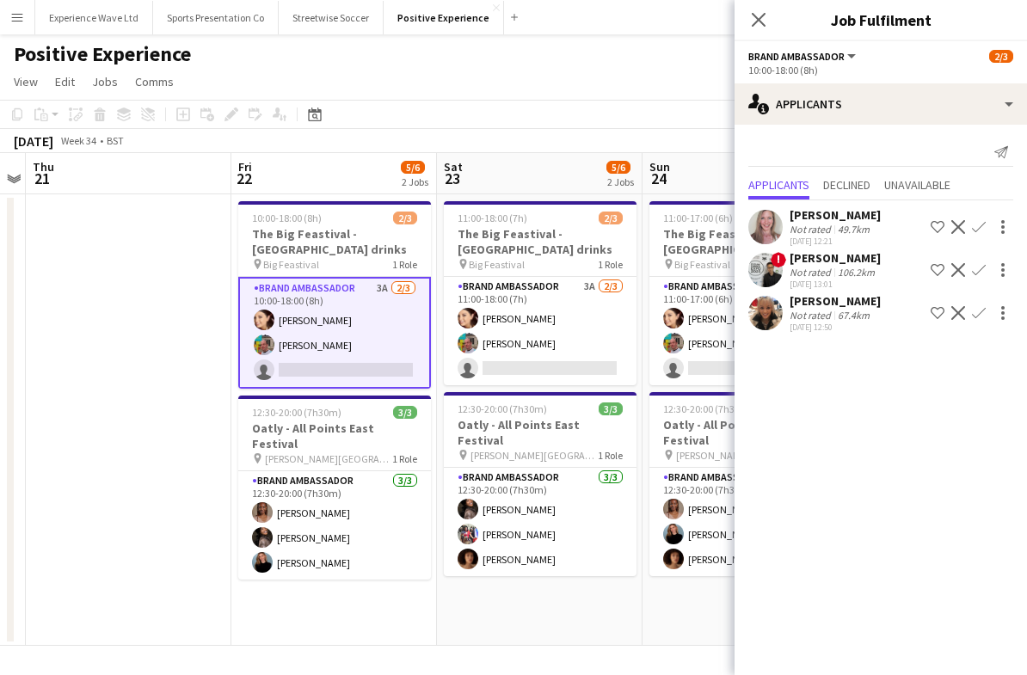
click at [978, 232] on app-icon "Confirm" at bounding box center [979, 227] width 14 height 14
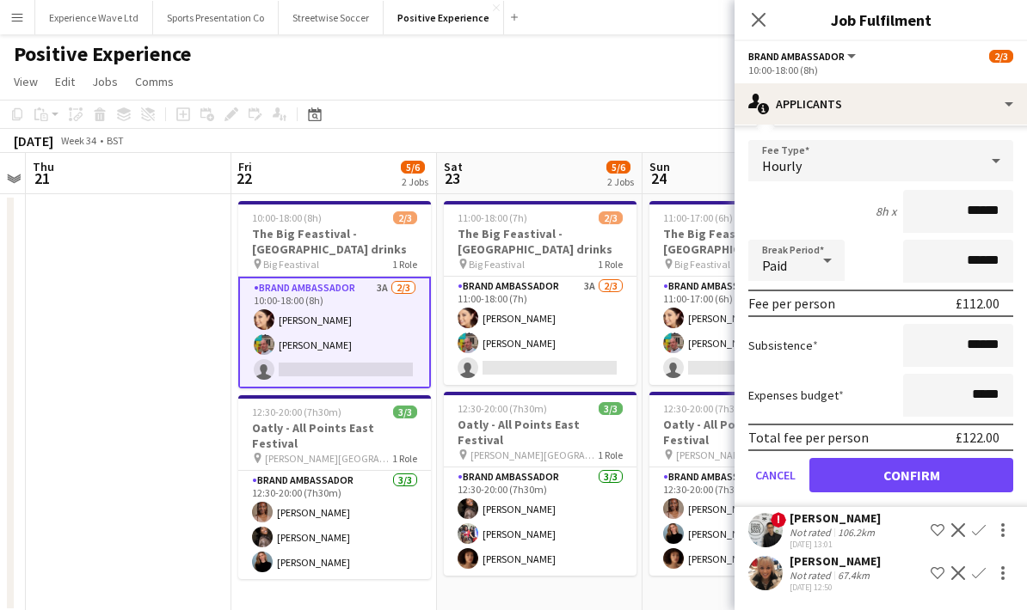
scroll to position [133, 0]
click at [925, 475] on button "Confirm" at bounding box center [911, 475] width 204 height 34
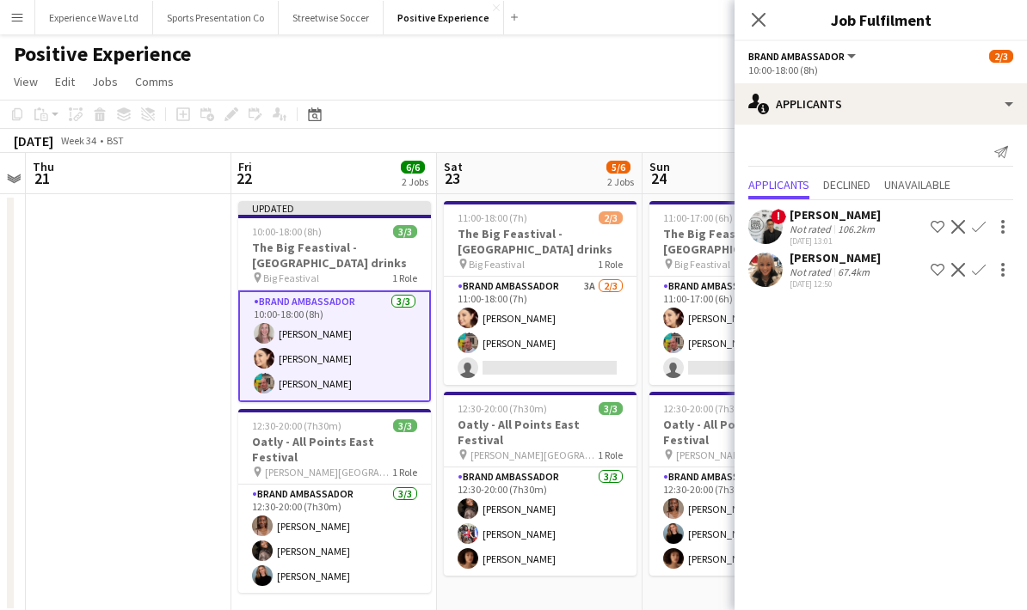
scroll to position [0, 0]
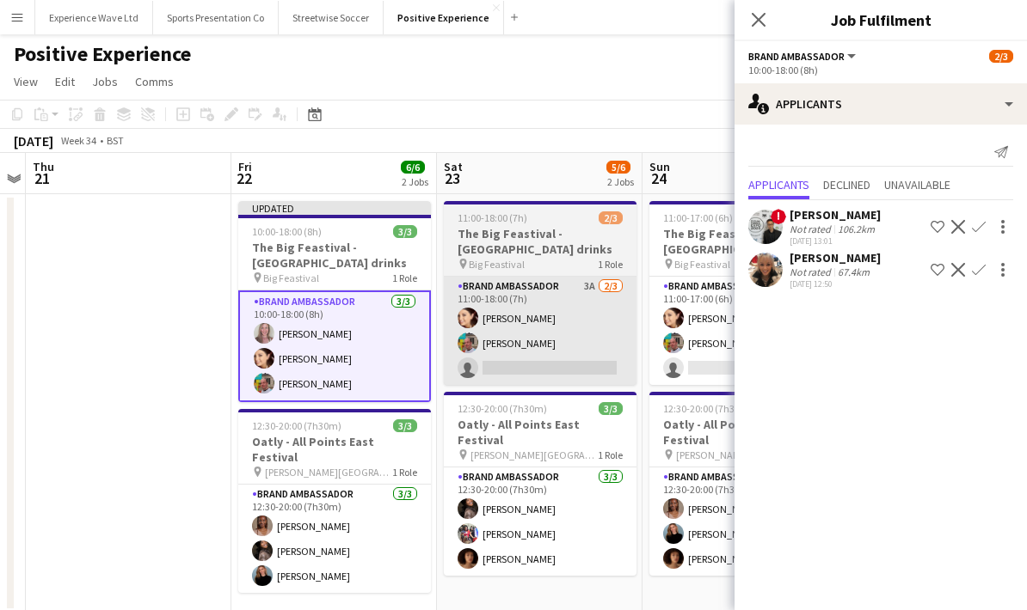
click at [585, 347] on app-card-role "Brand Ambassador 3A [DATE] 11:00-18:00 (7h) [PERSON_NAME] [PERSON_NAME] single-…" at bounding box center [540, 331] width 193 height 108
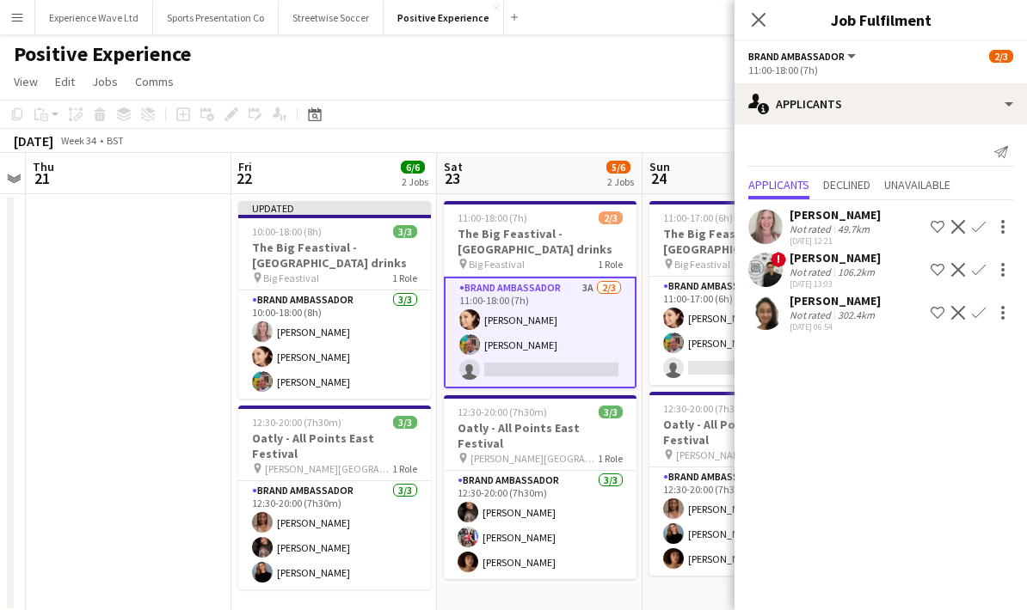
click at [550, 374] on app-card-role "Brand Ambassador 3A [DATE] 11:00-18:00 (7h) [PERSON_NAME] [PERSON_NAME] single-…" at bounding box center [540, 333] width 193 height 112
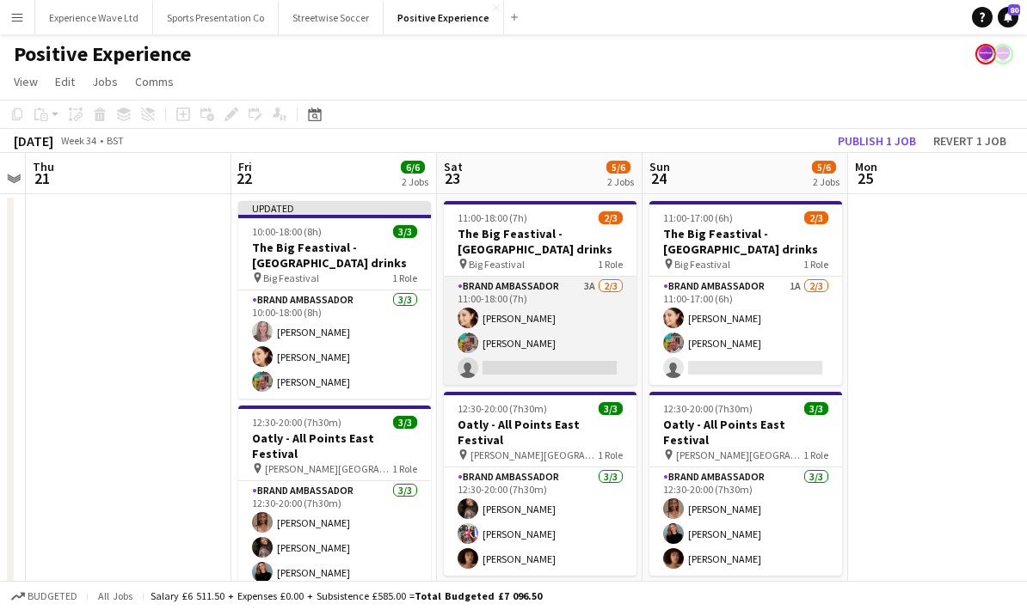
click at [580, 356] on app-card-role "Brand Ambassador 3A 2/3 11:00-18:00 (7h) Natasha Curtis Owen Prince single-neut…" at bounding box center [540, 331] width 193 height 108
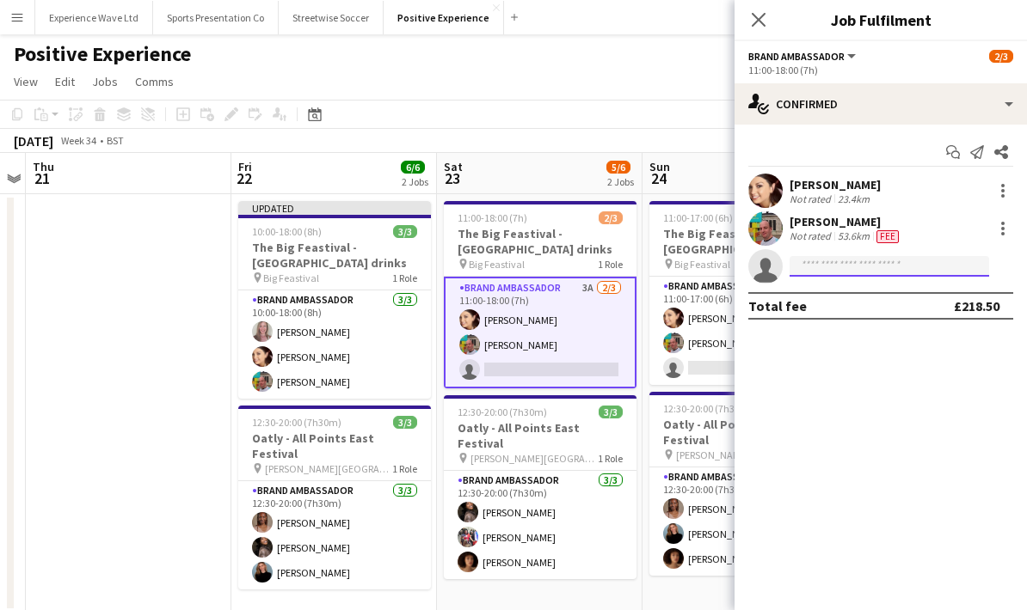
click at [842, 267] on input at bounding box center [888, 266] width 199 height 21
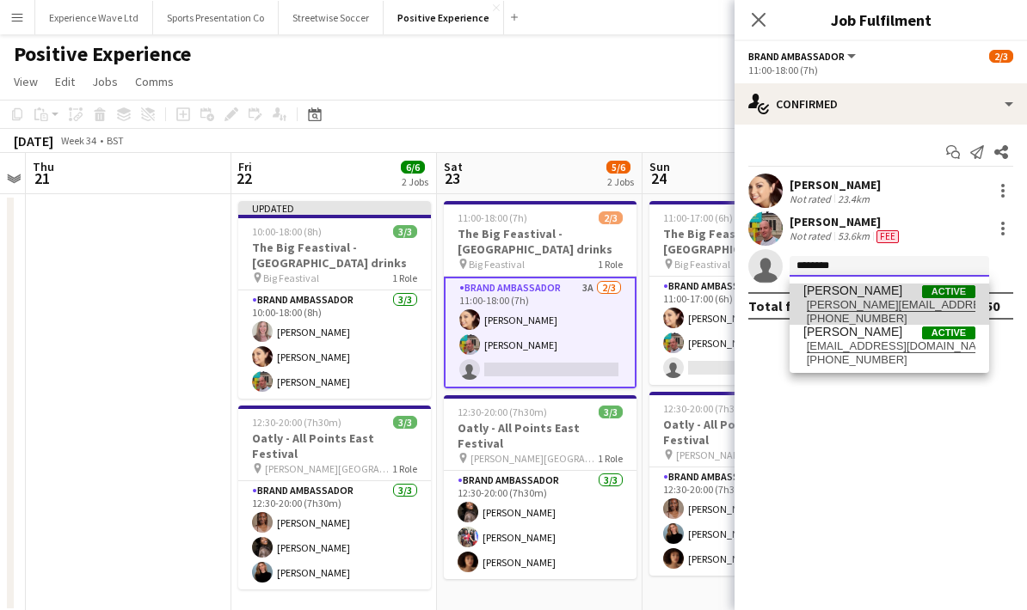
type input "********"
click at [876, 295] on span "Daniella Hyner-Anderson" at bounding box center [852, 291] width 99 height 15
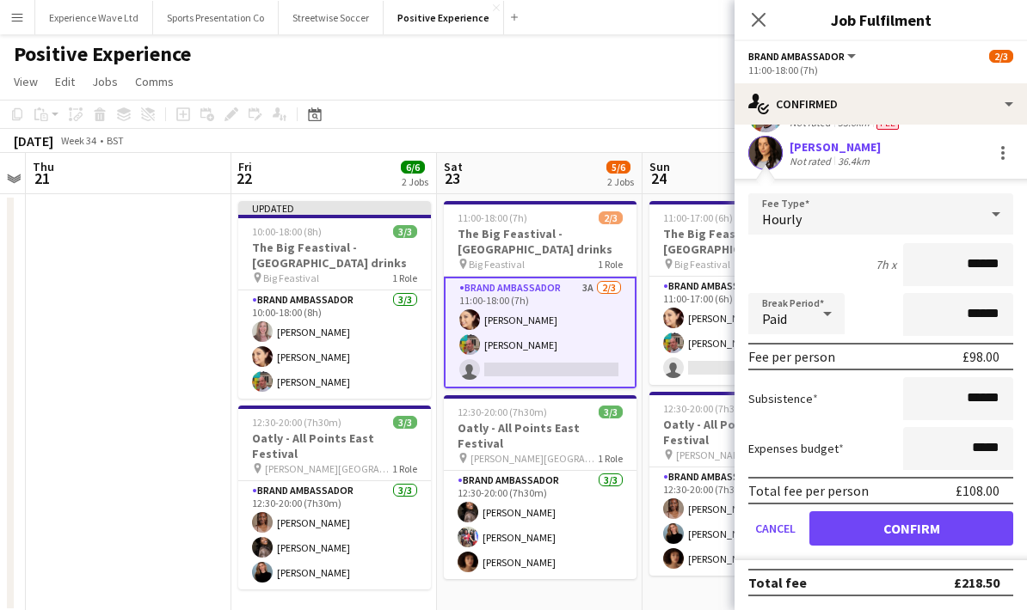
scroll to position [117, 0]
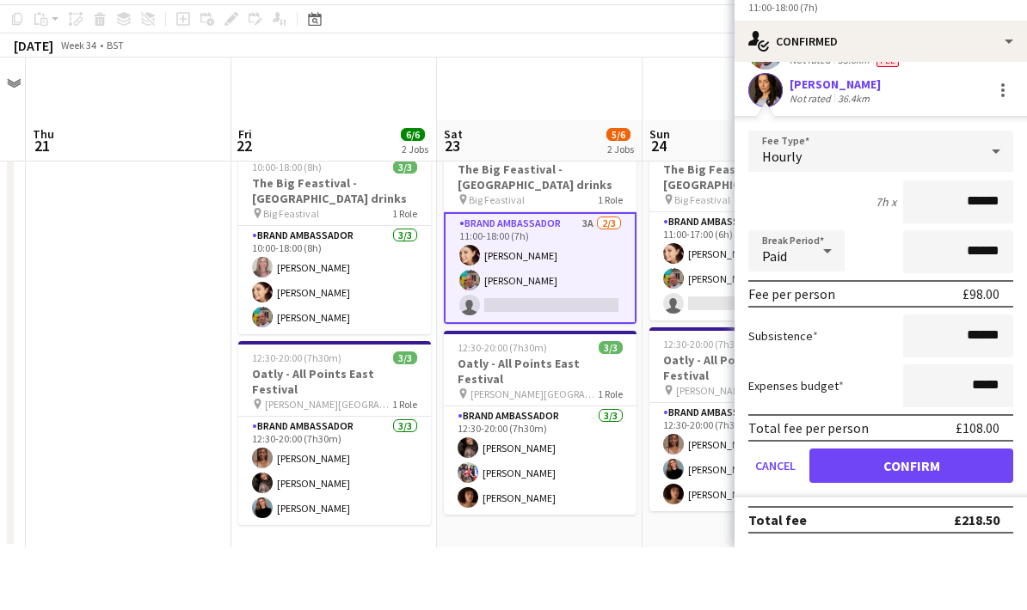
click at [912, 512] on button "Confirm" at bounding box center [911, 529] width 204 height 34
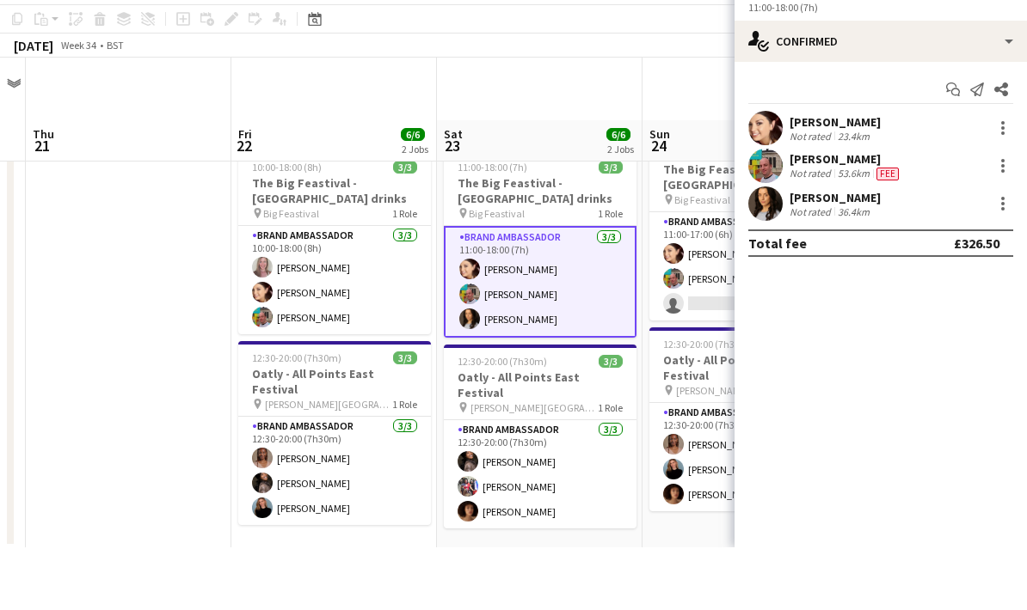
scroll to position [63, 0]
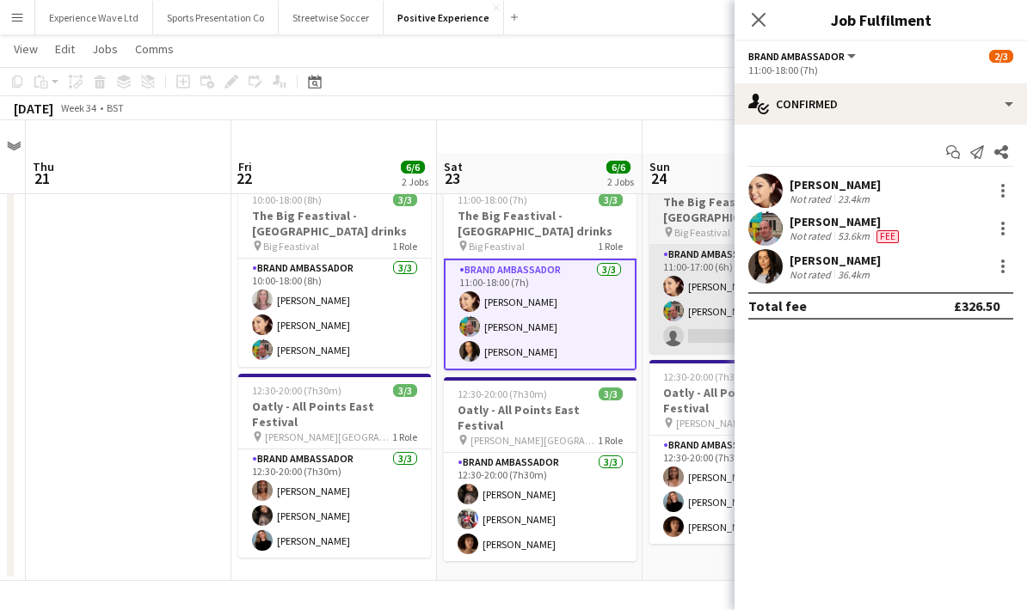
click at [717, 293] on app-card-role "Brand Ambassador 1A 2/3 11:00-17:00 (6h) Natasha Curtis Owen Prince single-neut…" at bounding box center [745, 299] width 193 height 108
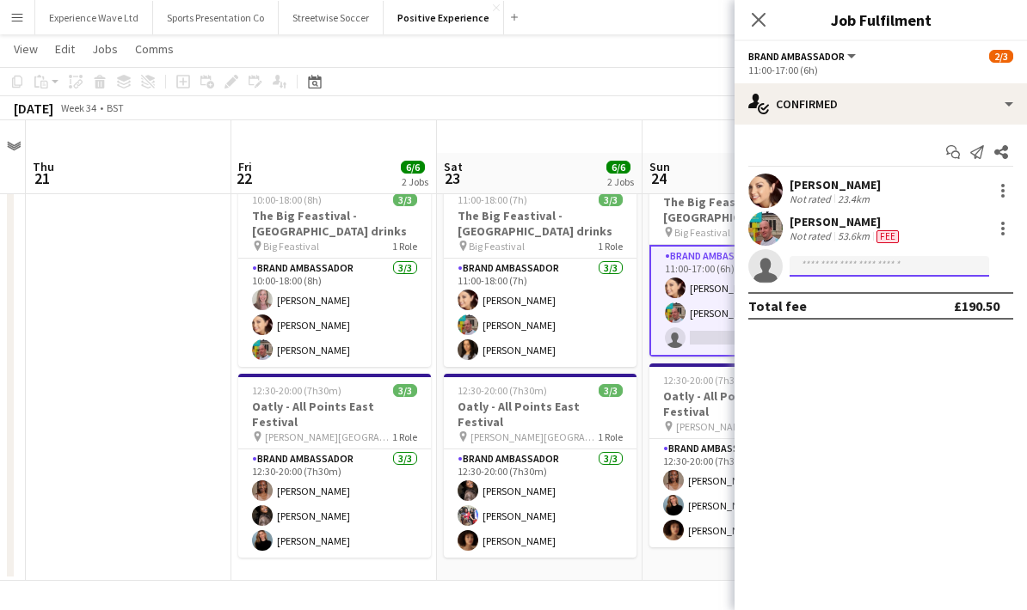
click at [831, 268] on input at bounding box center [888, 266] width 199 height 21
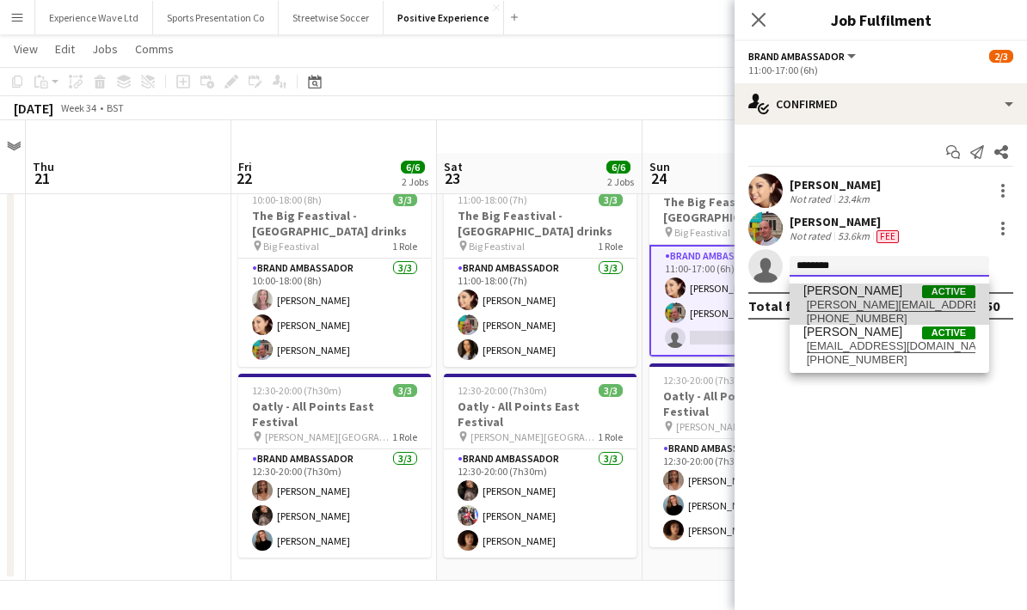
type input "********"
click at [880, 298] on span "daniella.hyner-anderson@hotmail.co.uk" at bounding box center [889, 305] width 172 height 14
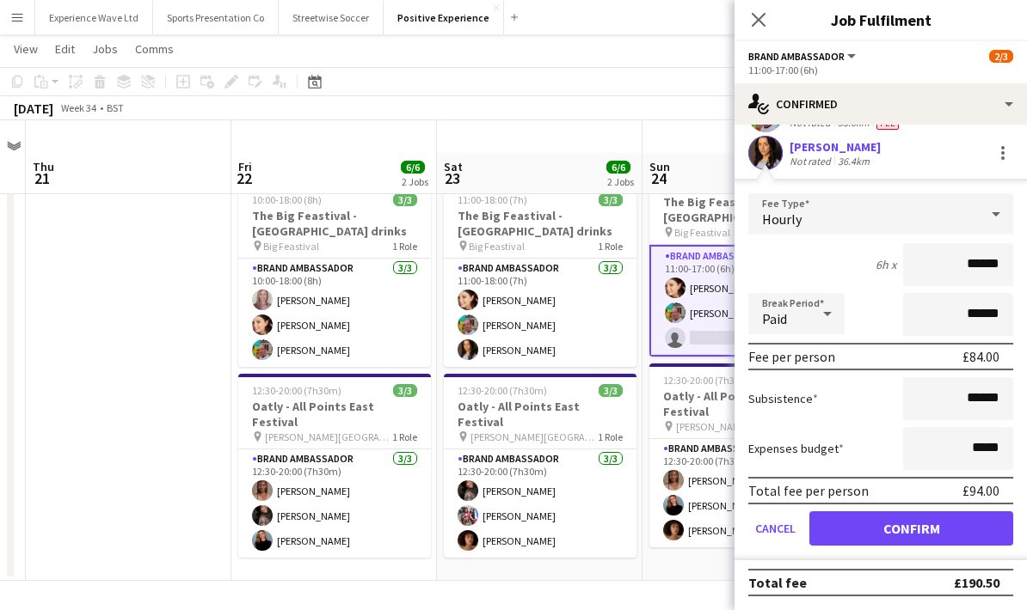
scroll to position [117, 0]
click at [885, 425] on form "Fee Type Hourly 6h x ****** Break Period Paid ****** Fee per person £84.00 Subs…" at bounding box center [880, 376] width 292 height 367
click at [916, 533] on button "Confirm" at bounding box center [911, 529] width 204 height 34
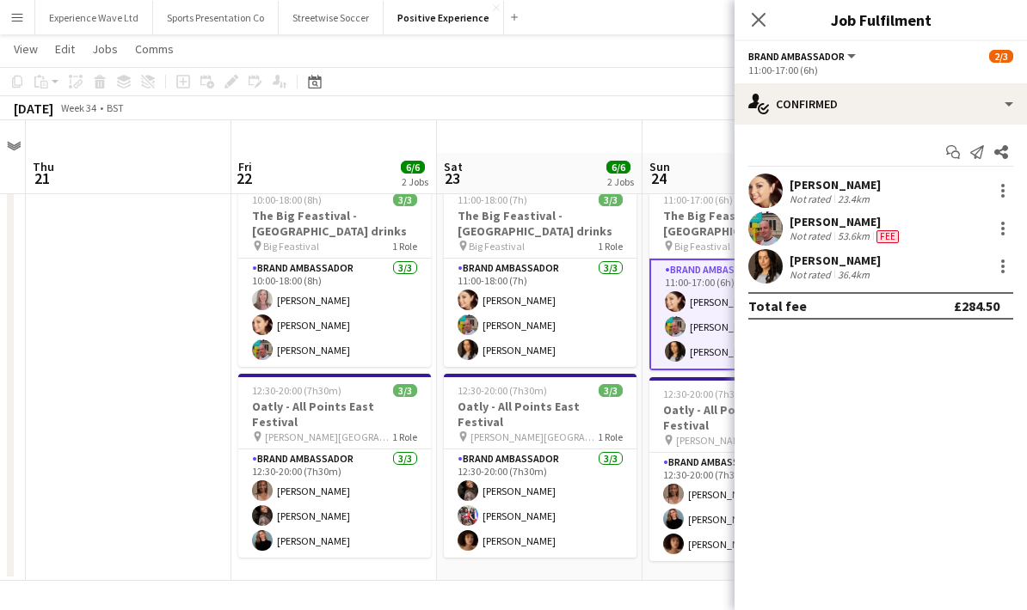
scroll to position [0, 0]
click at [608, 544] on app-date-cell "Updated 11:00-18:00 (7h) 3/3 The Big Feastival - Belvoir Farm drinks pin Big Fe…" at bounding box center [539, 371] width 205 height 419
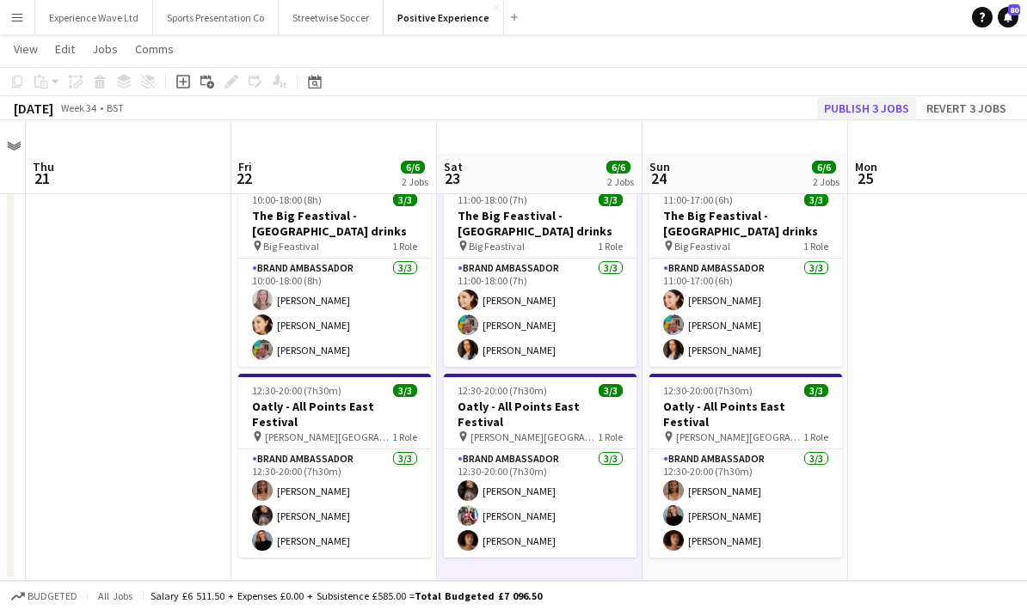
click at [885, 104] on button "Publish 3 jobs" at bounding box center [866, 108] width 99 height 22
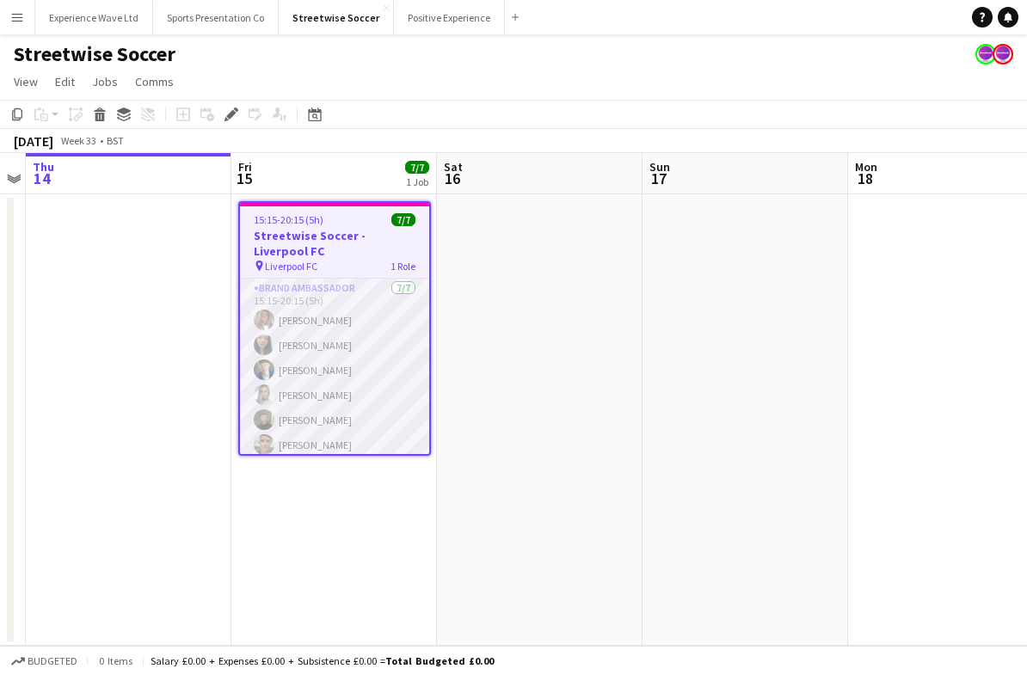
click at [385, 361] on app-card-role "Brand Ambassador [DATE] 15:15-20:15 (5h) [PERSON_NAME] Man [PERSON_NAME] [PERSO…" at bounding box center [334, 383] width 189 height 208
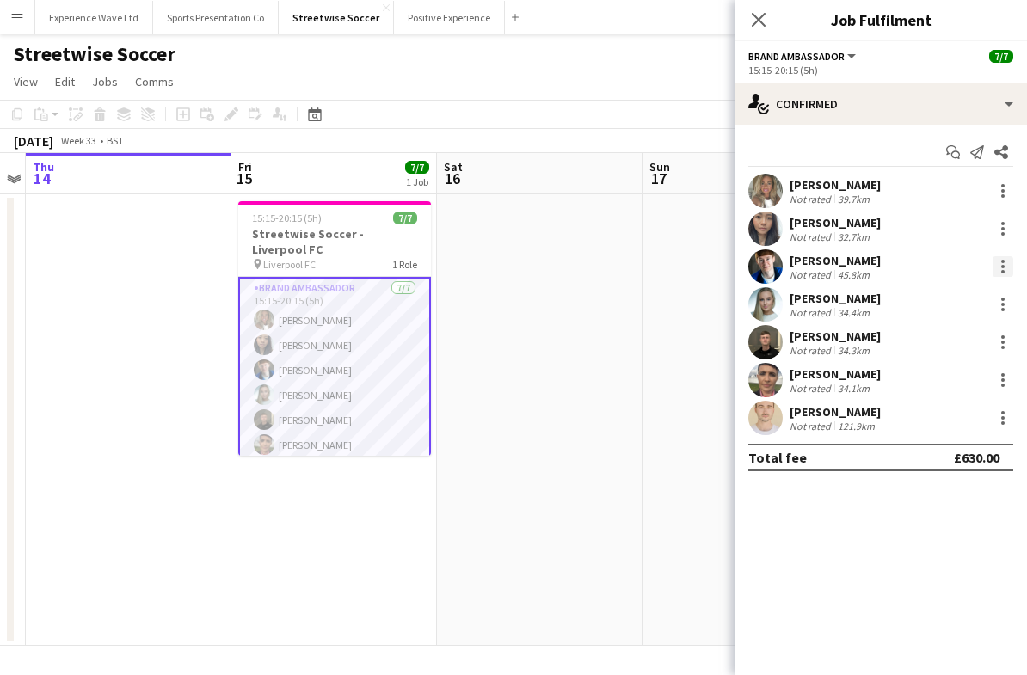
click at [1002, 264] on div at bounding box center [1002, 266] width 21 height 21
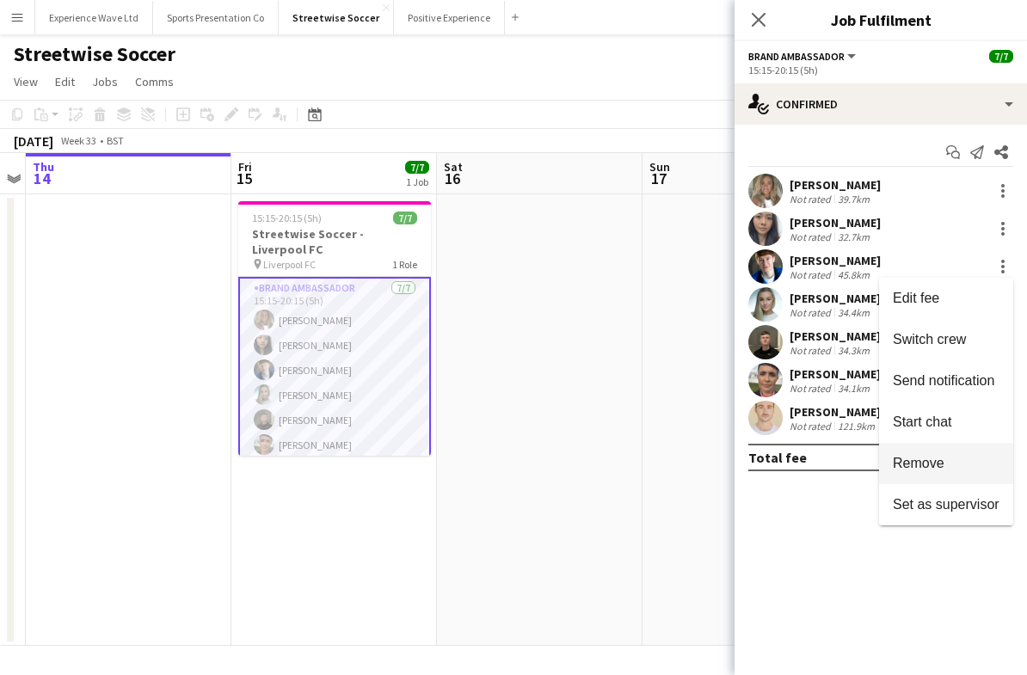
click at [950, 464] on span "Remove" at bounding box center [945, 463] width 107 height 15
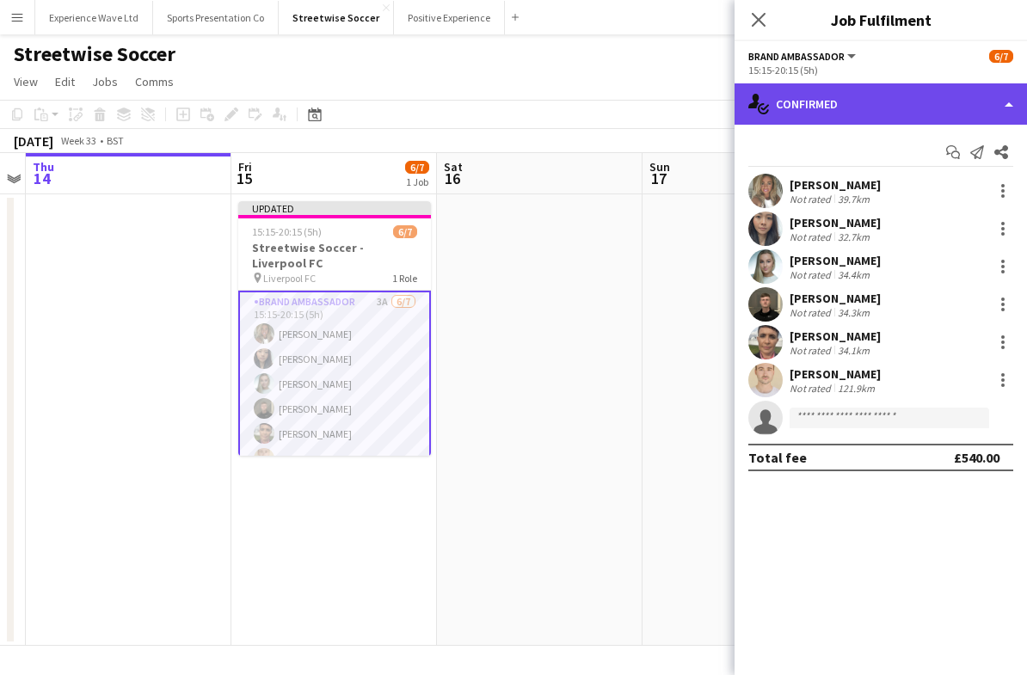
click at [993, 102] on div "single-neutral-actions-check-2 Confirmed" at bounding box center [880, 103] width 292 height 41
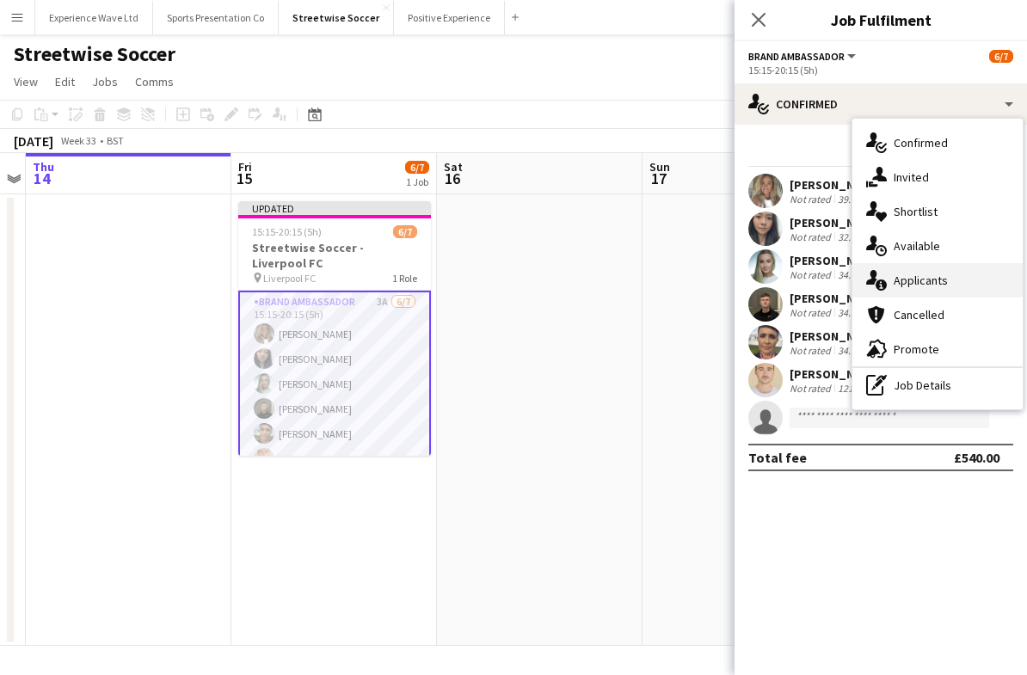
click at [947, 286] on div "single-neutral-actions-information Applicants" at bounding box center [937, 280] width 170 height 34
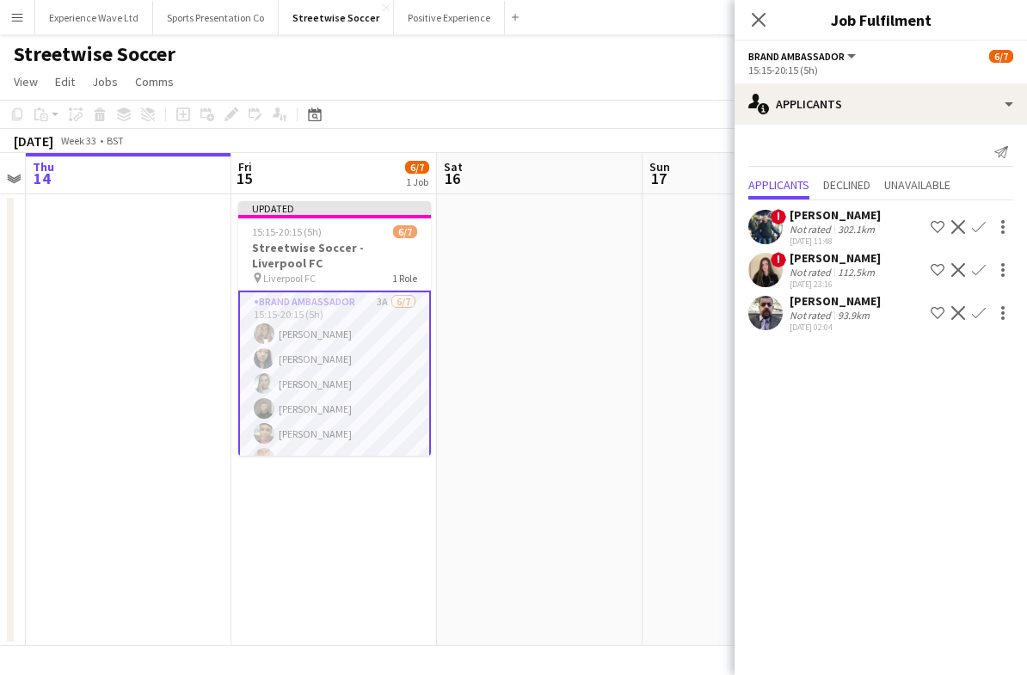
click at [844, 306] on div "[PERSON_NAME]" at bounding box center [834, 300] width 91 height 15
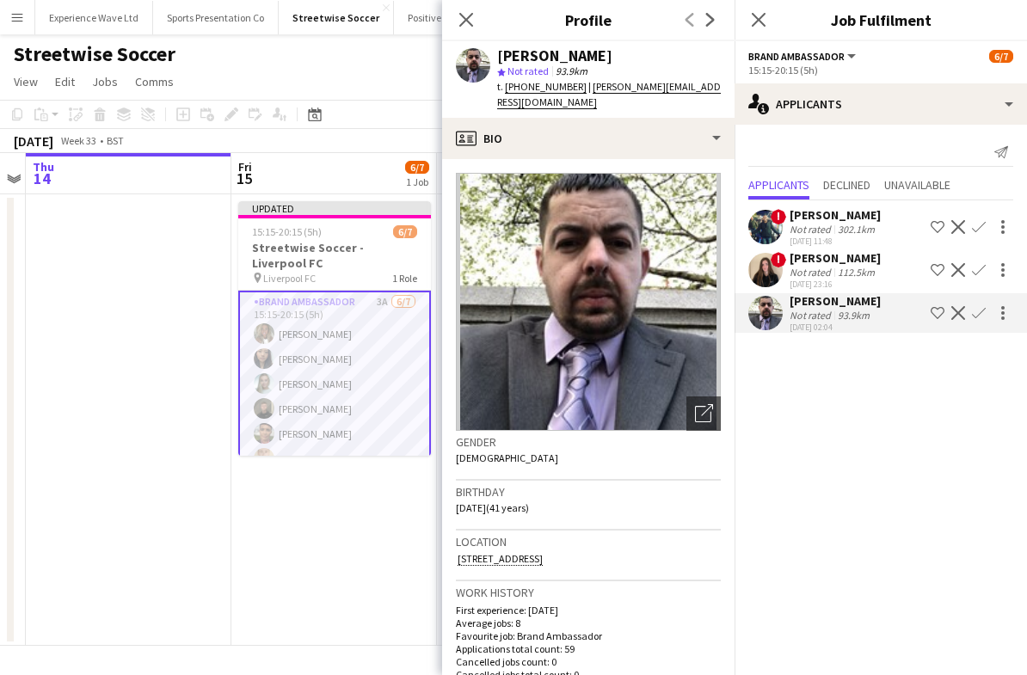
click at [841, 273] on div "112.5km" at bounding box center [856, 272] width 44 height 13
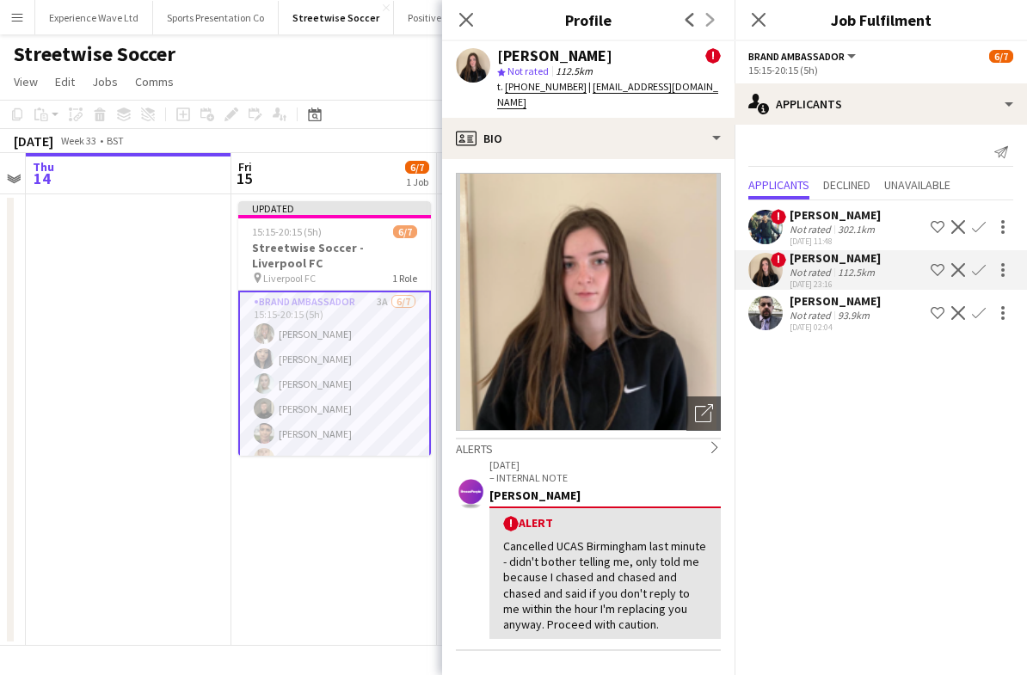
click at [843, 233] on div "302.1km" at bounding box center [856, 229] width 44 height 13
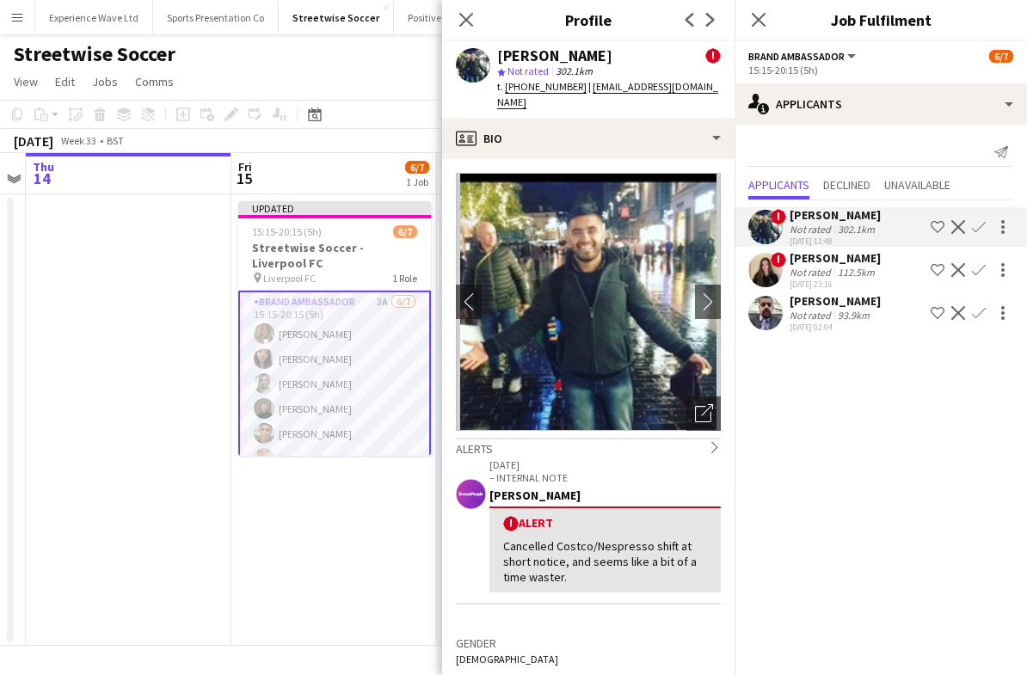
click at [849, 266] on div "112.5km" at bounding box center [856, 272] width 44 height 13
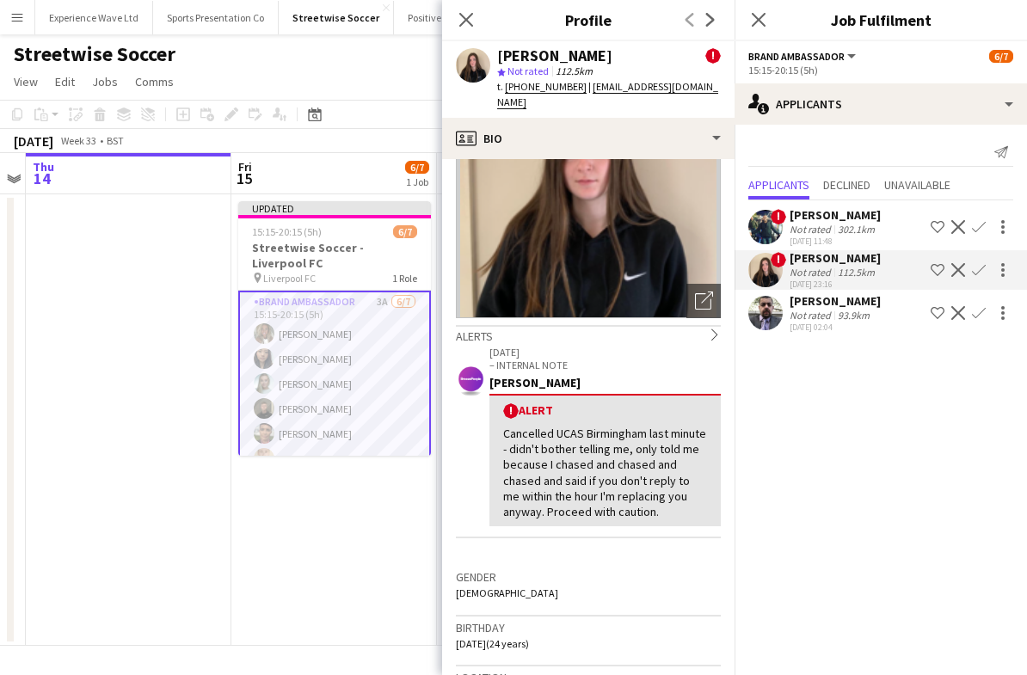
click at [843, 462] on mat-expansion-panel "users2 Applicants Send notification Applicants Declined Unavailable ! [PERSON_N…" at bounding box center [880, 400] width 292 height 550
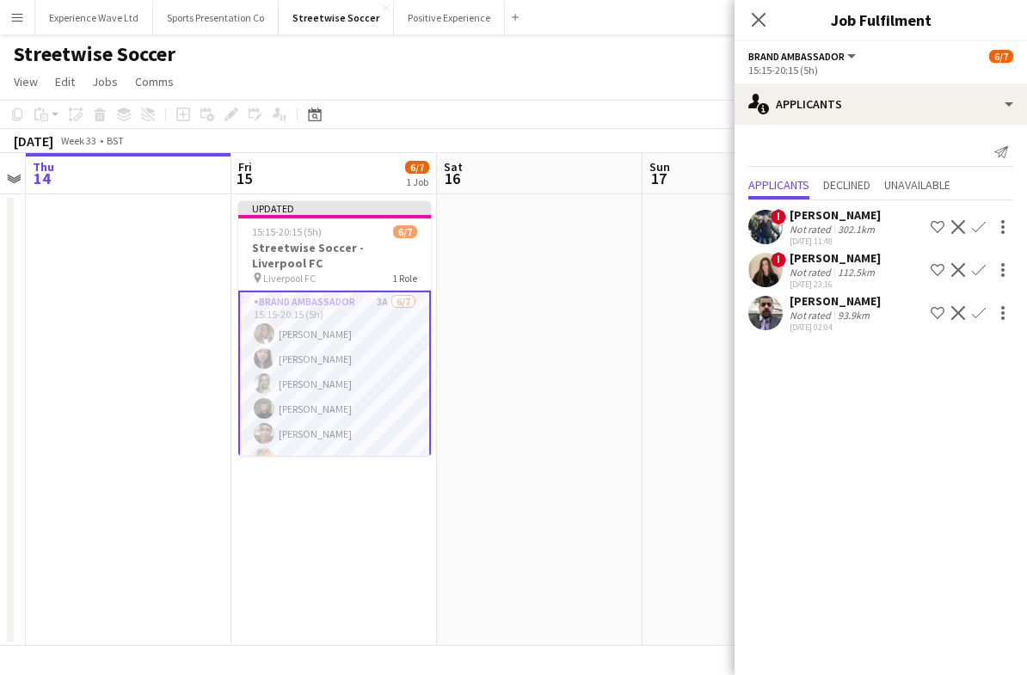
click at [653, 413] on app-date-cell at bounding box center [744, 419] width 205 height 451
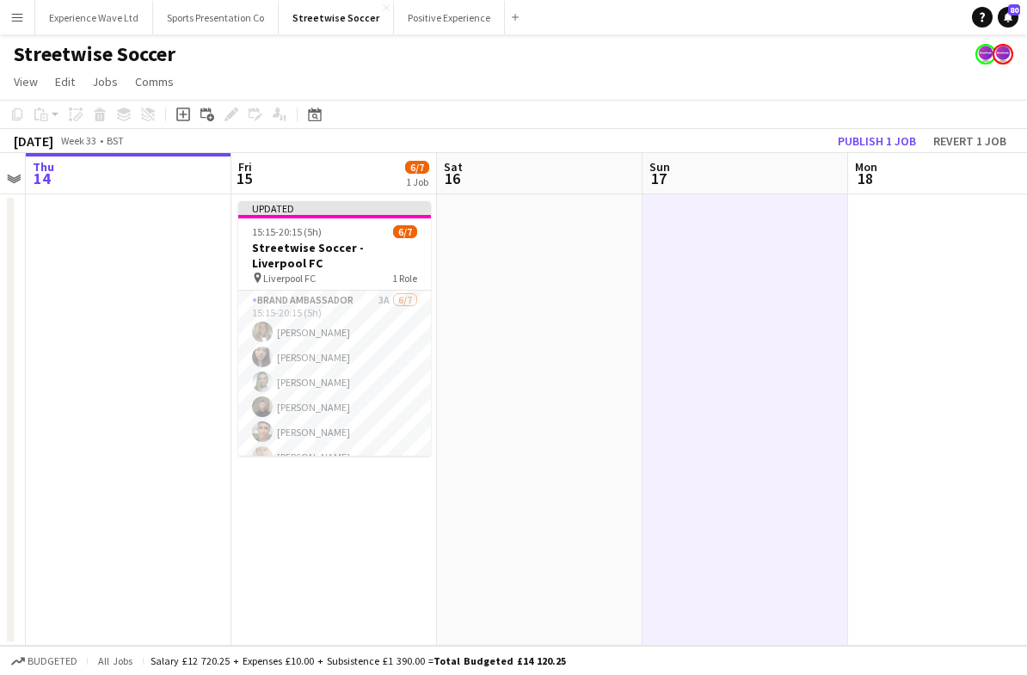
click at [383, 517] on app-date-cell "Updated 15:15-20:15 (5h) 6/7 Streetwise Soccer - Liverpool FC pin Liverpool FC …" at bounding box center [333, 419] width 205 height 451
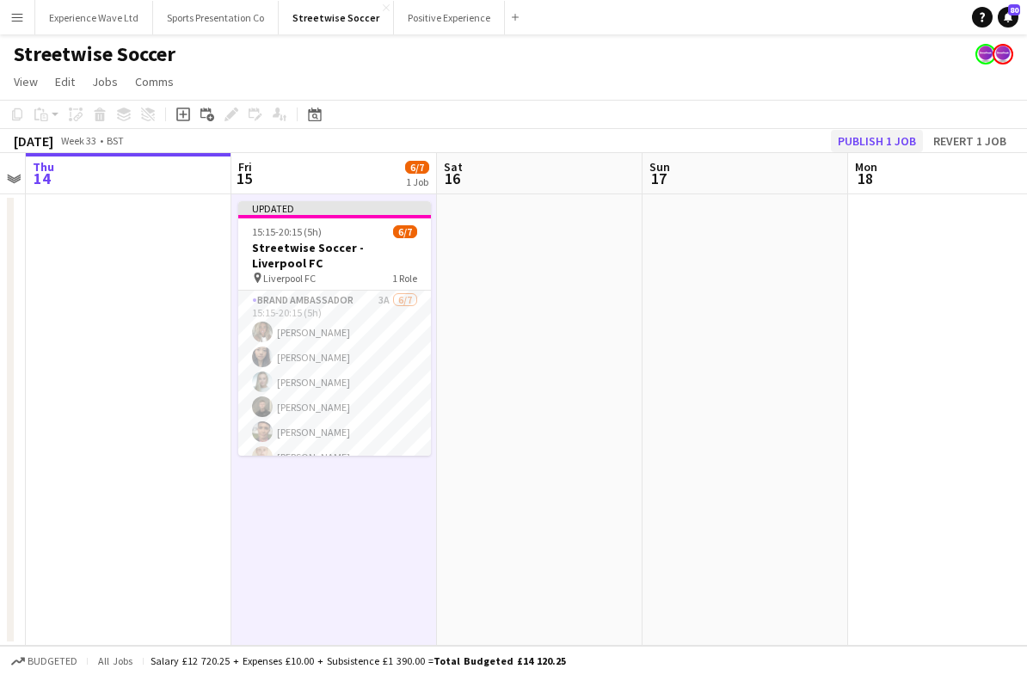
click at [880, 142] on button "Publish 1 job" at bounding box center [877, 141] width 92 height 22
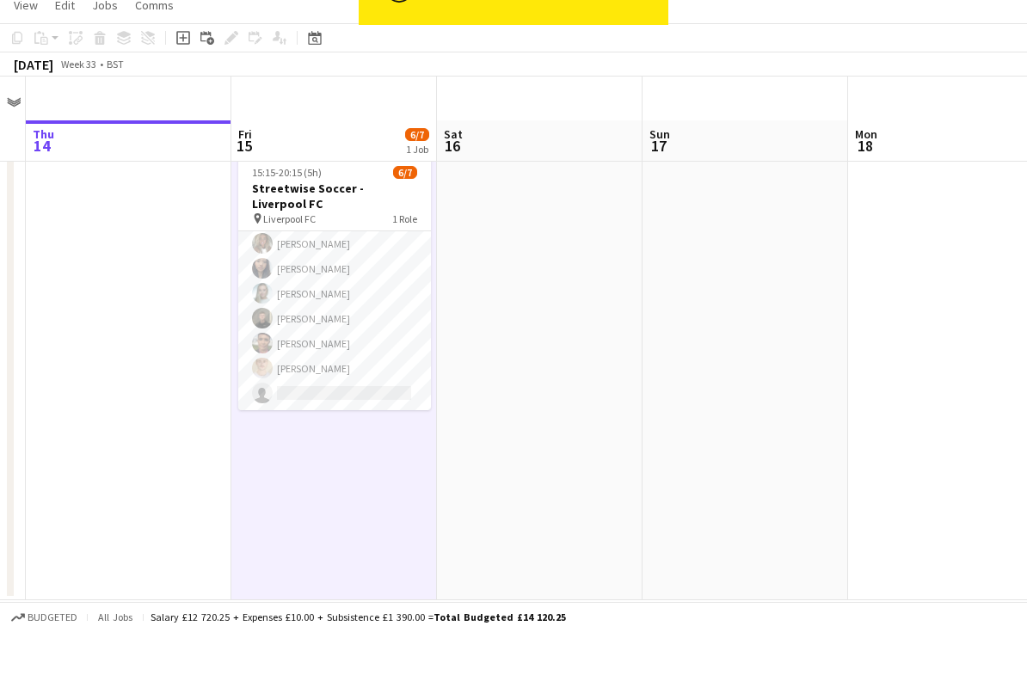
scroll to position [29, 0]
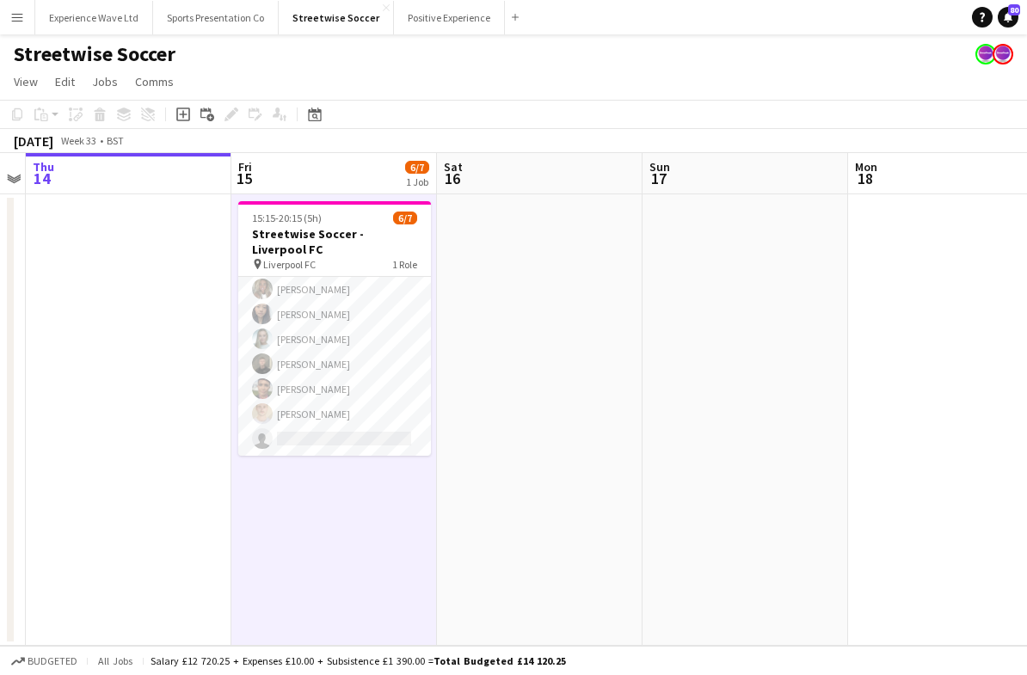
click at [549, 426] on app-date-cell at bounding box center [539, 419] width 205 height 451
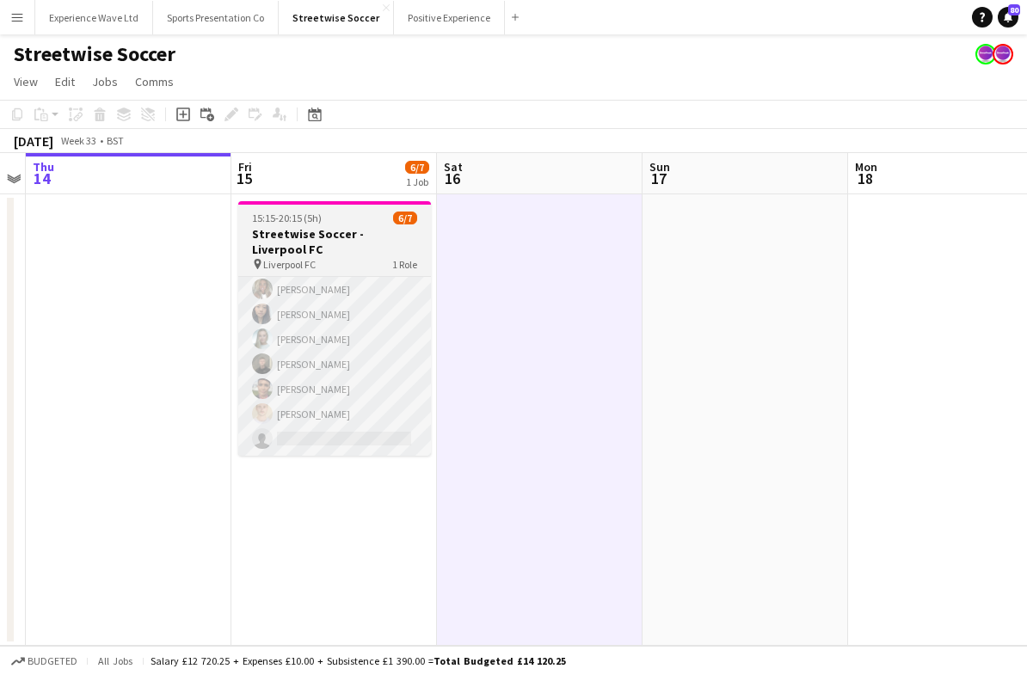
click at [365, 399] on app-card-role "Brand Ambassador 3A [DATE] 15:15-20:15 (5h) [PERSON_NAME] Man [PERSON_NAME] Hel…" at bounding box center [334, 352] width 193 height 208
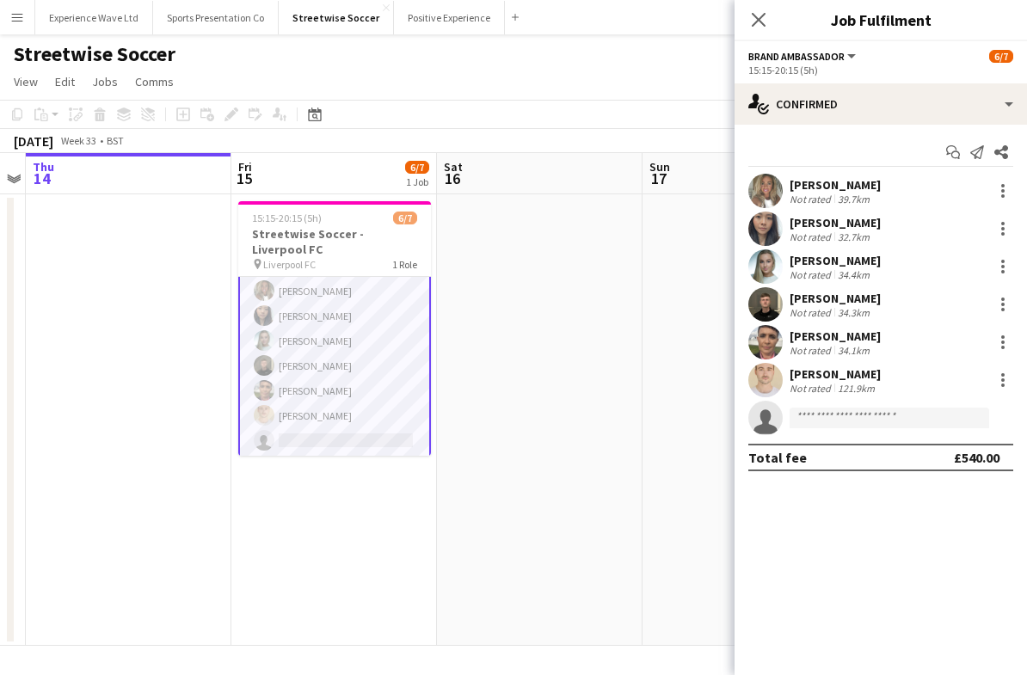
click at [856, 344] on div "34.1km" at bounding box center [853, 350] width 39 height 13
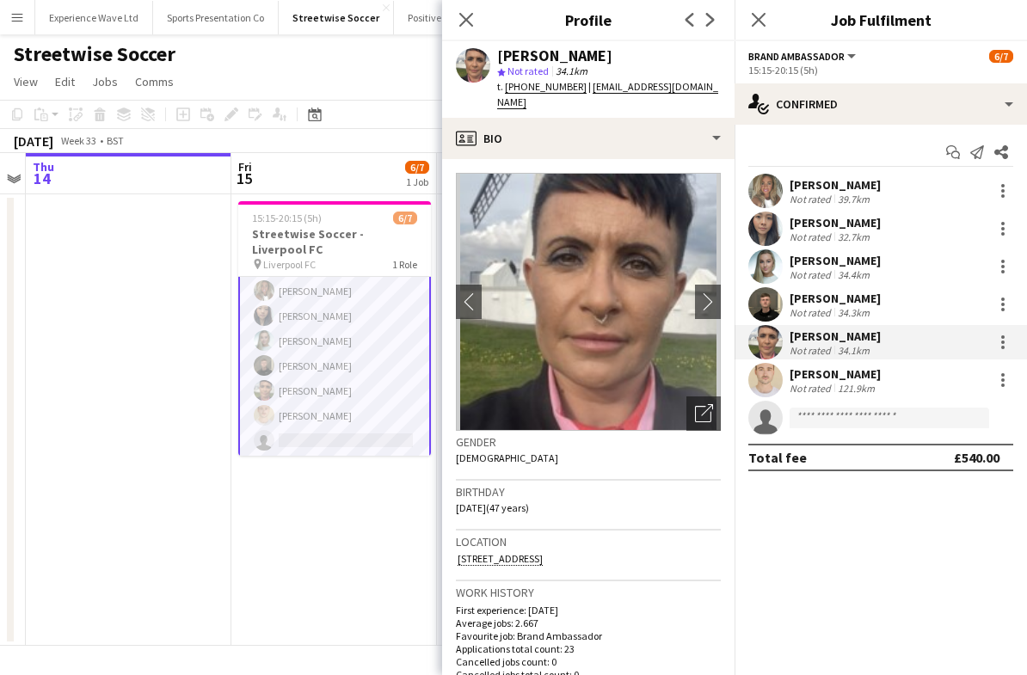
click at [840, 268] on div "34.4km" at bounding box center [853, 274] width 39 height 13
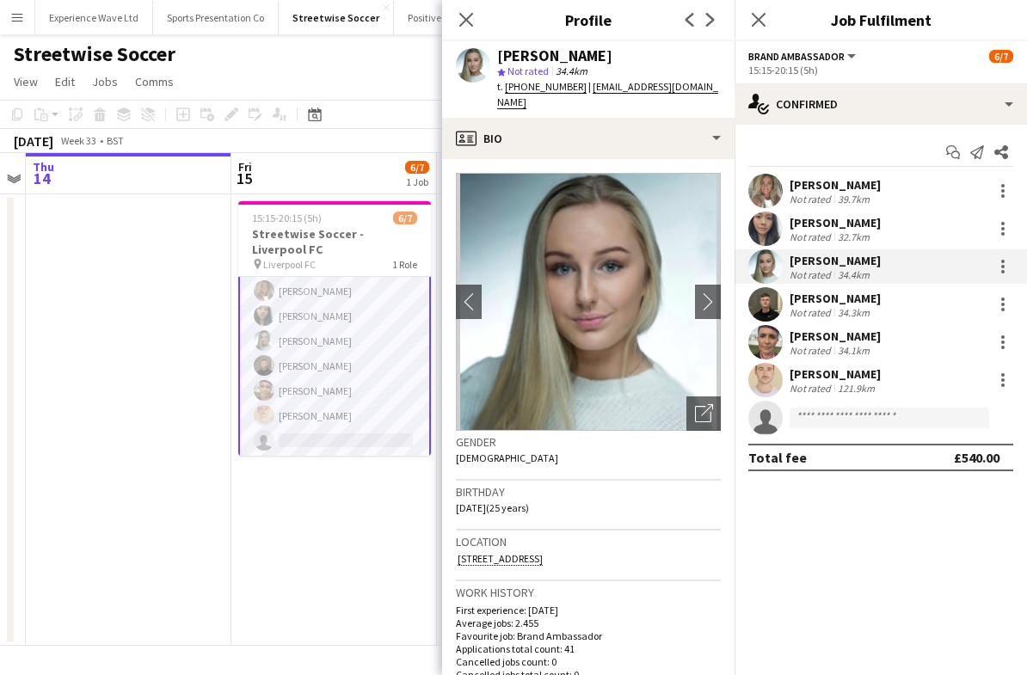
click at [847, 186] on div "[PERSON_NAME]" at bounding box center [834, 184] width 91 height 15
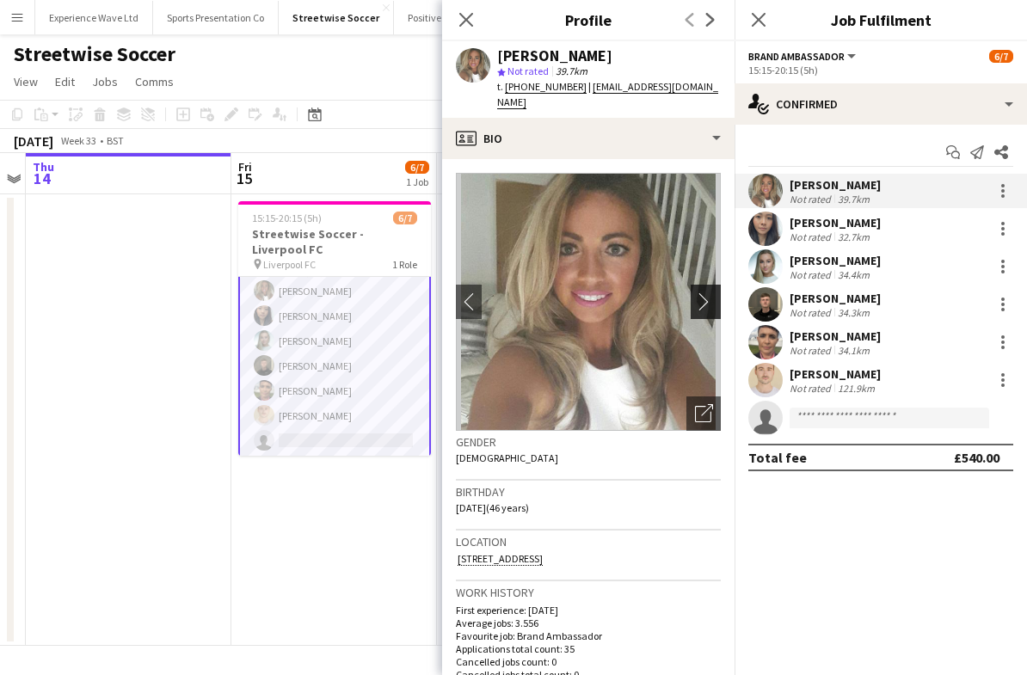
click at [705, 292] on app-icon "chevron-right" at bounding box center [708, 301] width 27 height 18
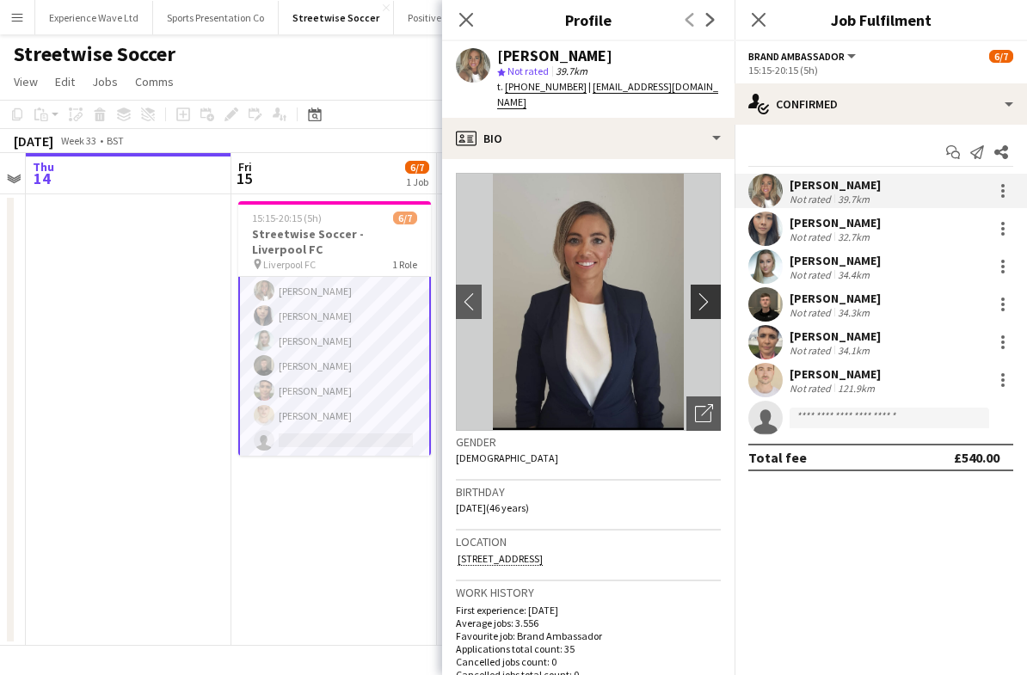
click at [706, 292] on app-icon "chevron-right" at bounding box center [708, 301] width 27 height 18
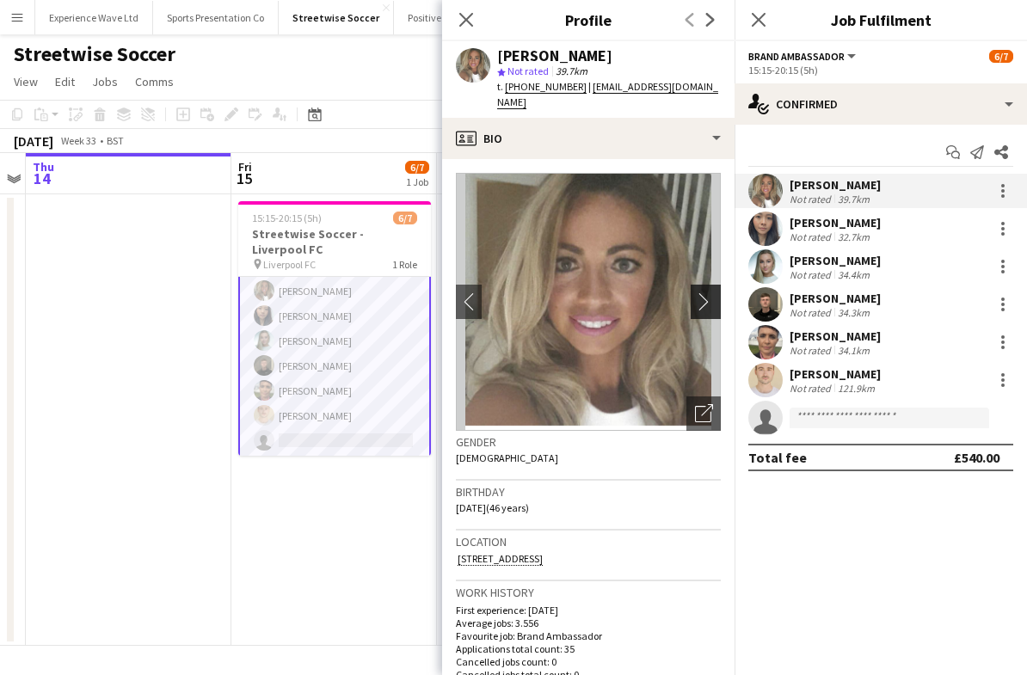
click at [710, 292] on app-icon "chevron-right" at bounding box center [708, 301] width 27 height 18
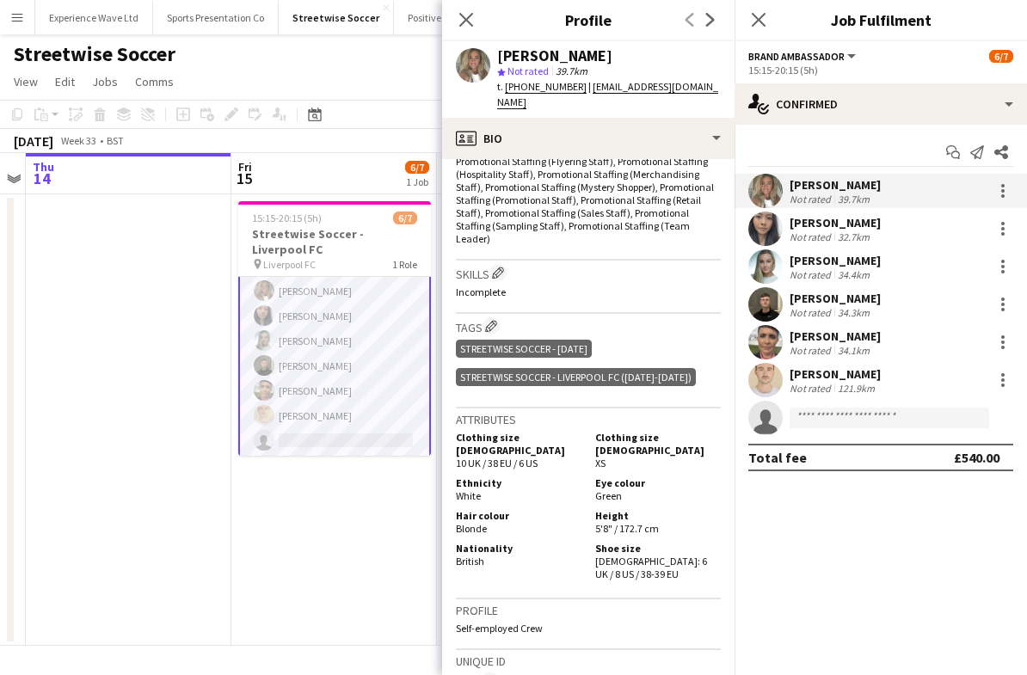
scroll to position [639, 0]
